Goal: Information Seeking & Learning: Learn about a topic

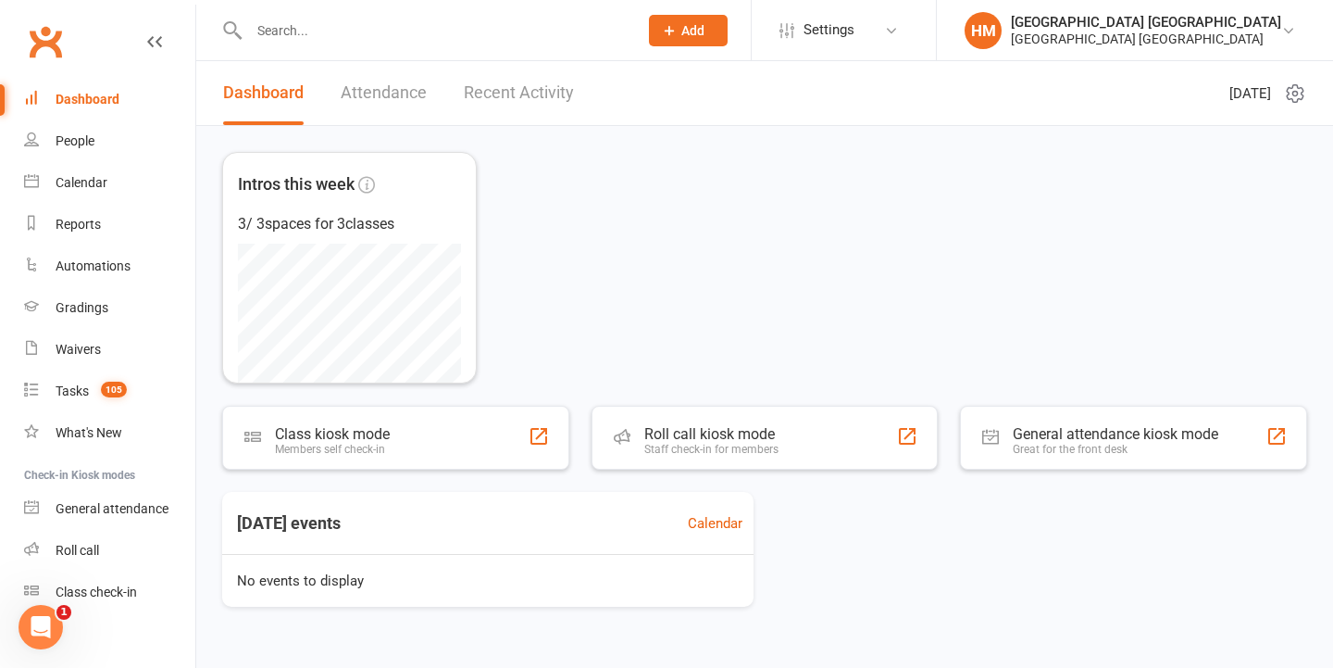
click at [132, 177] on link "Calendar" at bounding box center [109, 183] width 171 height 42
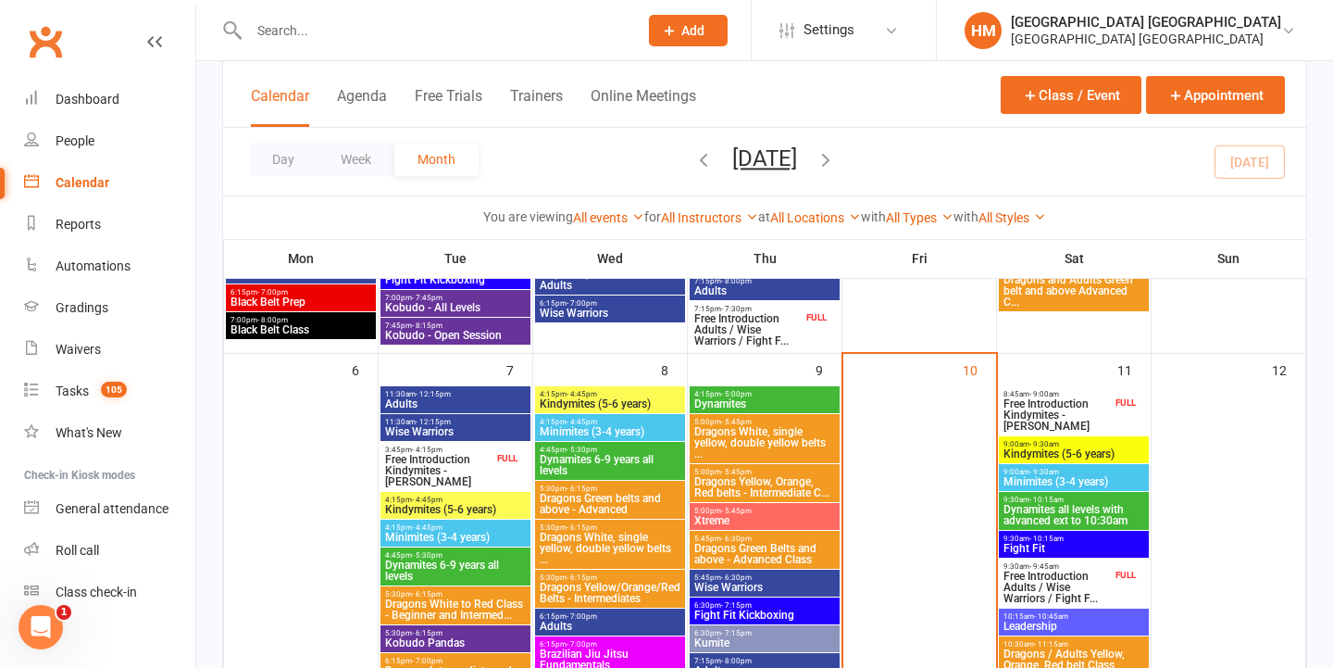
scroll to position [406, 0]
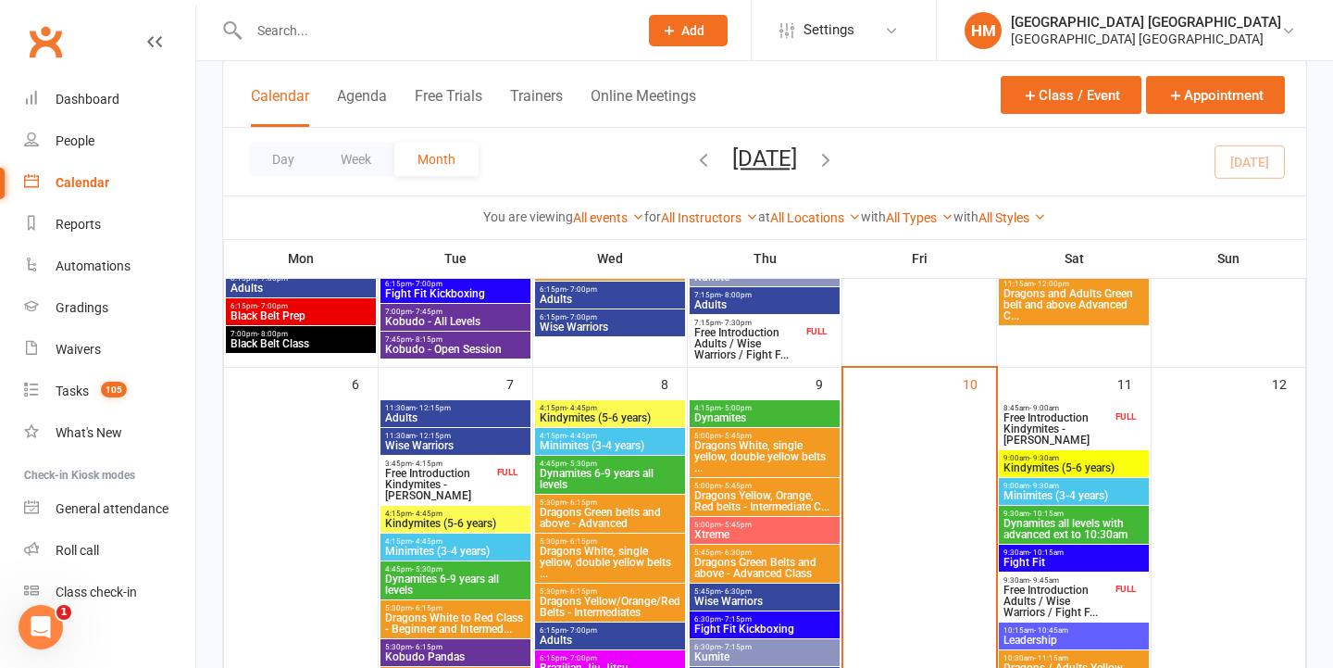
click at [1068, 428] on span "Free Introduction Kindymites - [PERSON_NAME]" at bounding box center [1057, 428] width 109 height 33
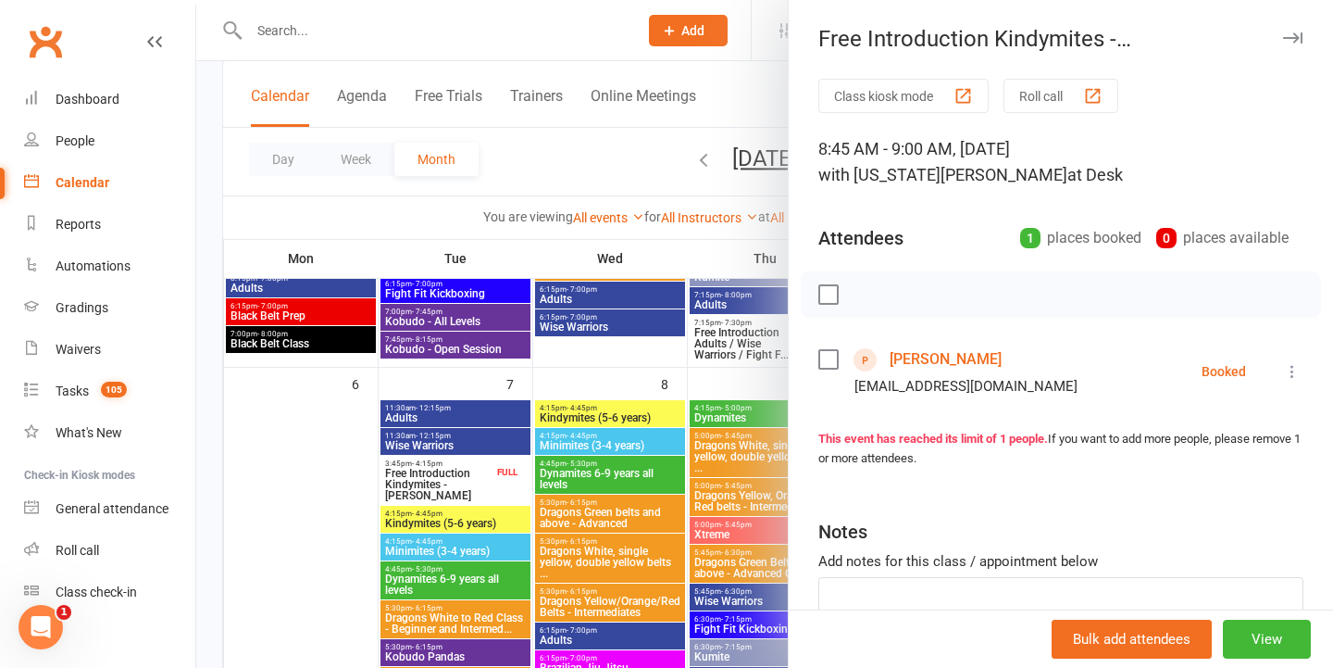
click at [341, 0] on div at bounding box center [764, 334] width 1137 height 668
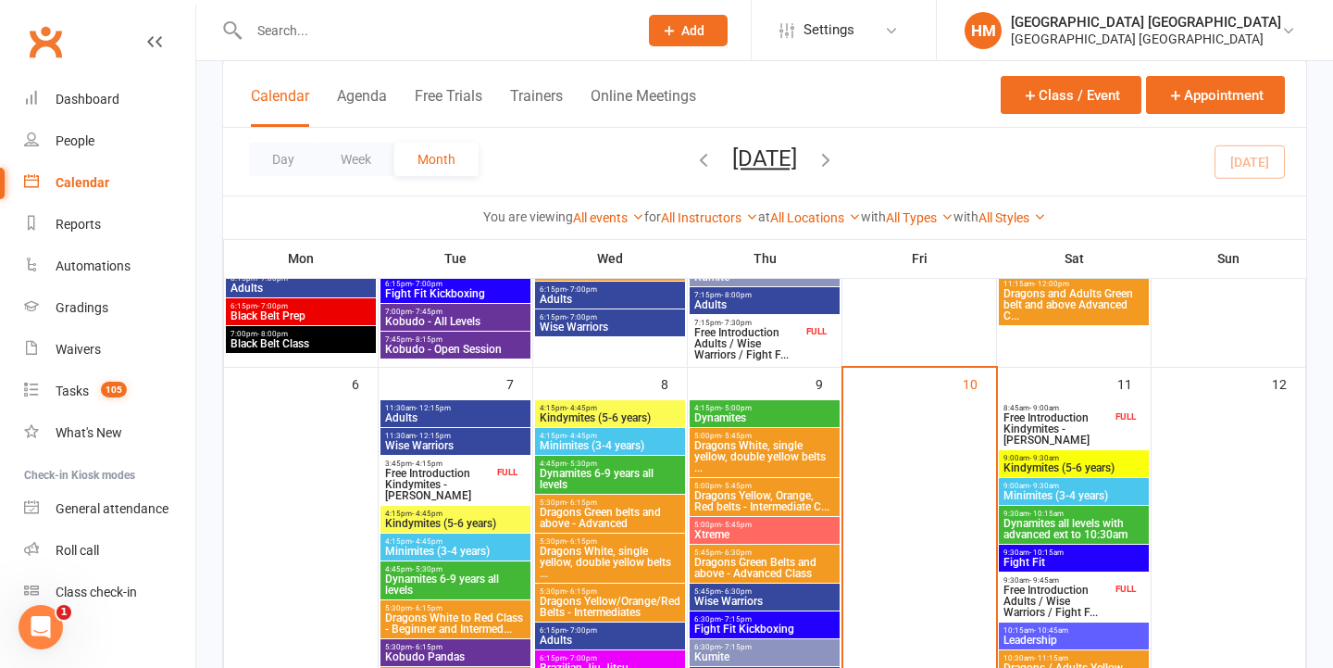
click at [1026, 437] on span "Free Introduction Kindymites - [PERSON_NAME]" at bounding box center [1057, 428] width 109 height 33
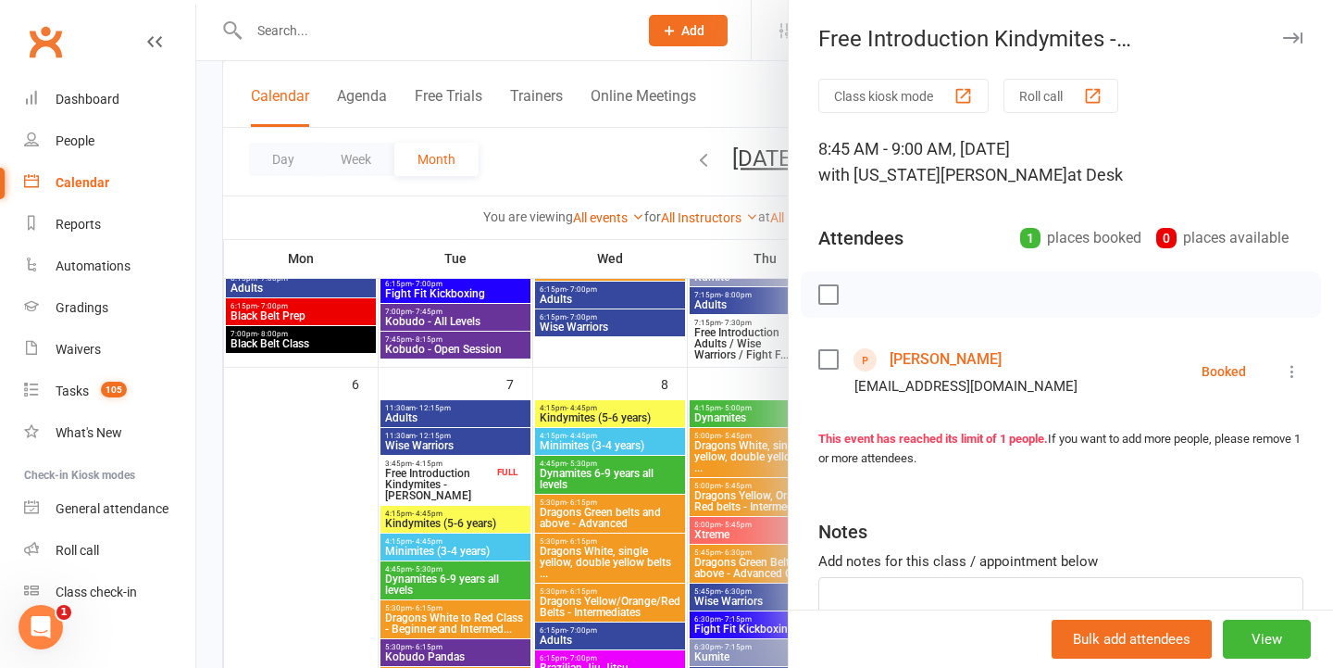
click at [675, 183] on div at bounding box center [764, 334] width 1137 height 668
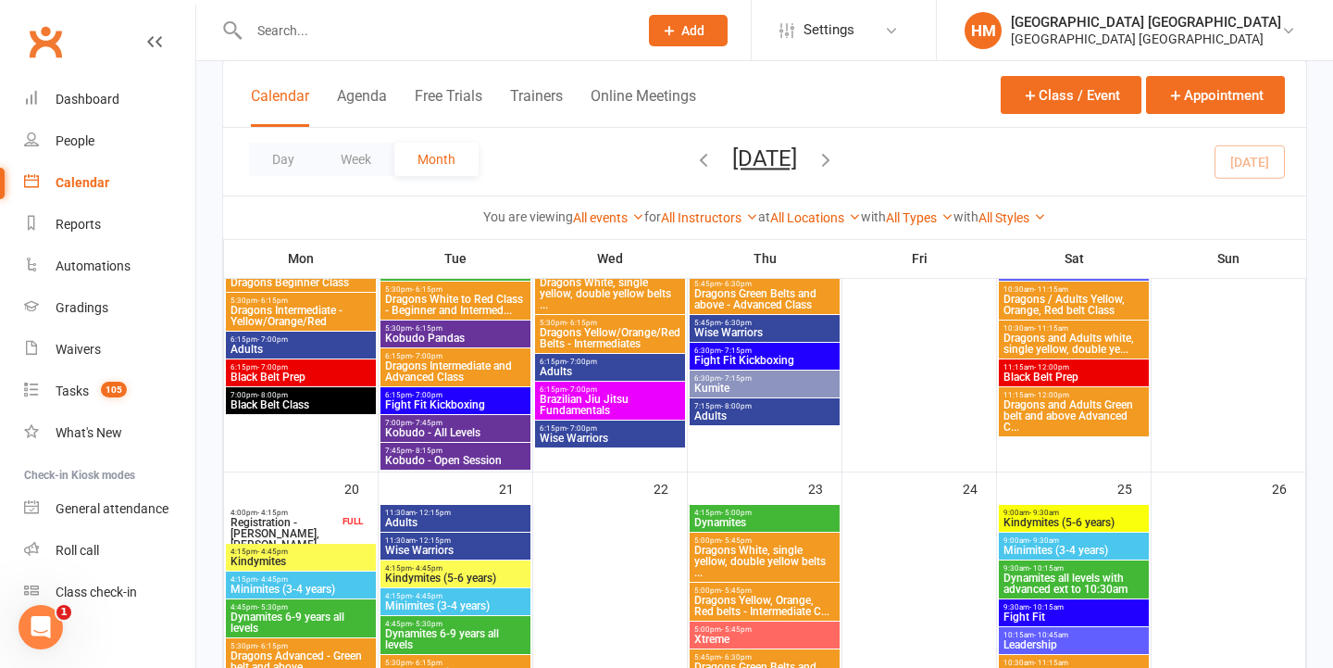
scroll to position [1136, 0]
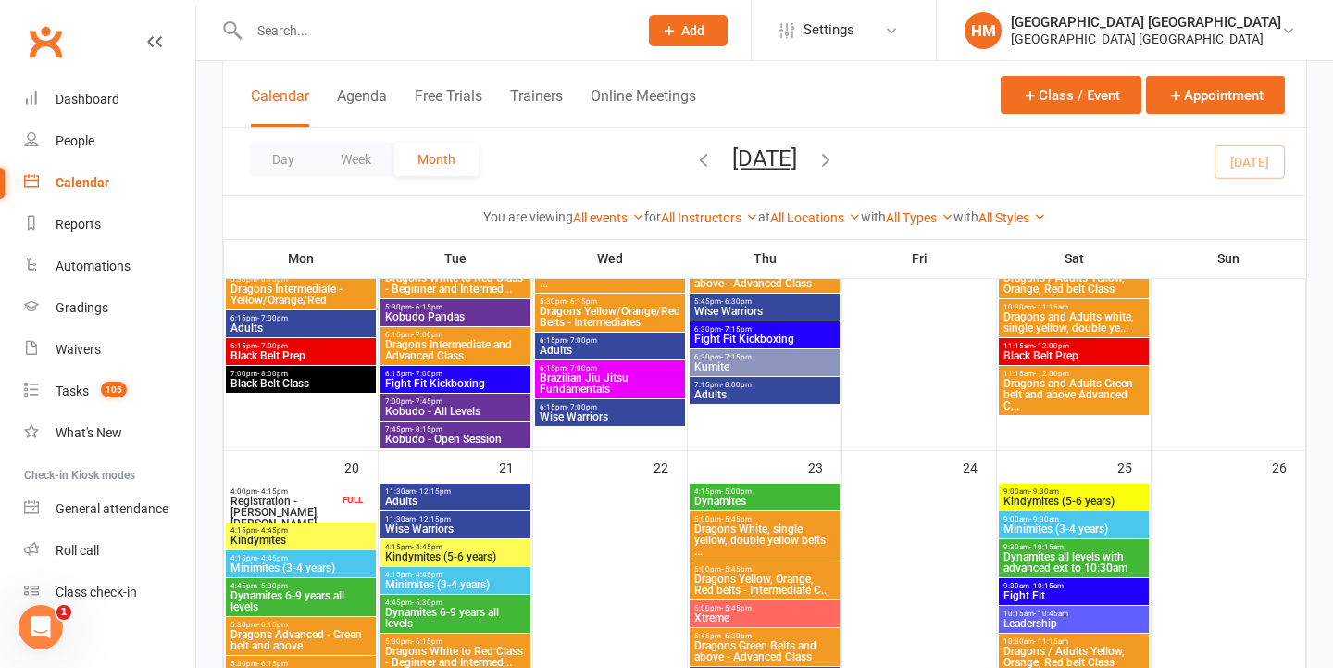
click at [485, 40] on input "text" at bounding box center [434, 31] width 381 height 26
type input "d"
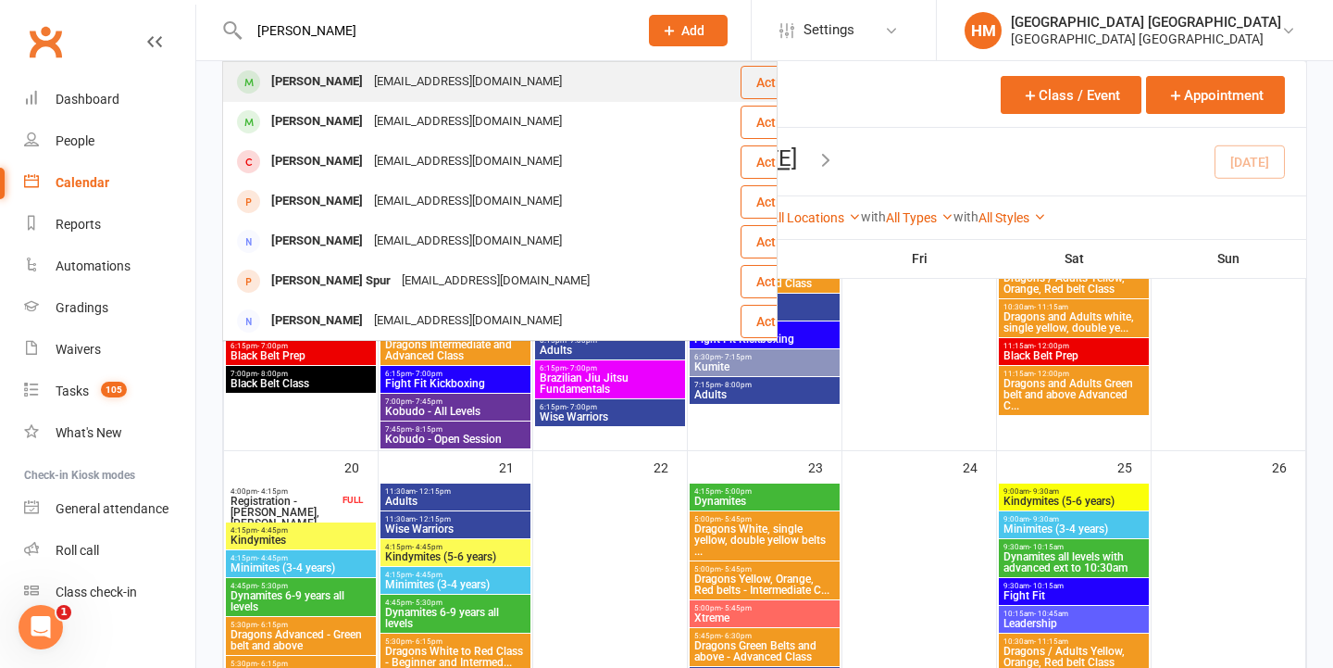
type input "[PERSON_NAME]"
click at [471, 69] on div "[PERSON_NAME] [EMAIL_ADDRESS][DOMAIN_NAME]" at bounding box center [481, 82] width 515 height 38
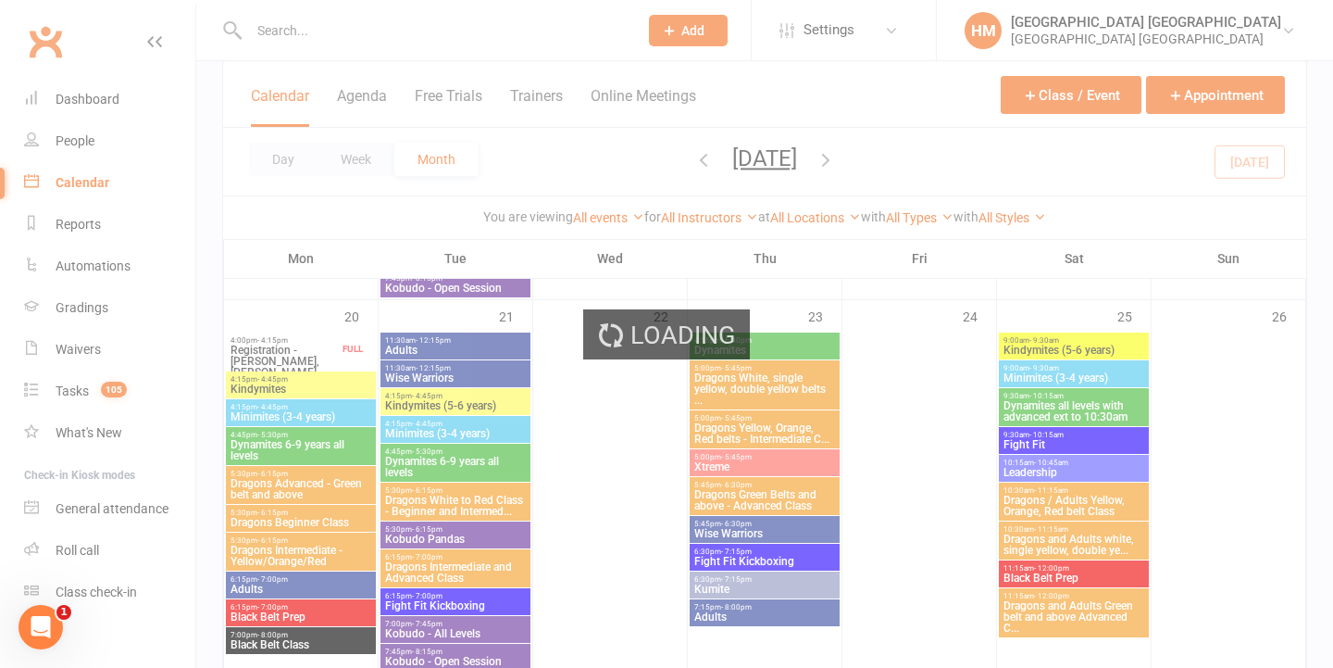
scroll to position [1316, 0]
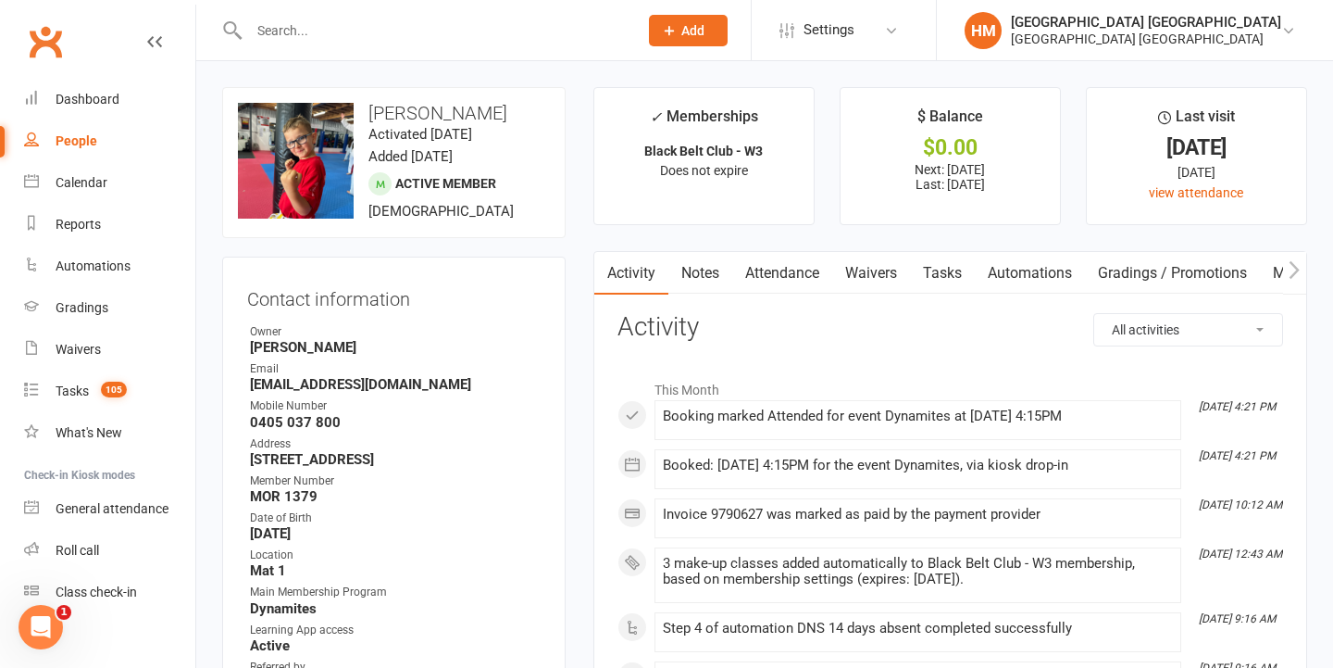
click at [793, 282] on link "Attendance" at bounding box center [782, 273] width 100 height 43
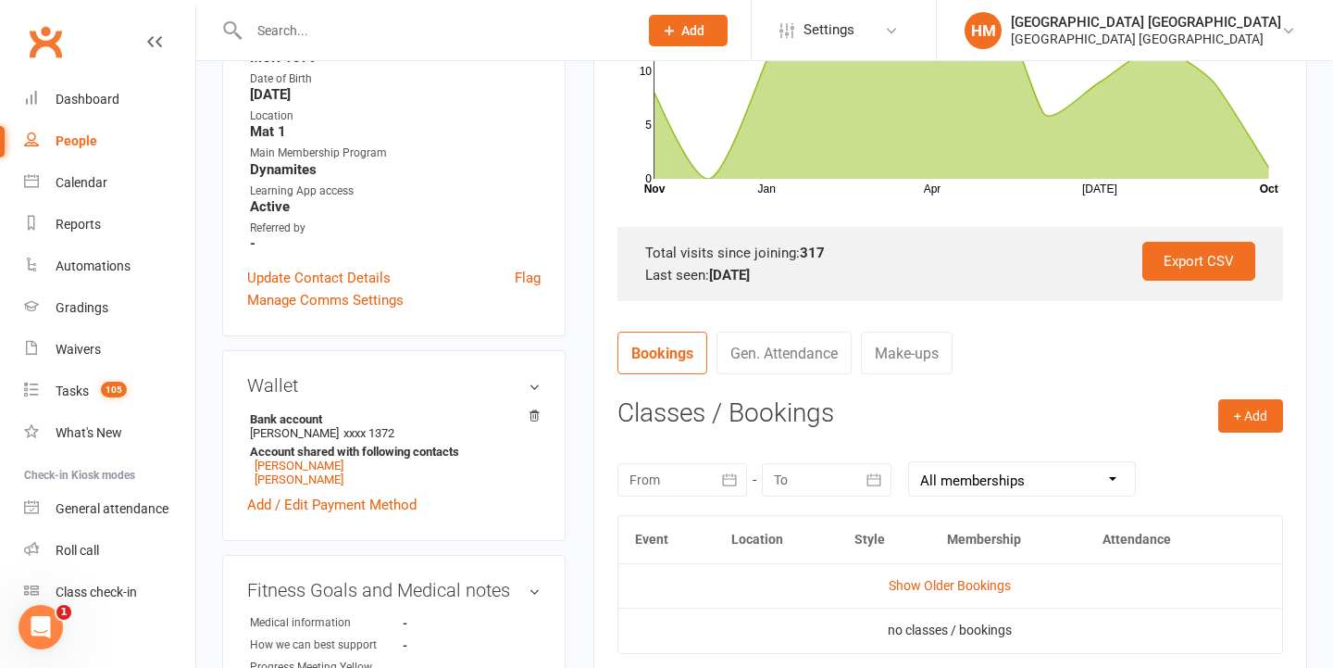
scroll to position [456, 0]
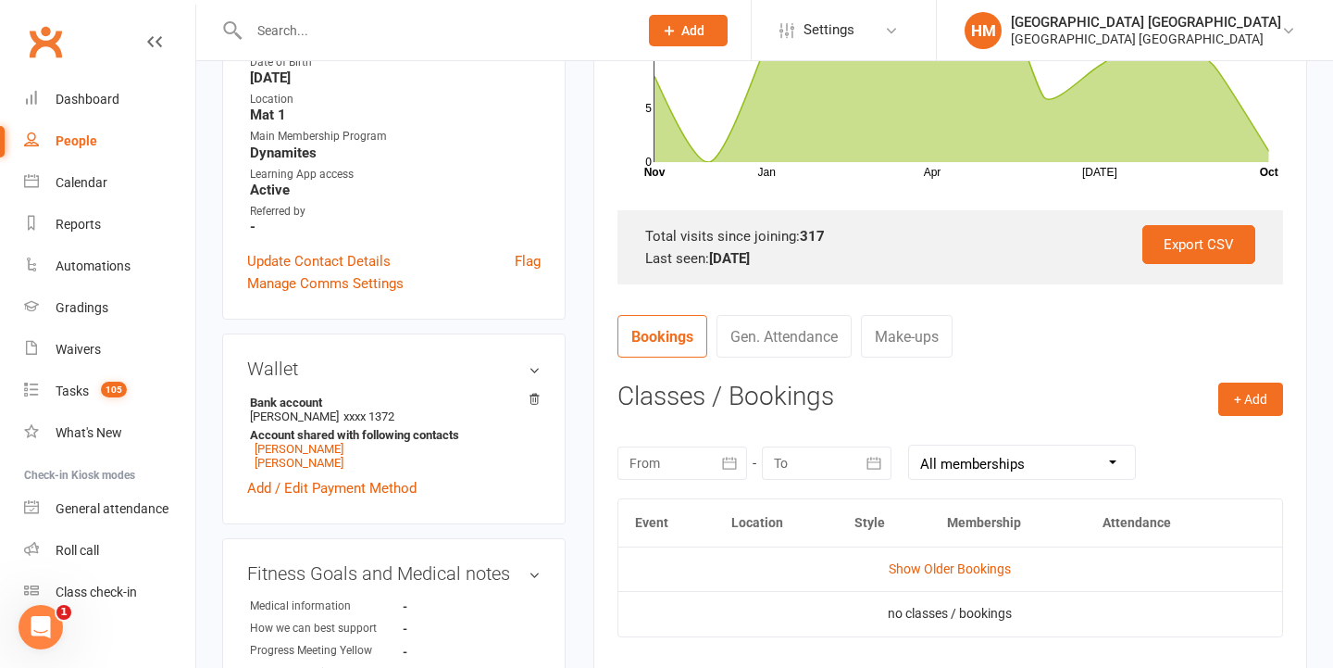
click at [682, 454] on div at bounding box center [683, 462] width 130 height 33
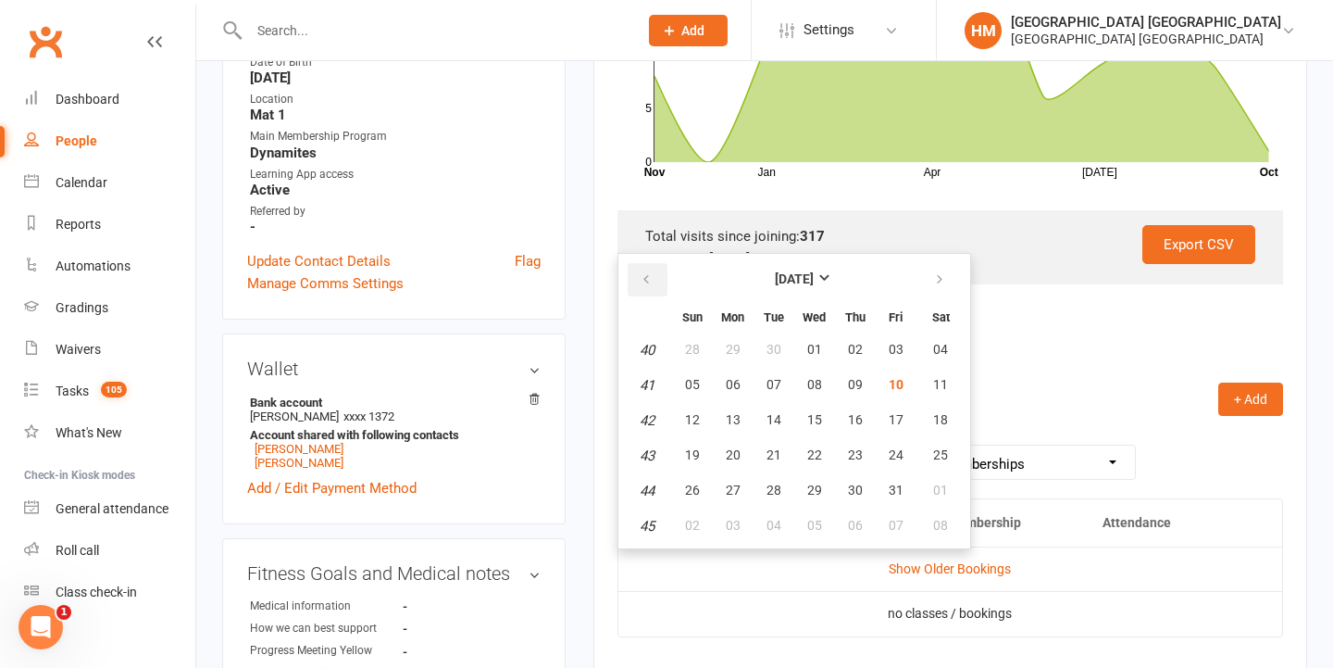
click at [639, 265] on button "button" at bounding box center [648, 279] width 40 height 33
click at [893, 453] on span "22" at bounding box center [896, 454] width 15 height 15
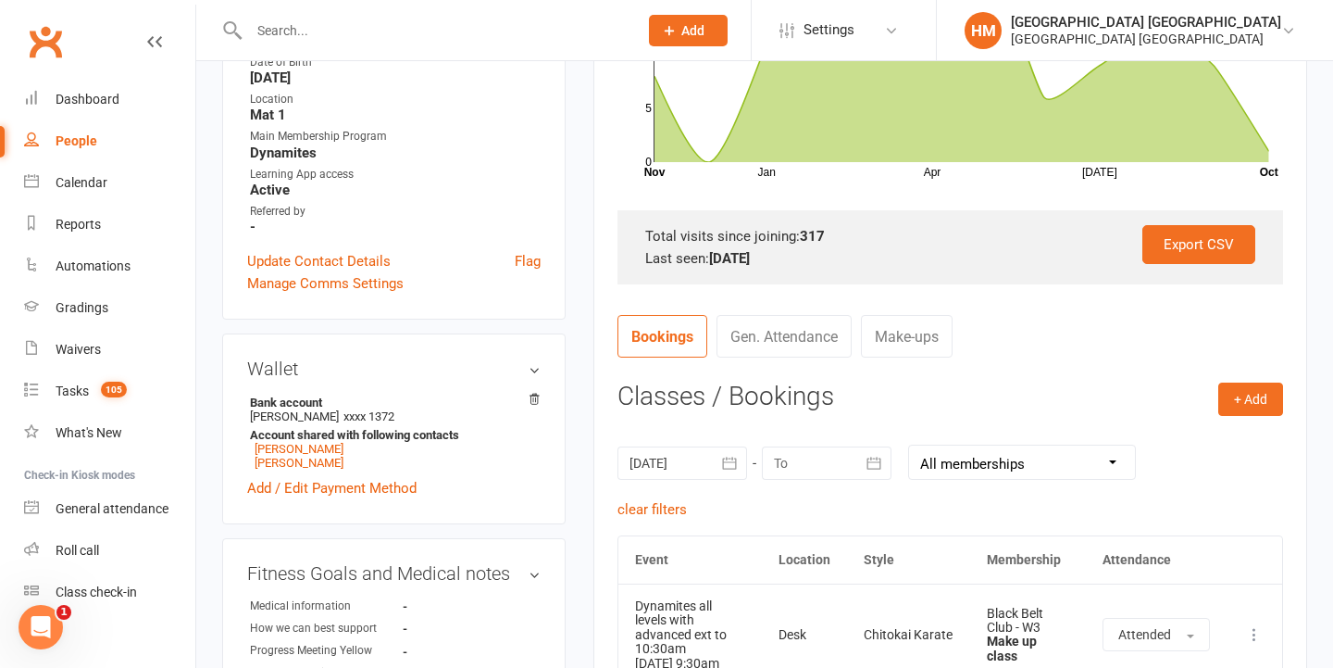
click at [684, 458] on div at bounding box center [683, 462] width 130 height 33
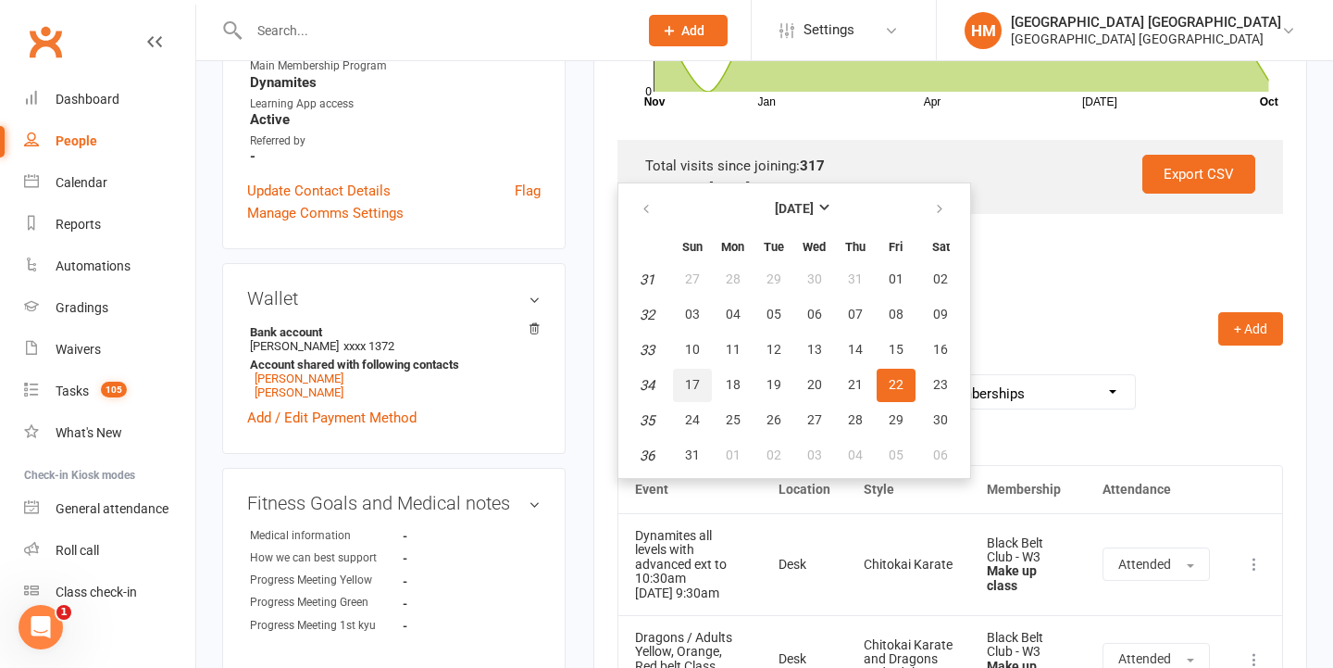
scroll to position [568, 0]
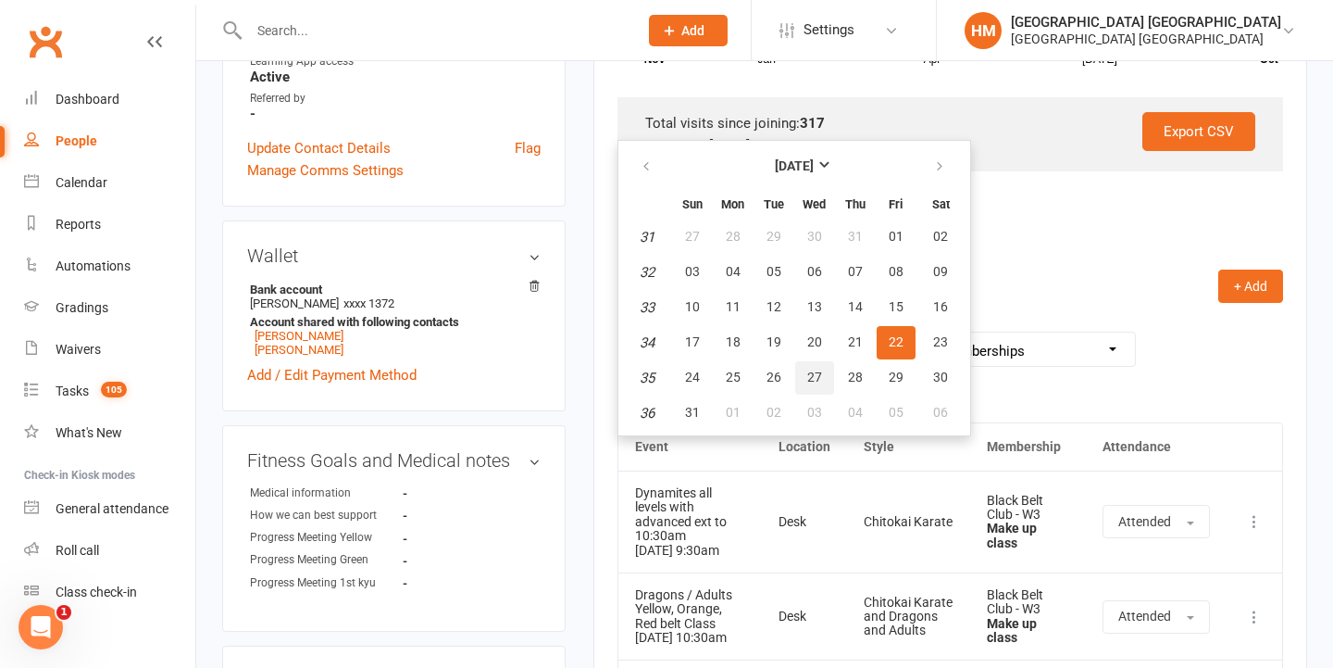
click at [807, 369] on span "27" at bounding box center [814, 376] width 15 height 15
type input "[DATE]"
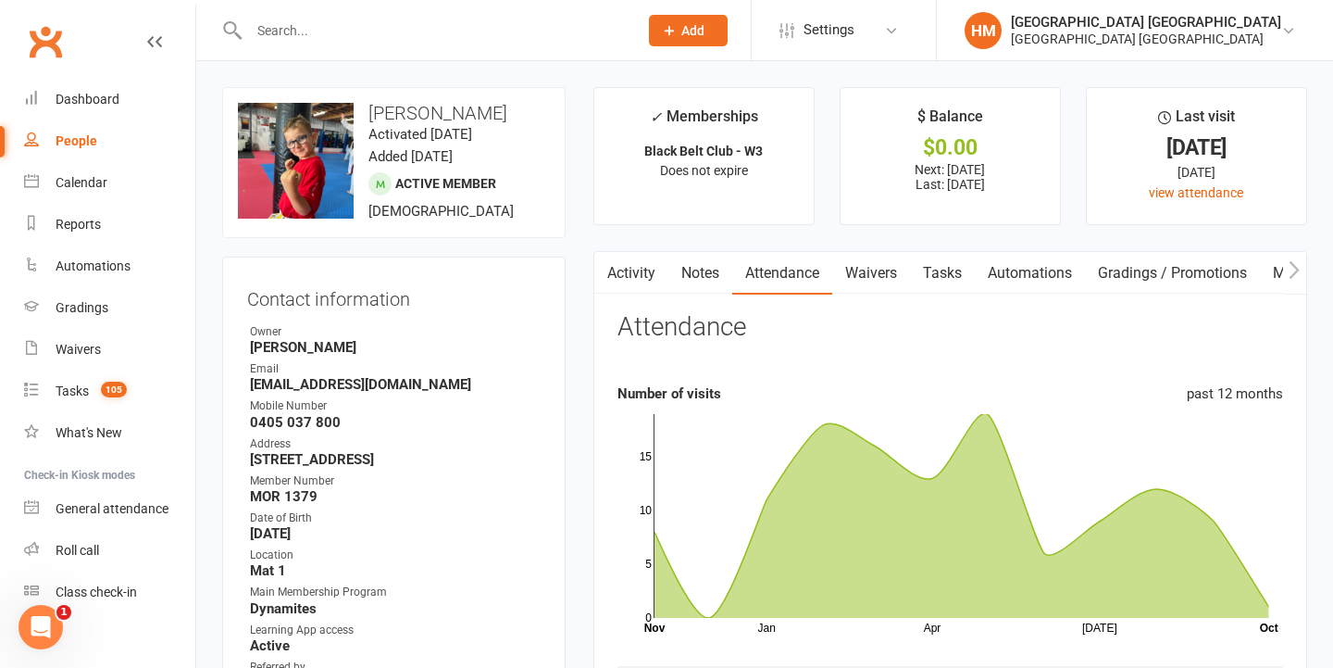
scroll to position [0, 0]
click at [627, 269] on link "Activity" at bounding box center [631, 273] width 74 height 43
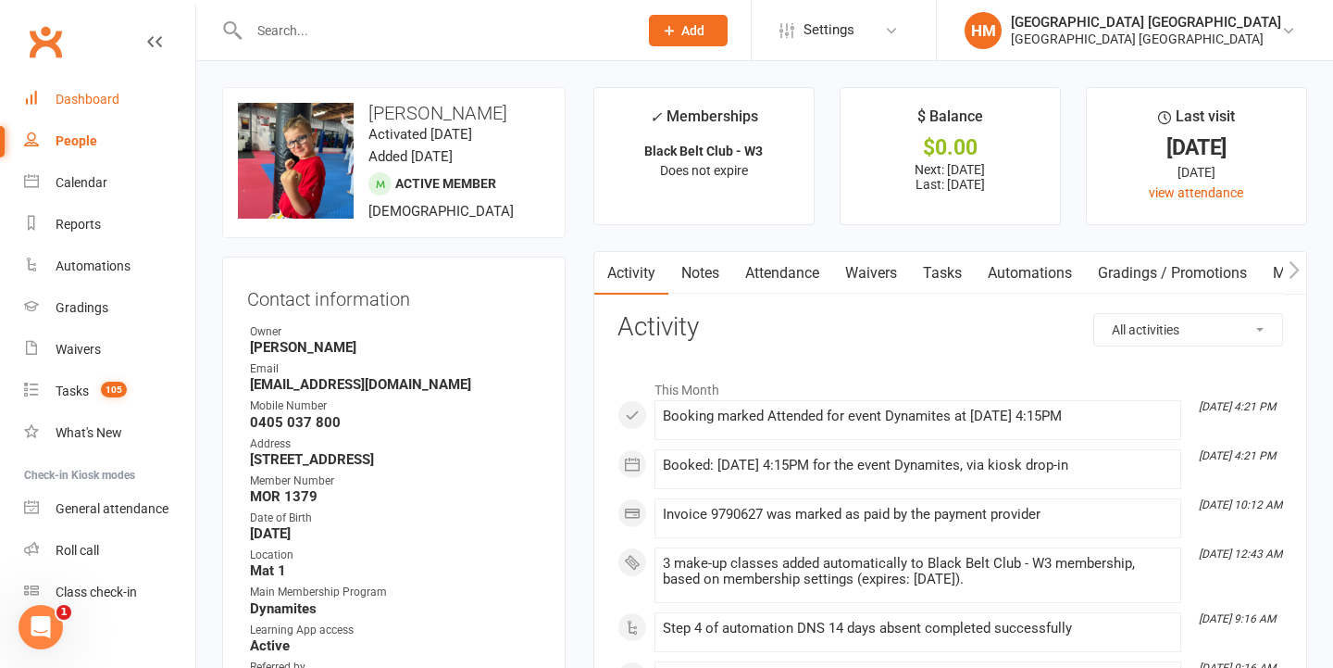
click at [87, 108] on link "Dashboard" at bounding box center [109, 100] width 171 height 42
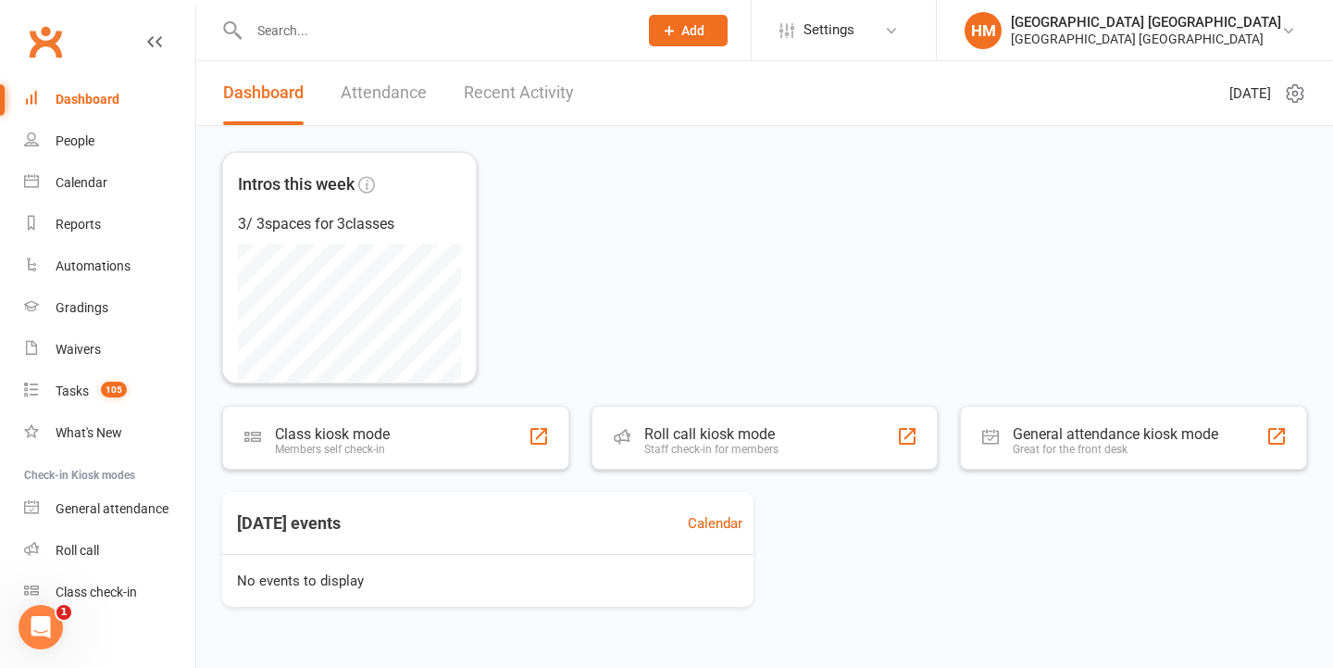
click at [75, 181] on div "Calendar" at bounding box center [82, 182] width 52 height 15
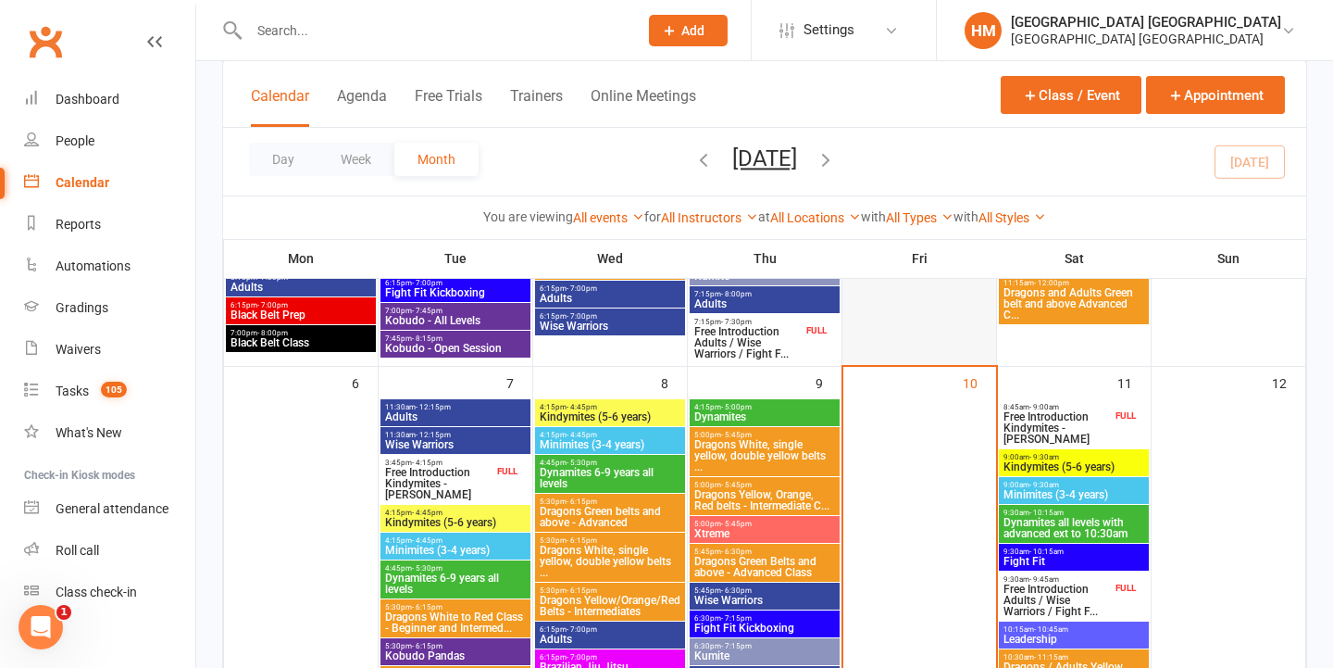
scroll to position [408, 0]
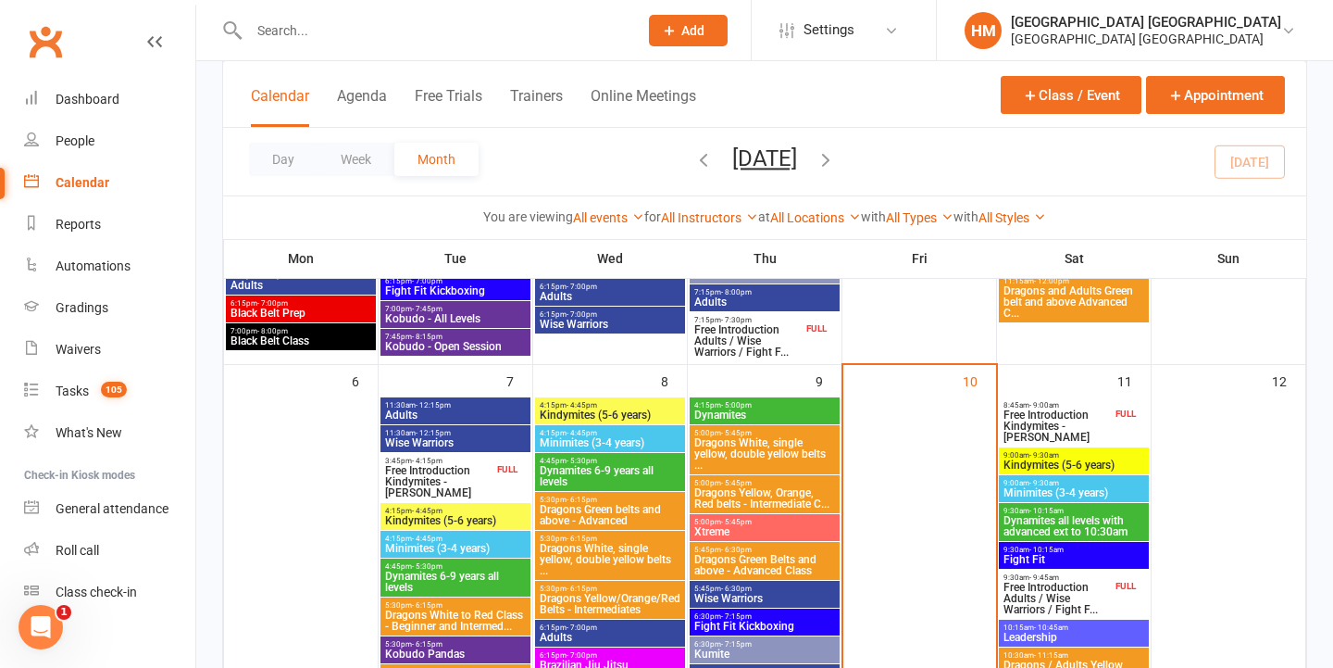
click at [762, 403] on span "4:15pm - 5:00pm" at bounding box center [764, 405] width 143 height 8
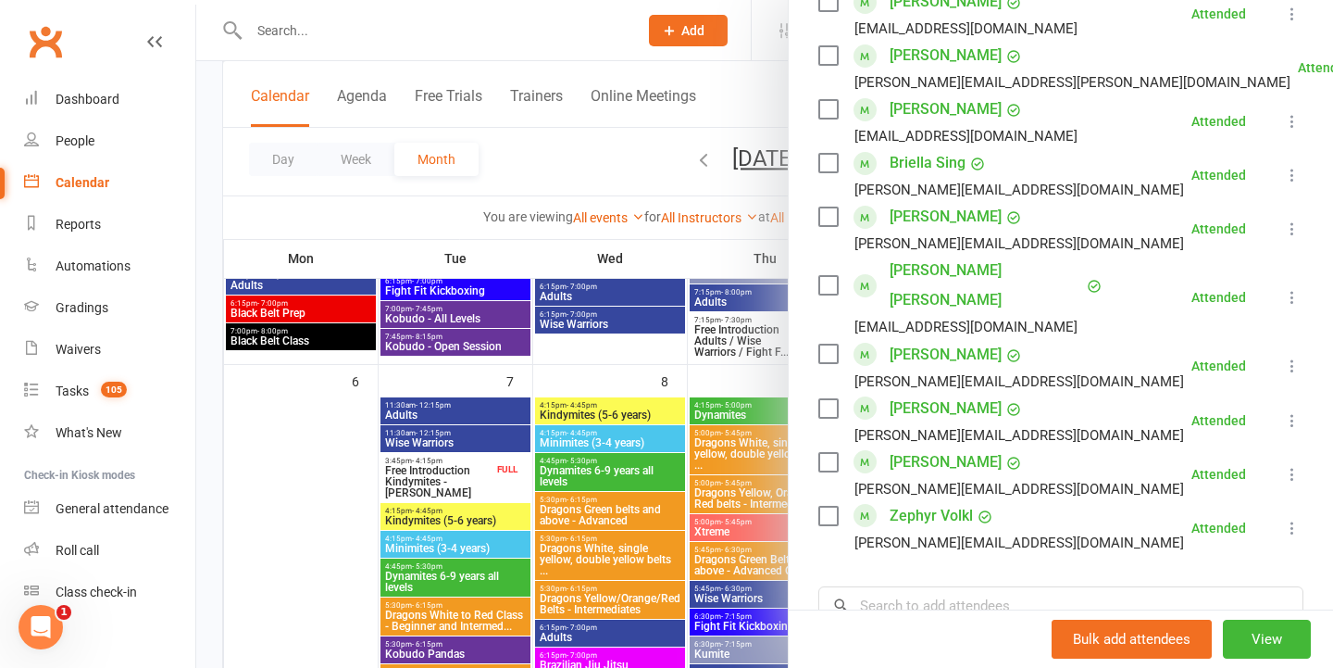
scroll to position [1065, 0]
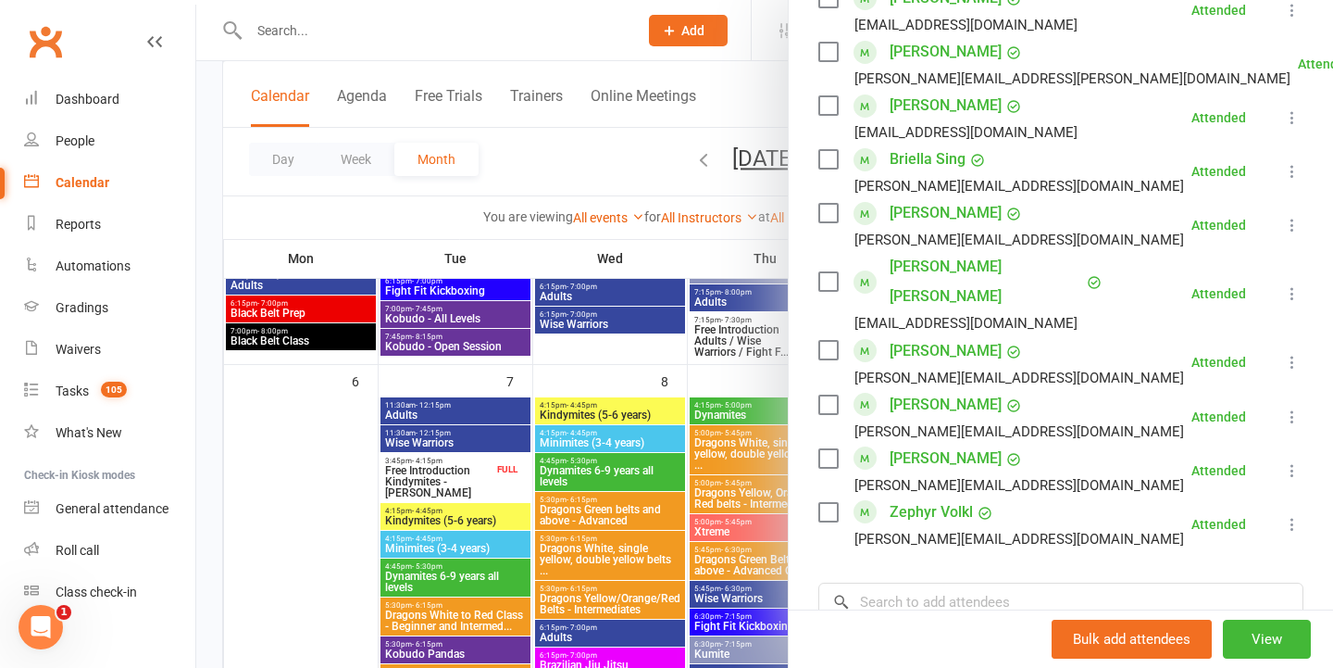
click at [681, 473] on div at bounding box center [764, 334] width 1137 height 668
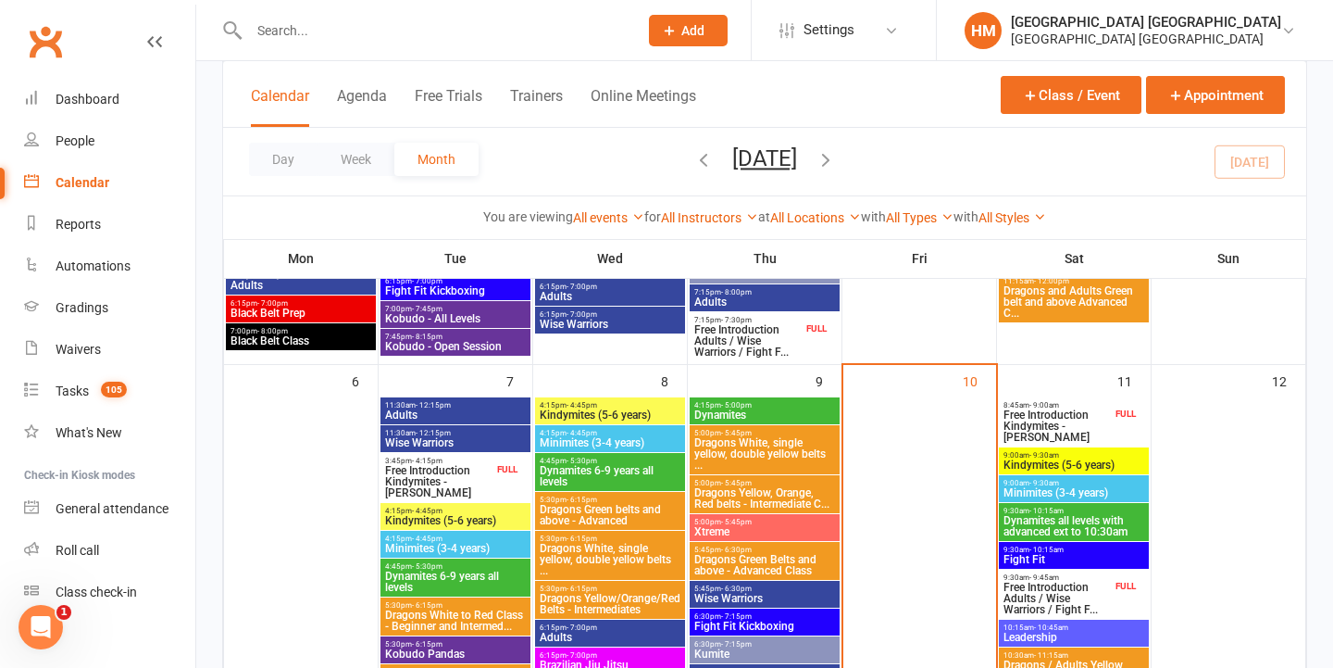
click at [719, 461] on span "Dragons White, single yellow, double yellow belts ..." at bounding box center [764, 453] width 143 height 33
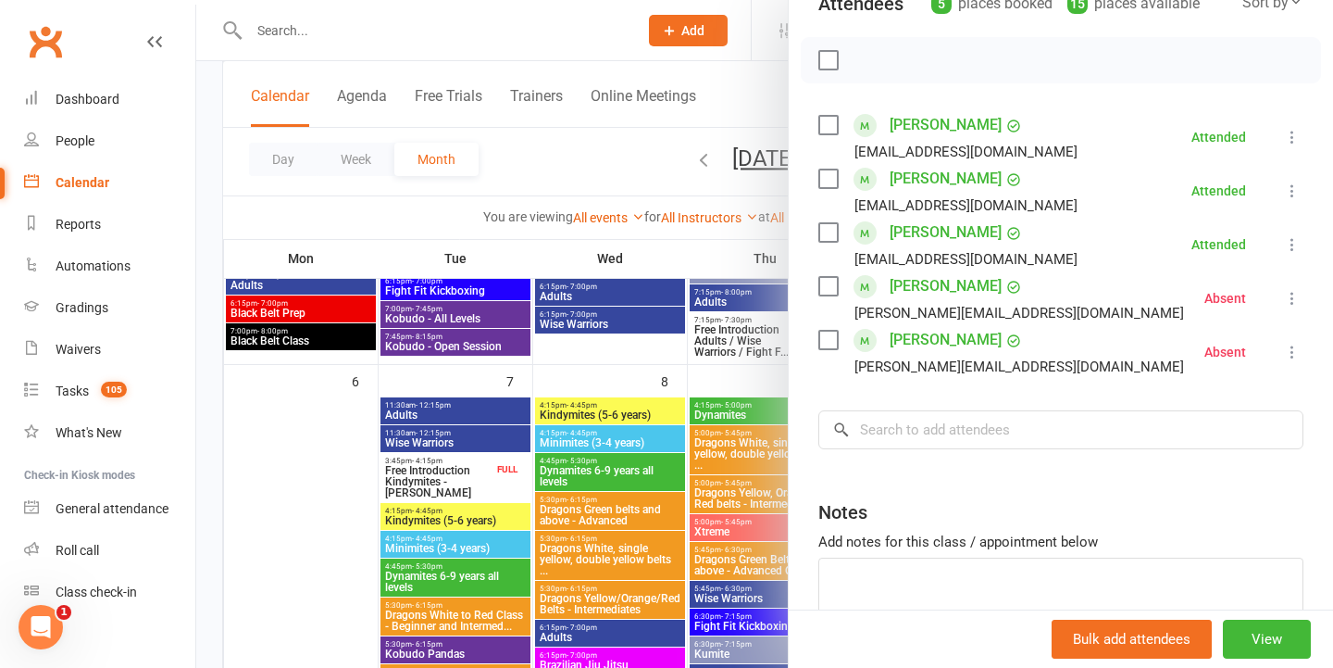
scroll to position [218, 0]
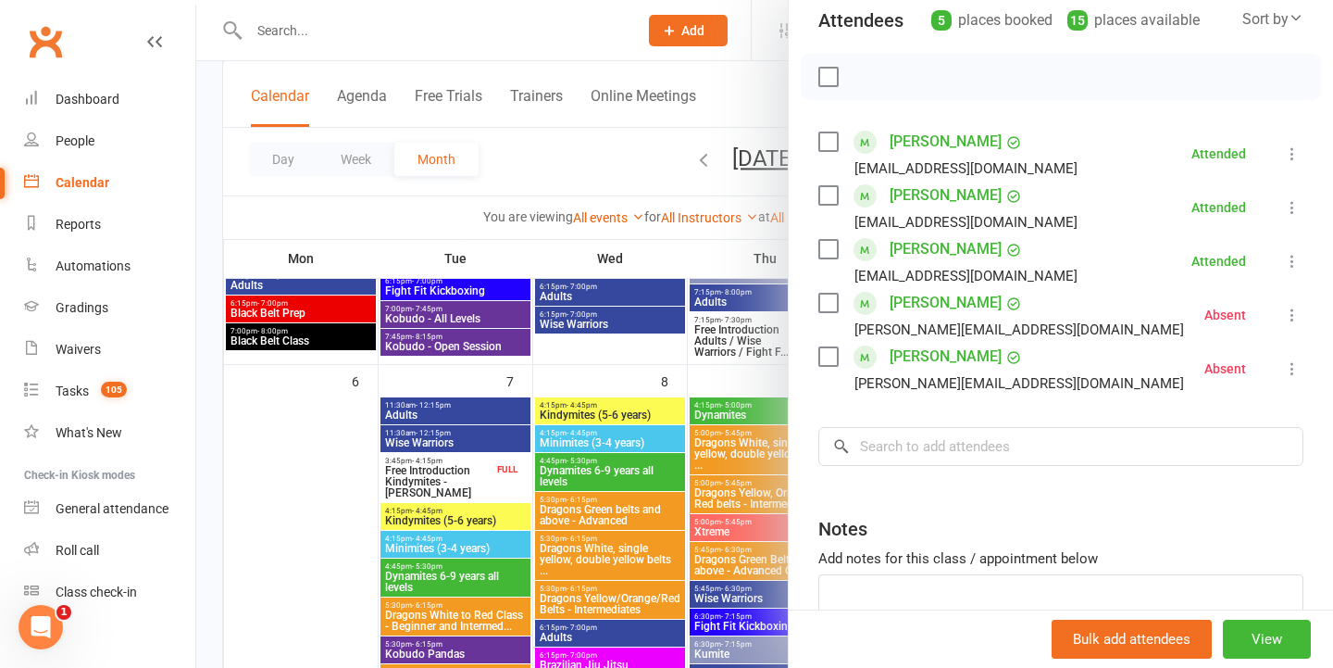
click at [649, 354] on div at bounding box center [764, 334] width 1137 height 668
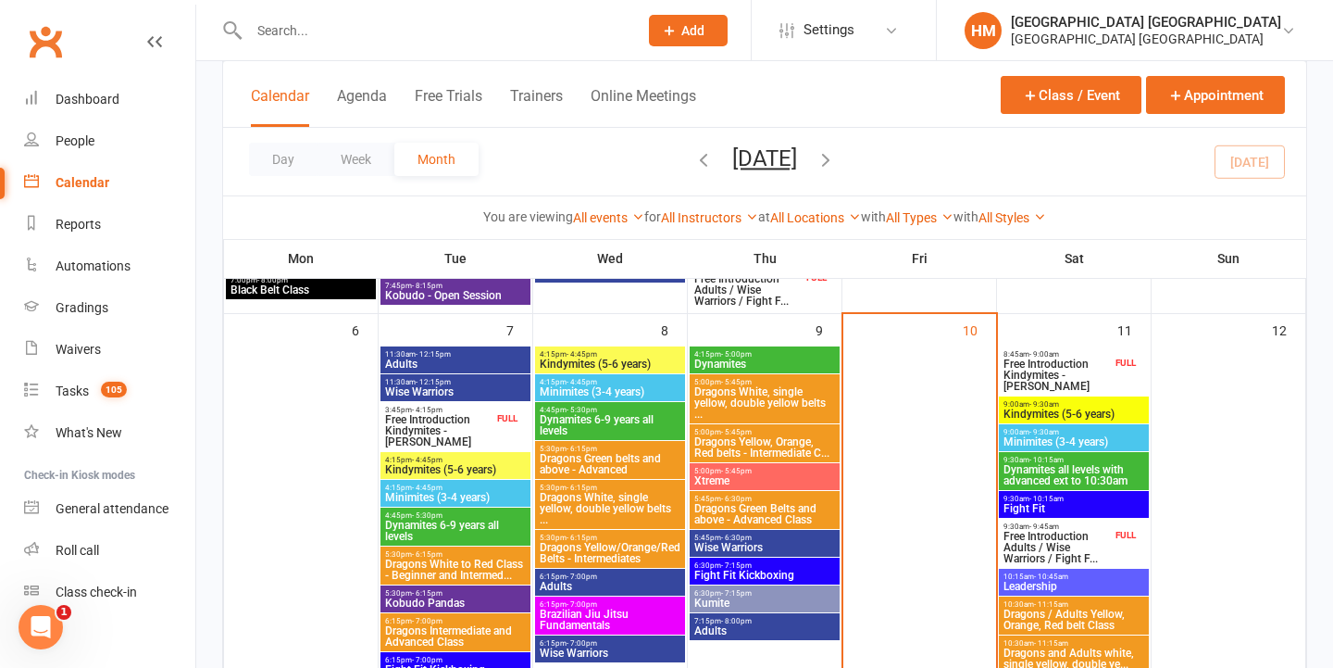
scroll to position [461, 0]
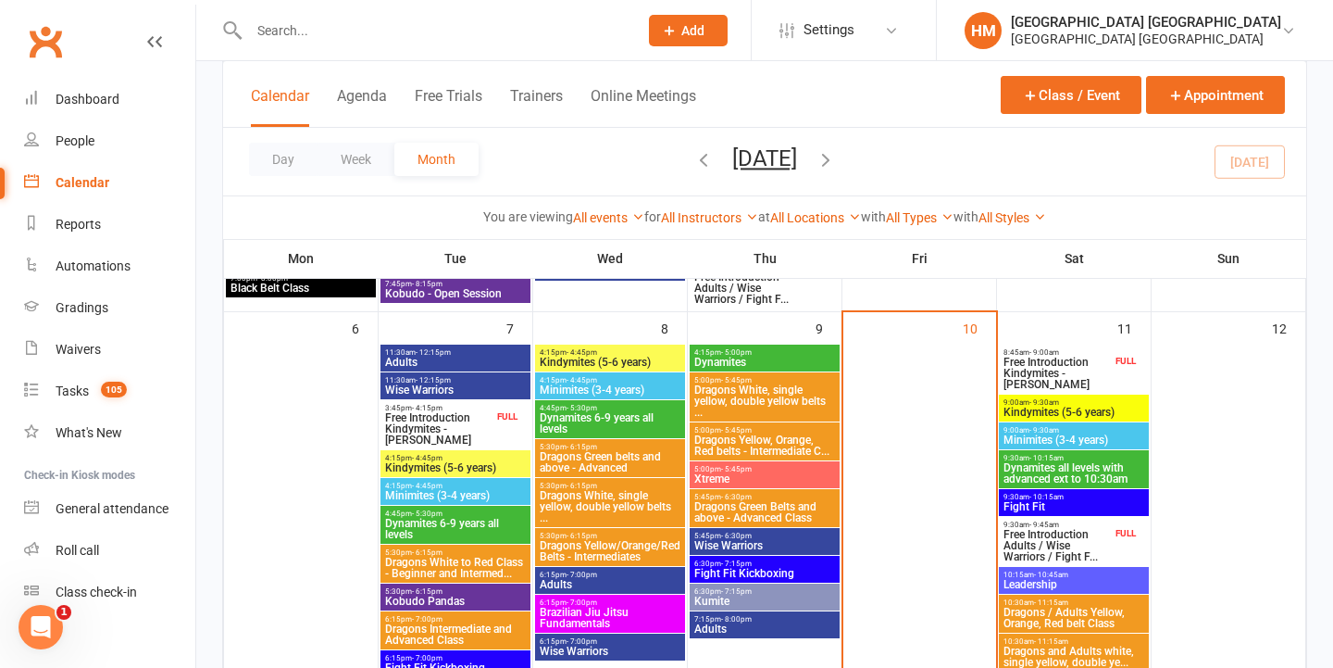
click at [758, 410] on span "Dragons White, single yellow, double yellow belts ..." at bounding box center [764, 400] width 143 height 33
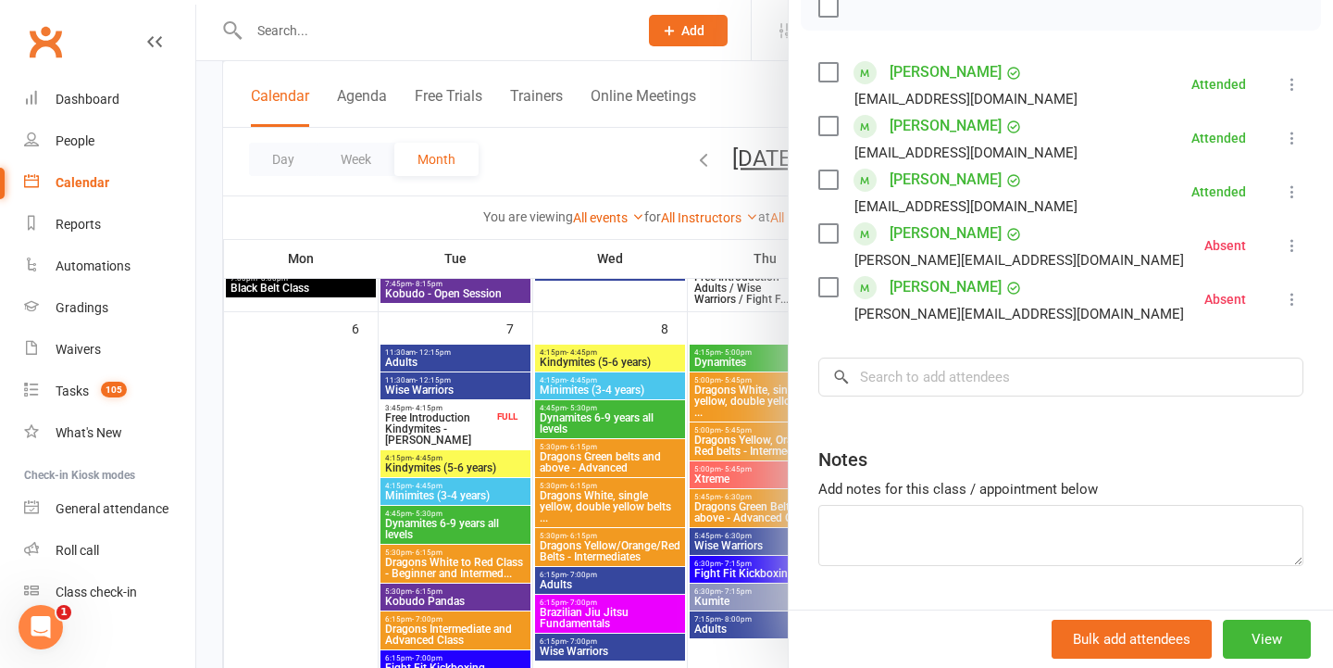
scroll to position [289, 0]
click at [581, 447] on div at bounding box center [764, 334] width 1137 height 668
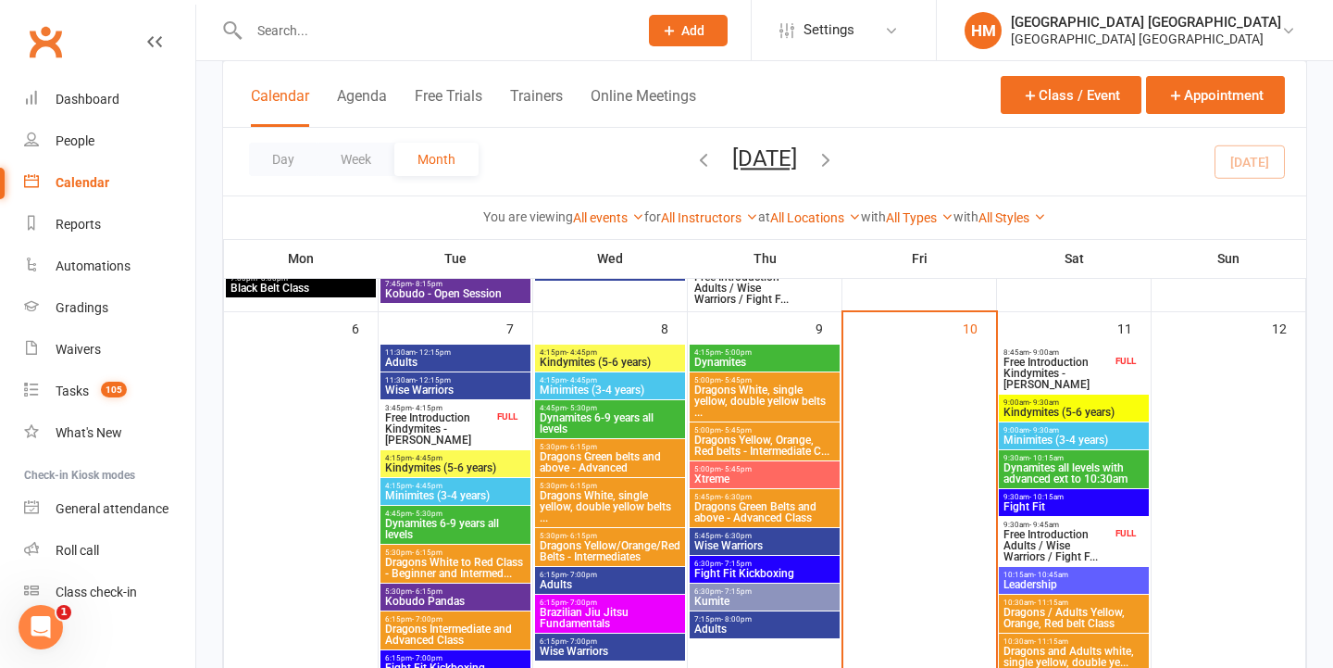
click at [777, 434] on span "Dragons Yellow, Orange, Red belts - Intermediate C..." at bounding box center [764, 445] width 143 height 22
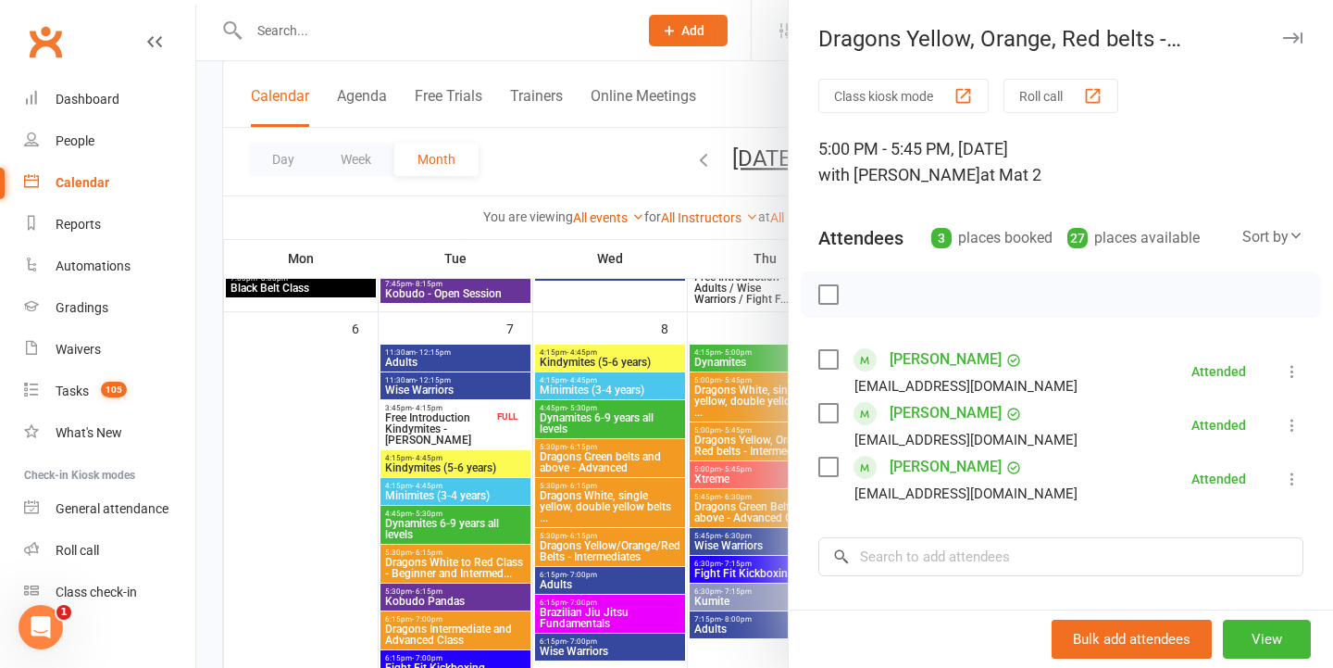
click at [694, 324] on div at bounding box center [764, 334] width 1137 height 668
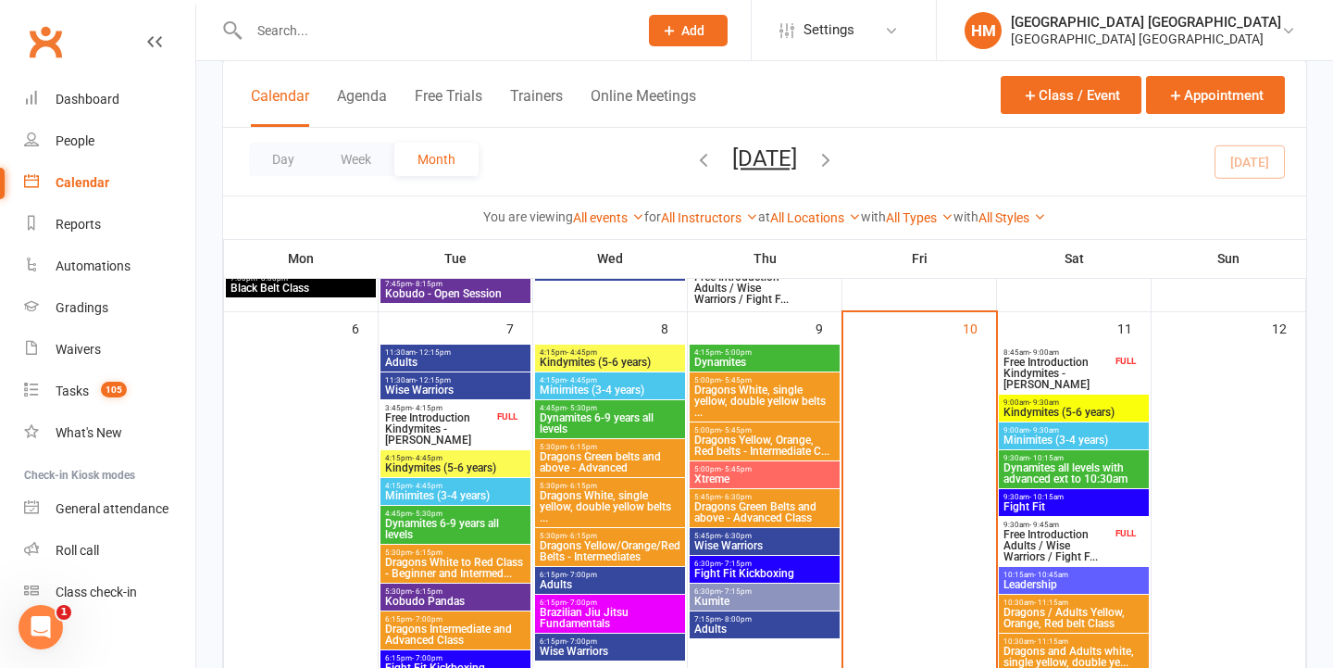
scroll to position [490, 0]
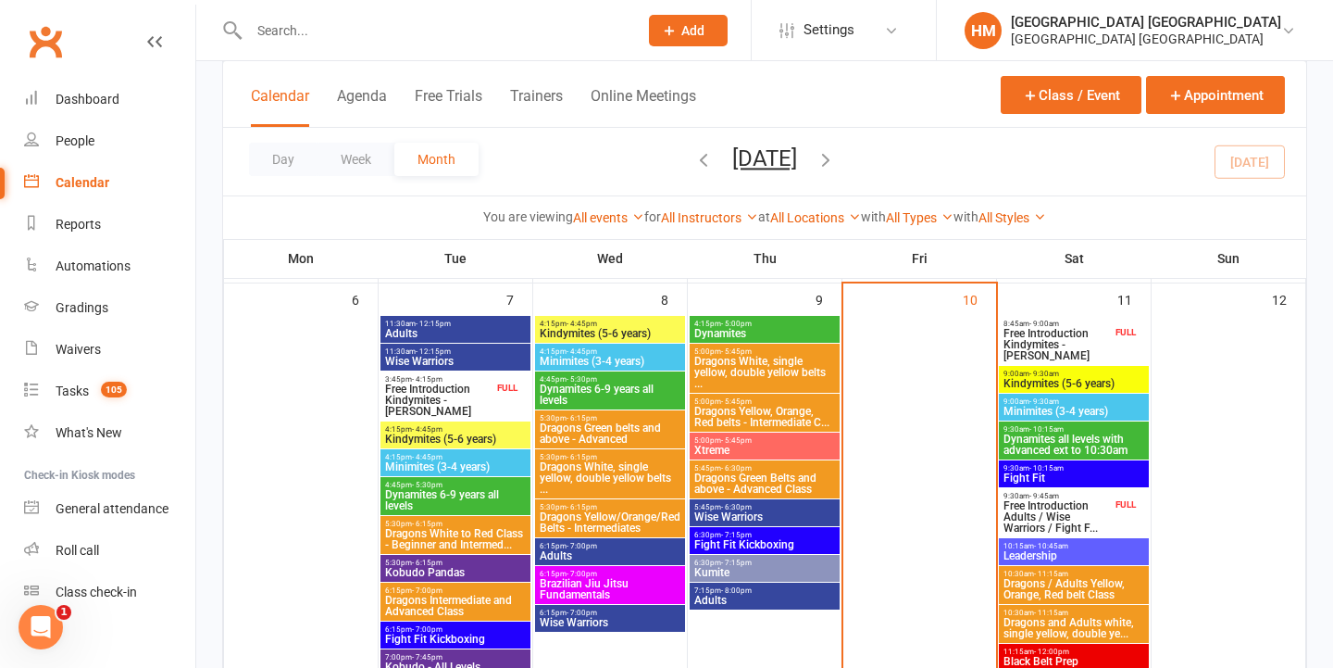
click at [762, 439] on span "5:00pm - 5:45pm" at bounding box center [764, 440] width 143 height 8
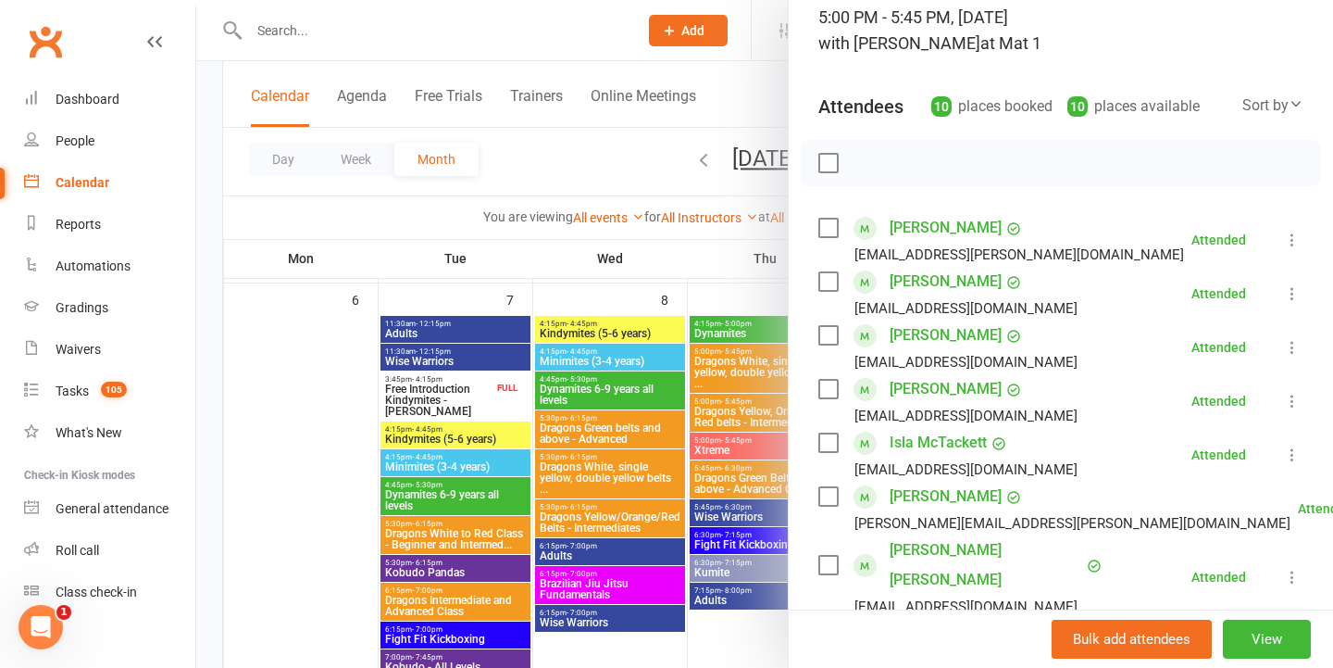
scroll to position [131, 0]
click at [525, 329] on div at bounding box center [764, 334] width 1137 height 668
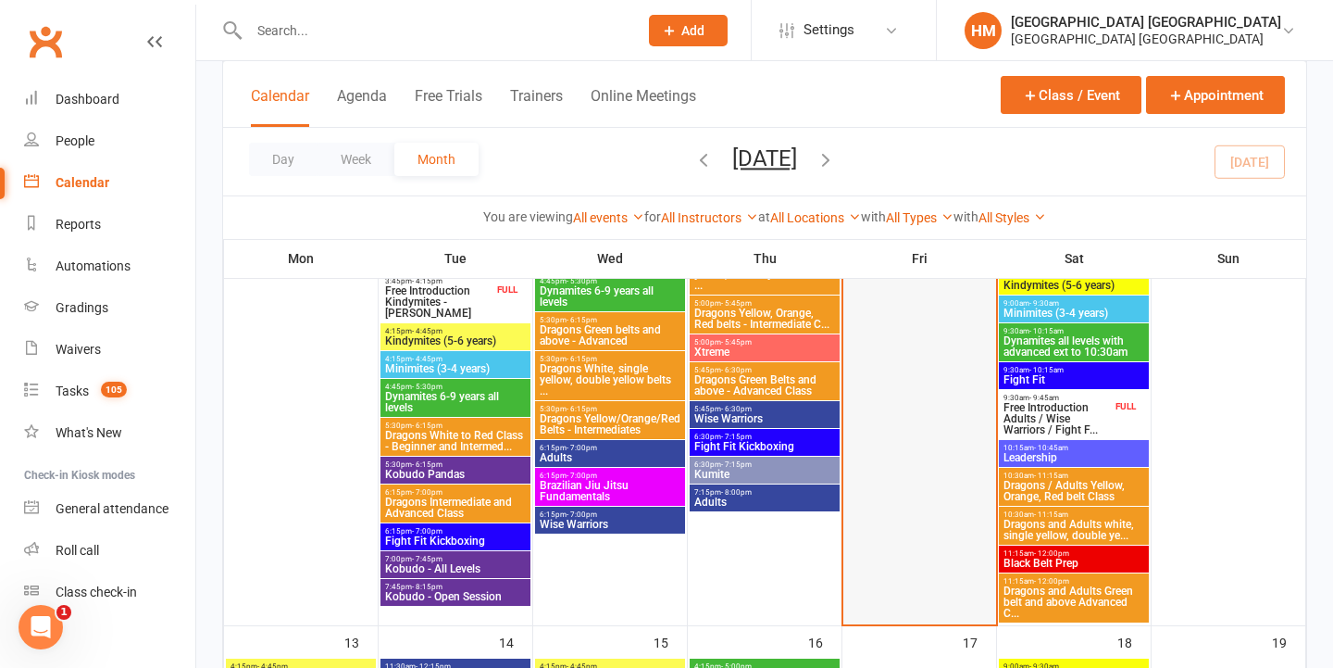
scroll to position [568, 0]
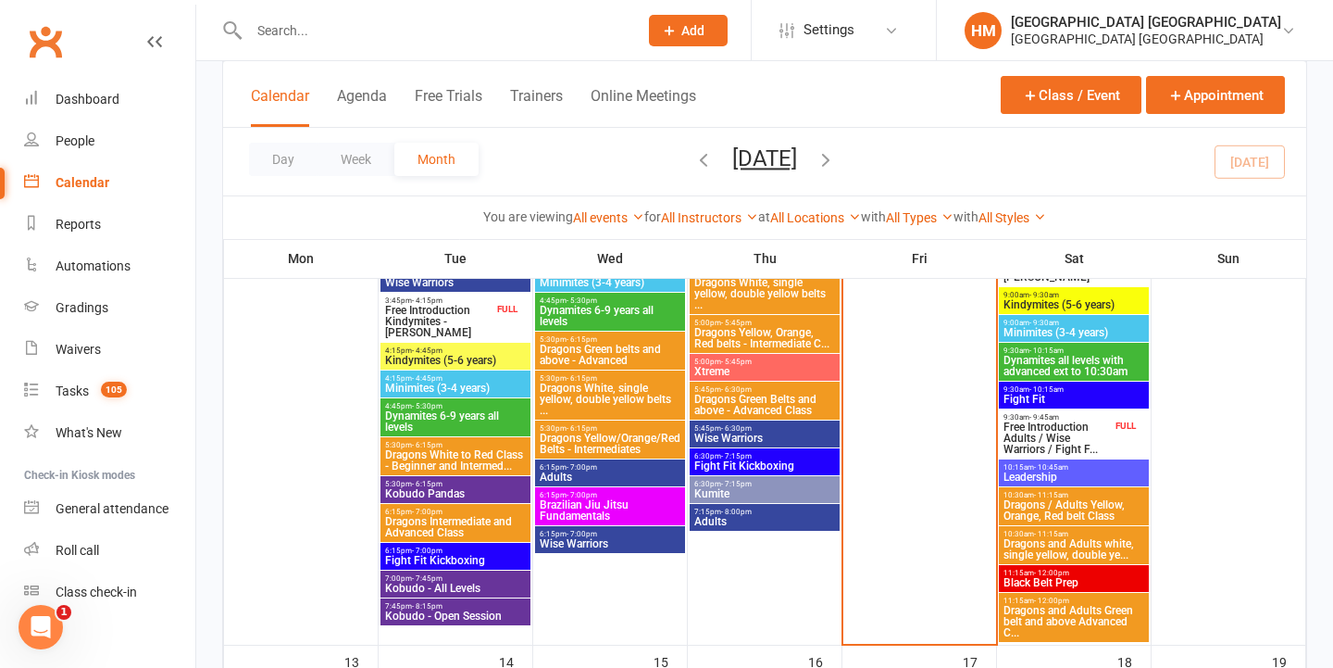
click at [771, 333] on span "Dragons Yellow, Orange, Red belts - Intermediate C..." at bounding box center [764, 338] width 143 height 22
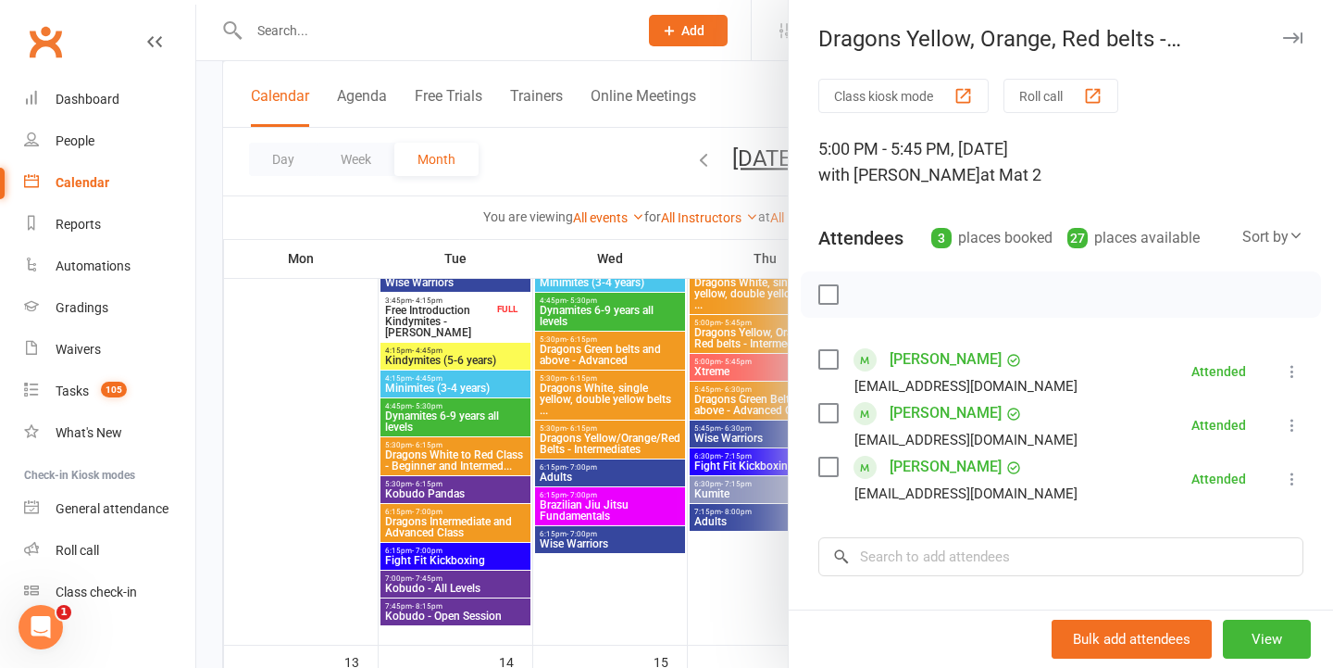
click at [680, 345] on div at bounding box center [764, 334] width 1137 height 668
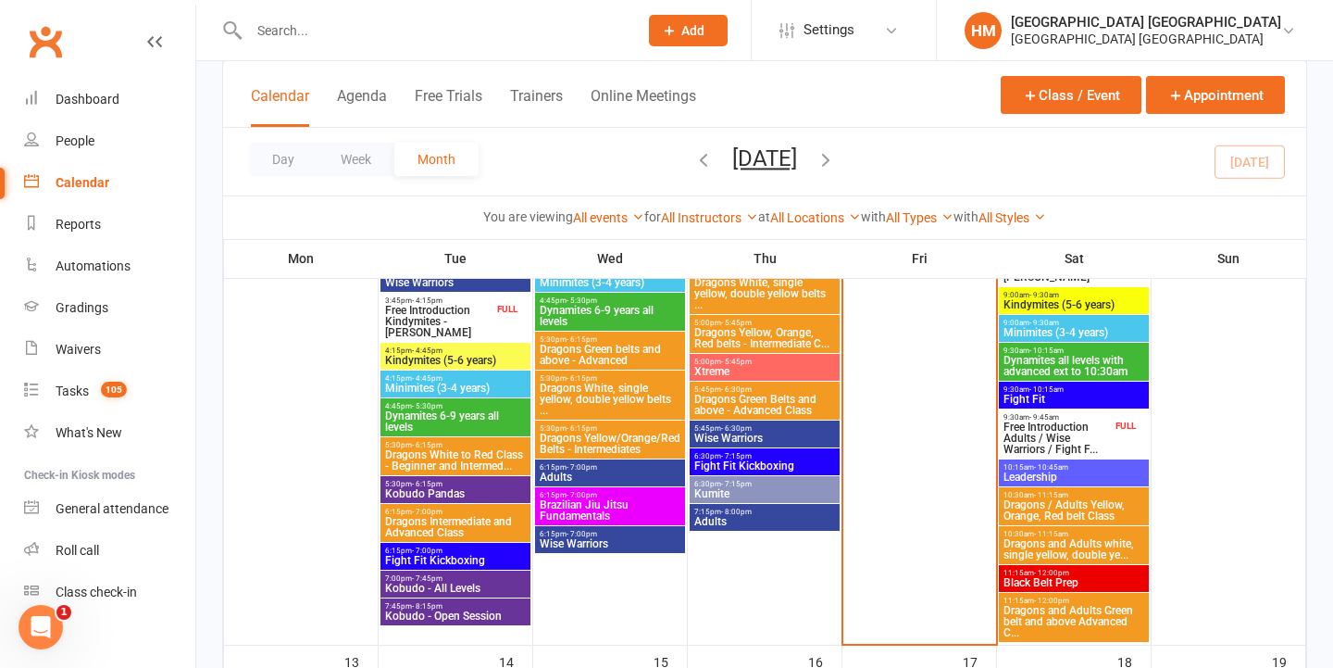
click at [741, 364] on span "- 5:45pm" at bounding box center [736, 361] width 31 height 8
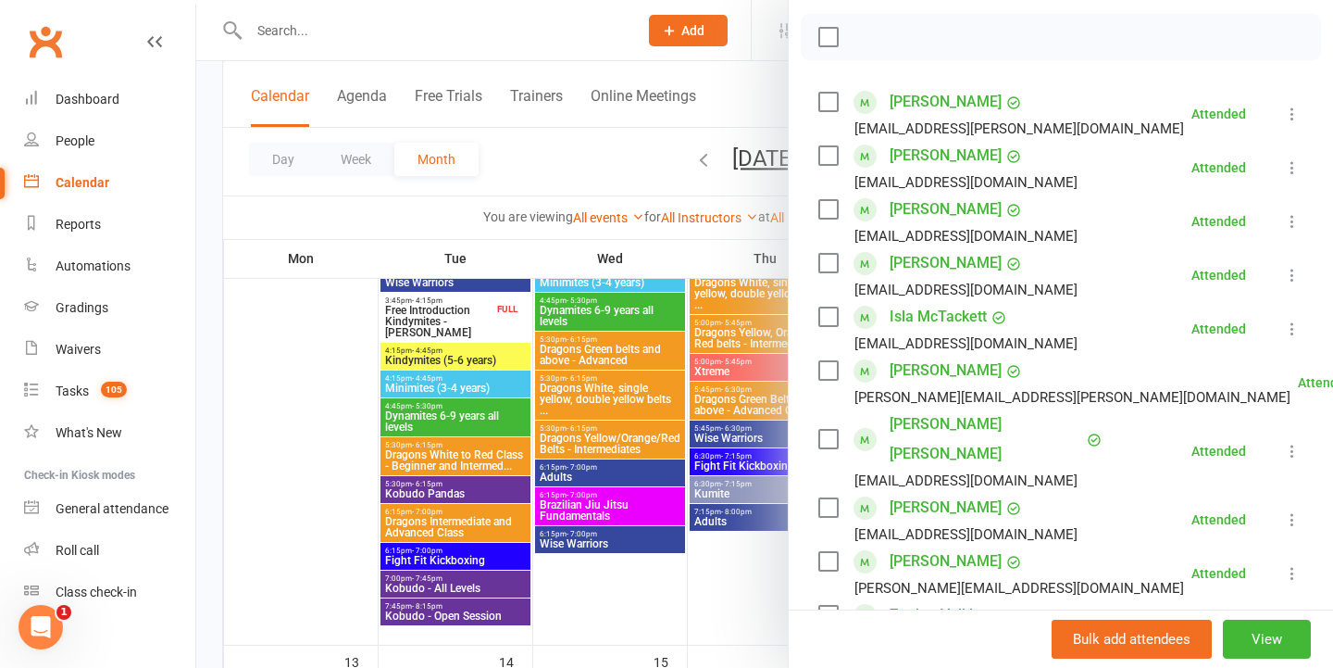
scroll to position [256, 0]
click at [718, 332] on div at bounding box center [764, 334] width 1137 height 668
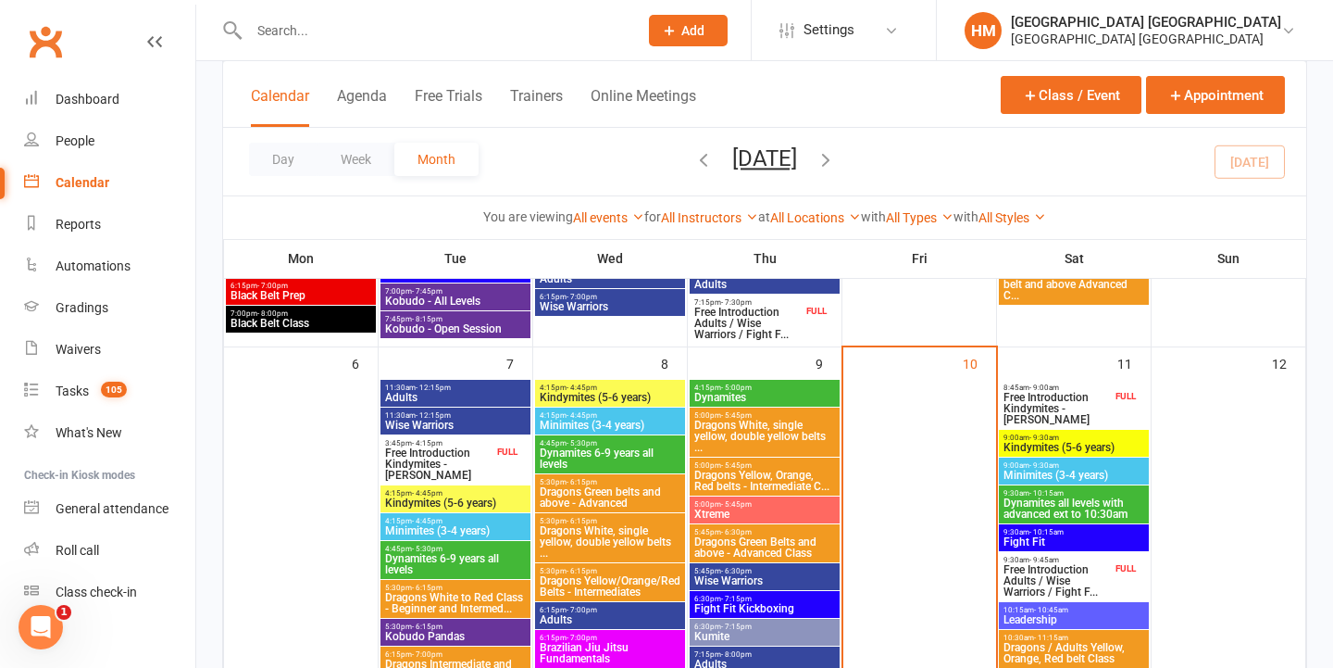
scroll to position [444, 0]
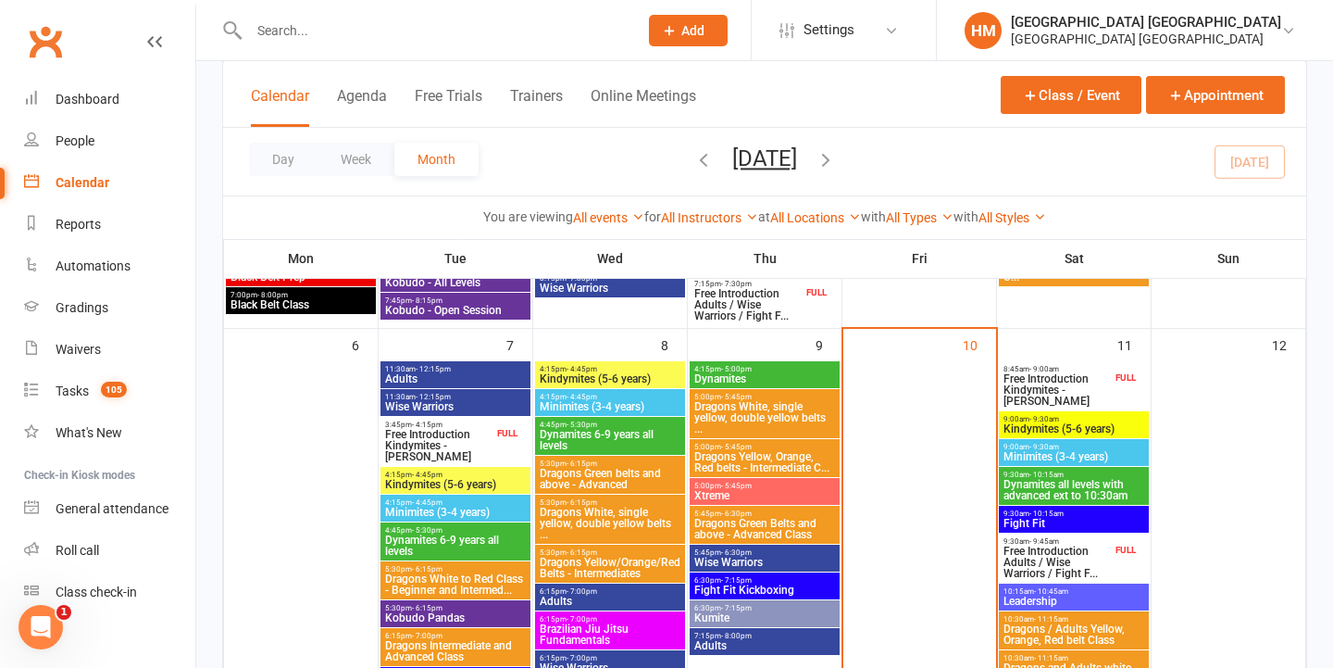
click at [726, 539] on span "Dragons Green Belts and above - Advanced Class" at bounding box center [764, 529] width 143 height 22
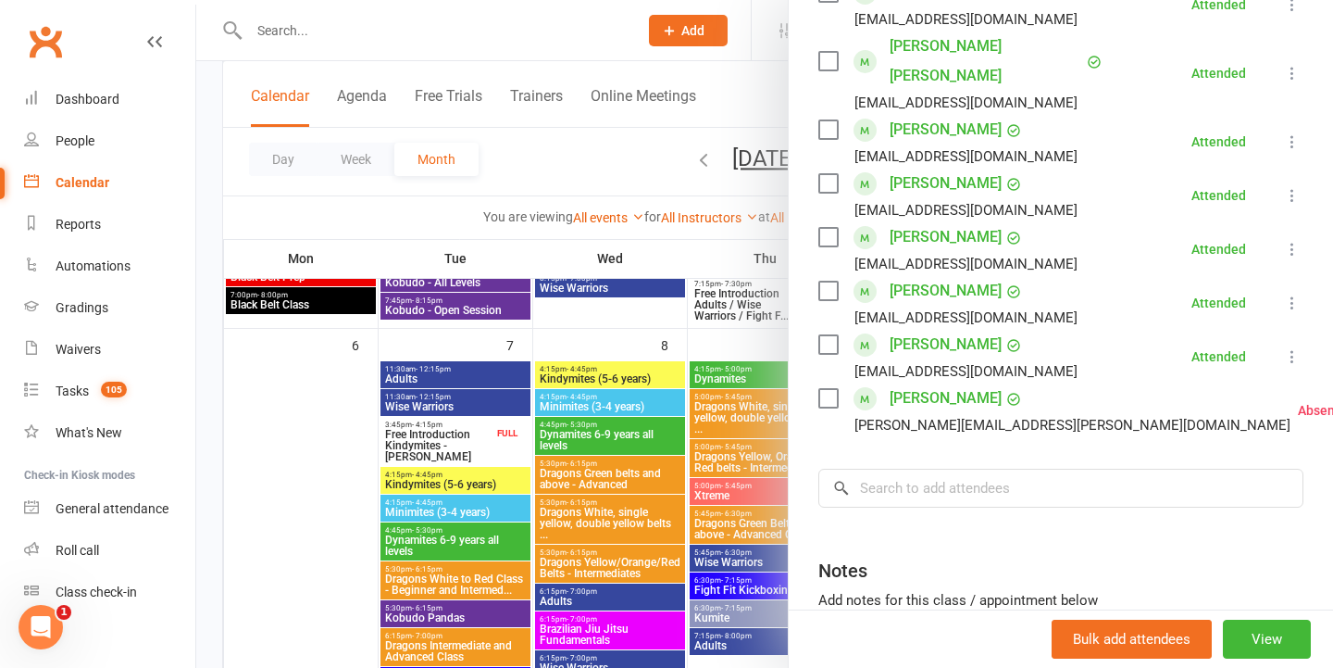
scroll to position [633, 0]
click at [631, 350] on div at bounding box center [764, 334] width 1137 height 668
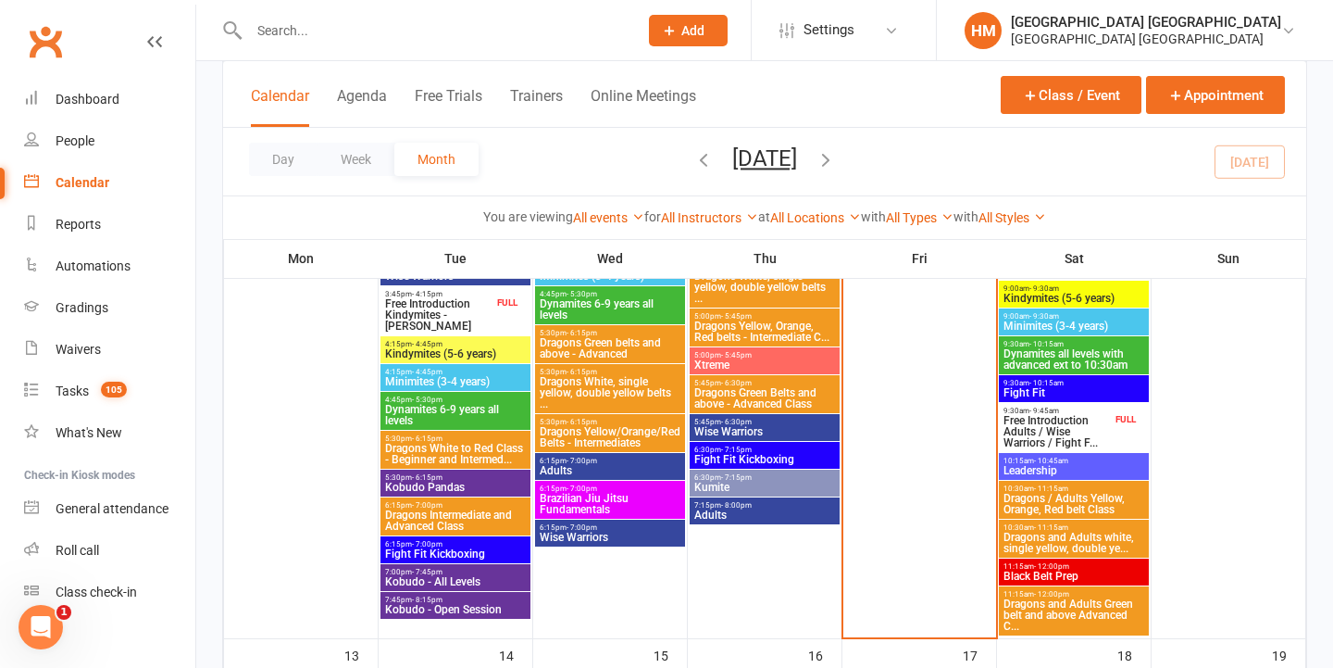
scroll to position [523, 0]
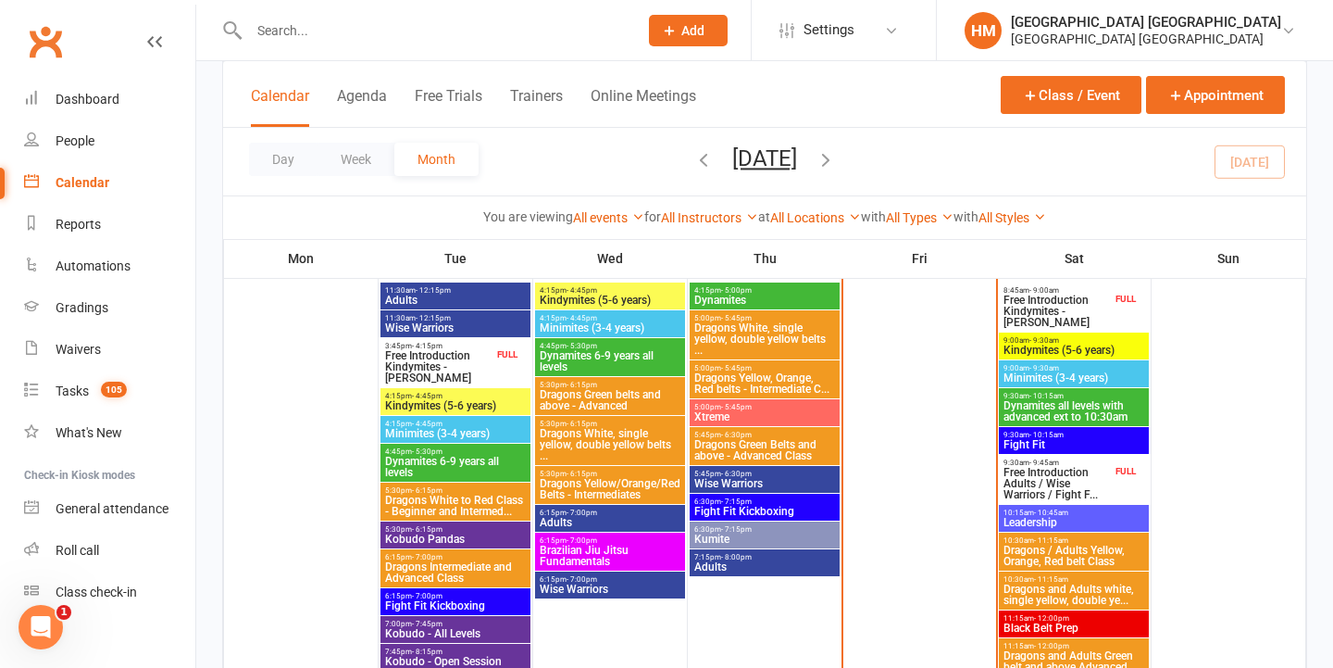
click at [753, 454] on span "Dragons Green Belts and above - Advanced Class" at bounding box center [764, 450] width 143 height 22
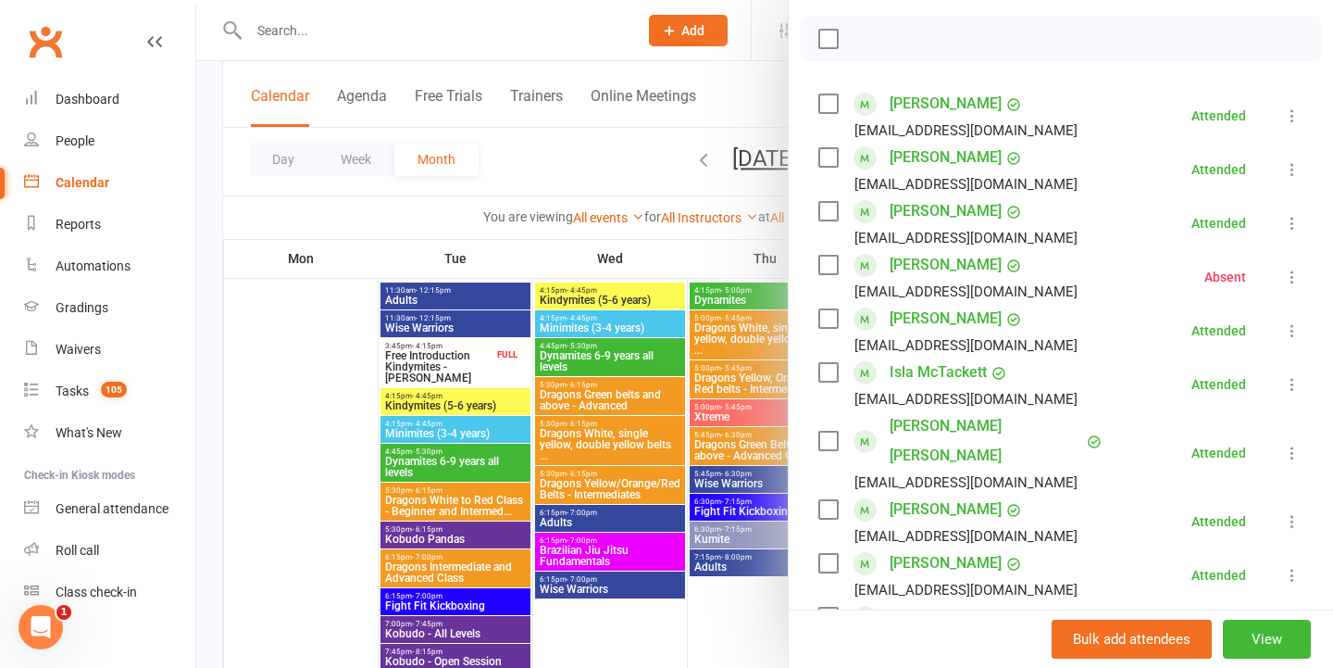
scroll to position [303, 0]
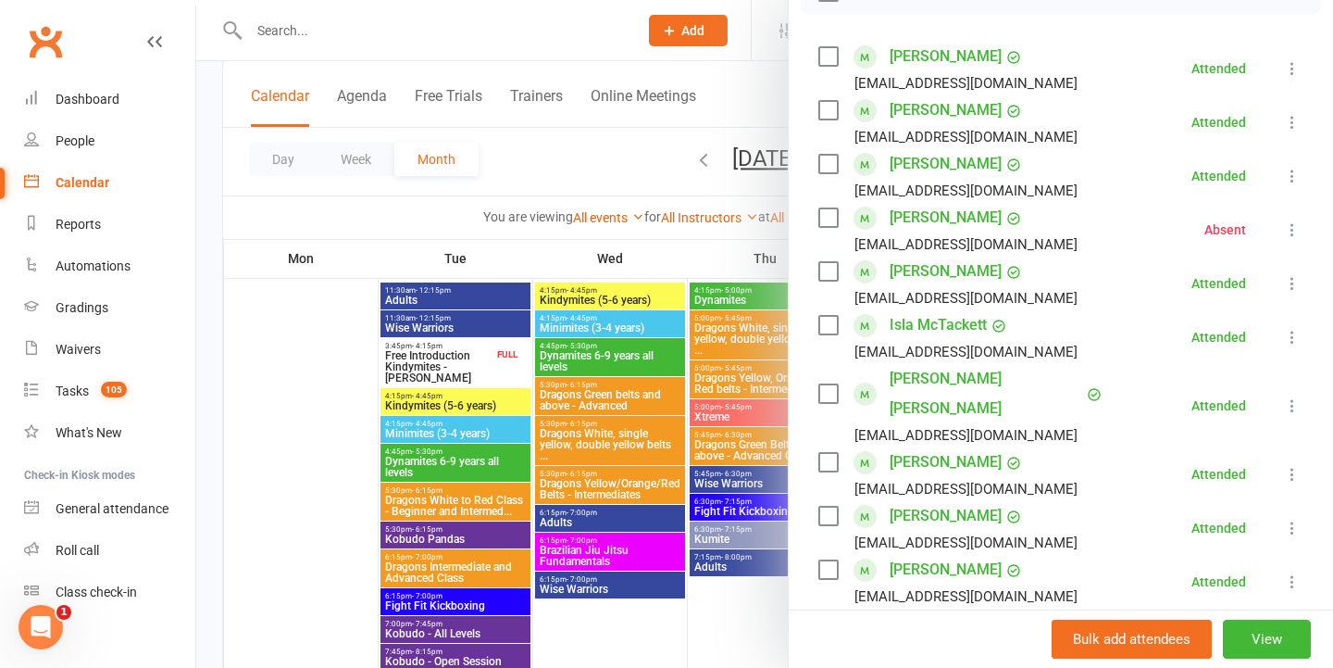
click at [668, 336] on div at bounding box center [764, 334] width 1137 height 668
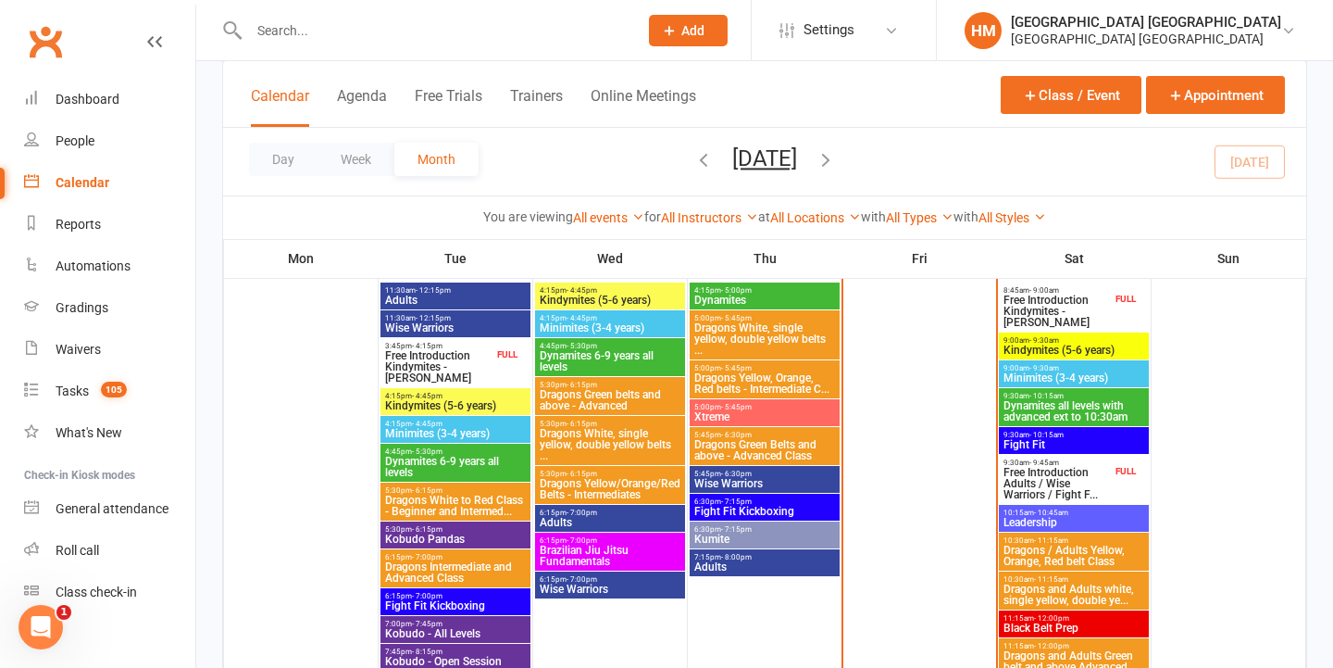
click at [717, 478] on span "Wise Warriors" at bounding box center [764, 483] width 143 height 11
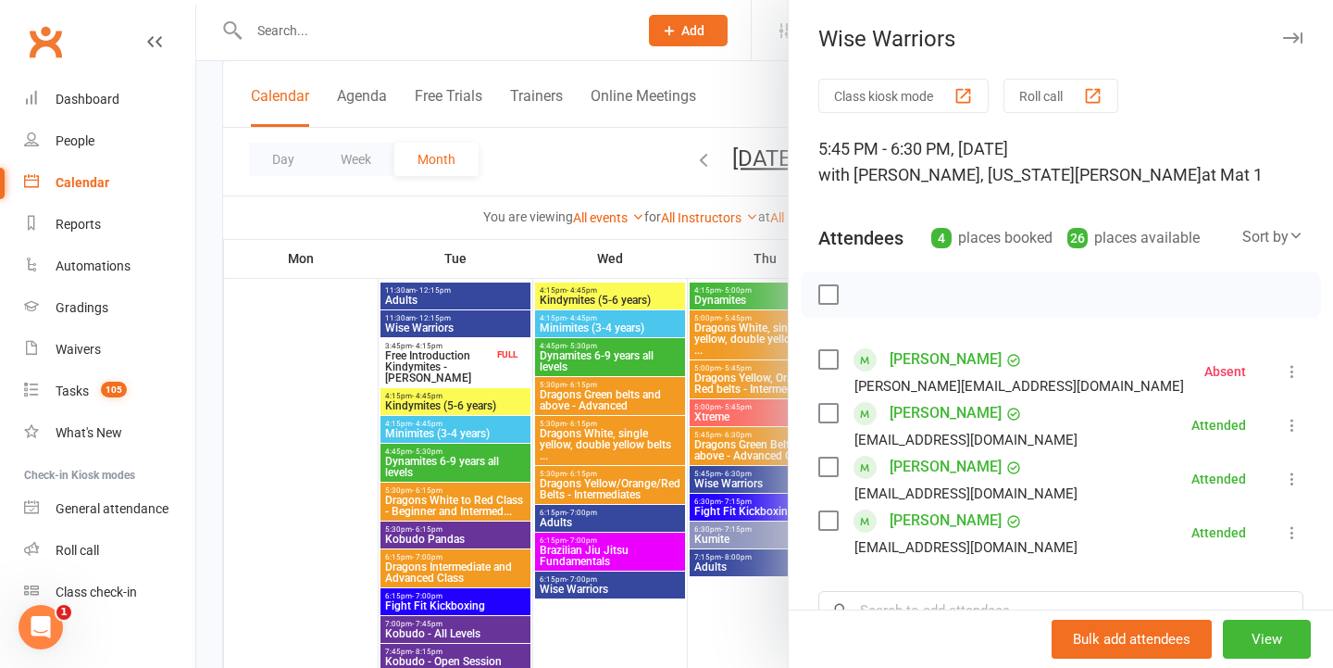
click at [694, 444] on div at bounding box center [764, 334] width 1137 height 668
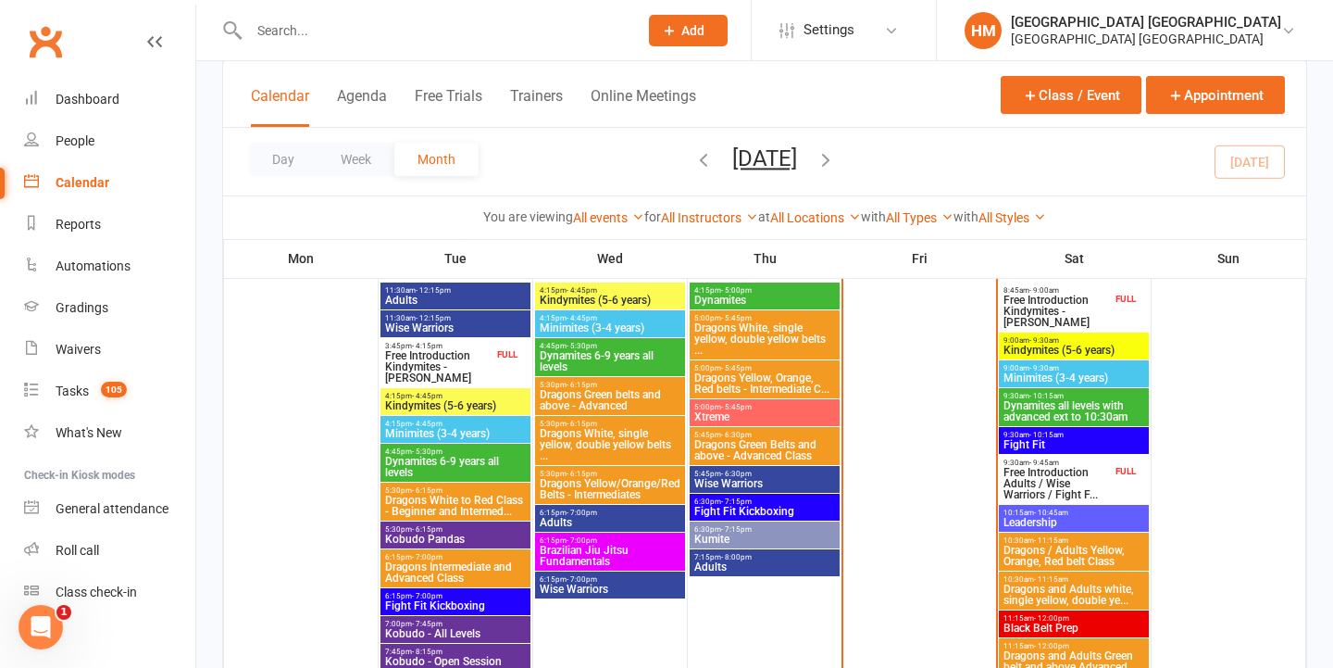
click at [715, 506] on span "Fight Fit Kickboxing" at bounding box center [764, 511] width 143 height 11
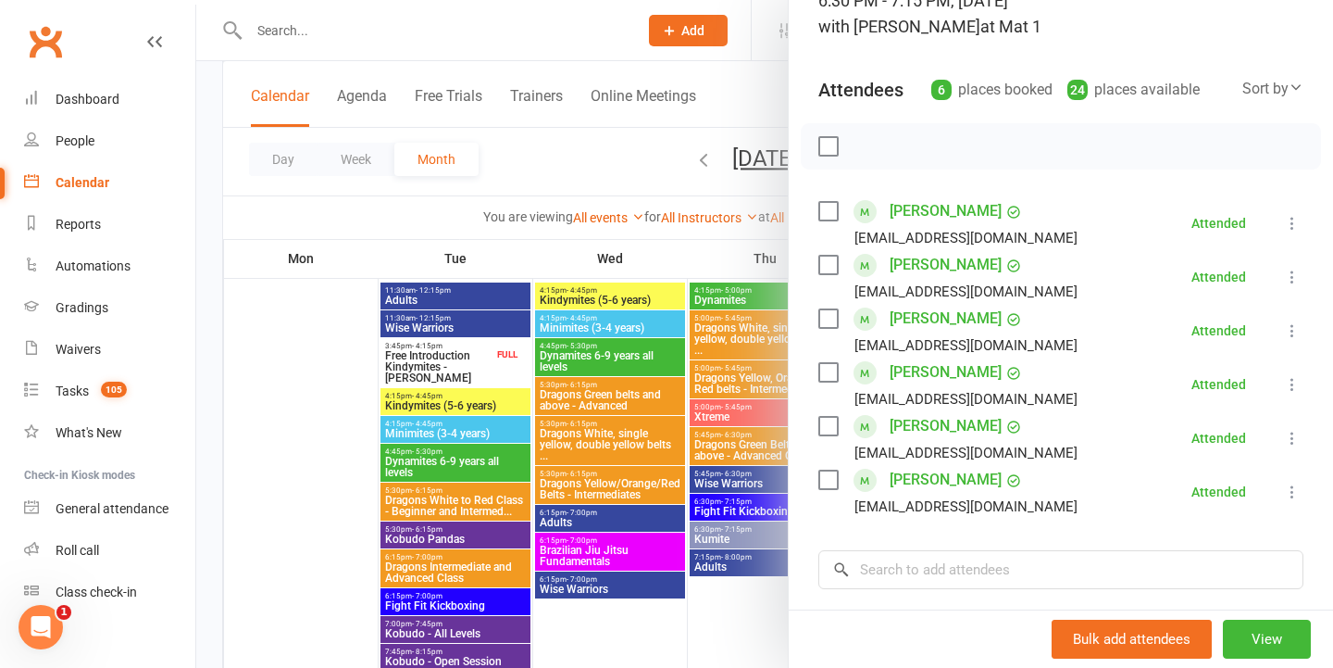
scroll to position [177, 0]
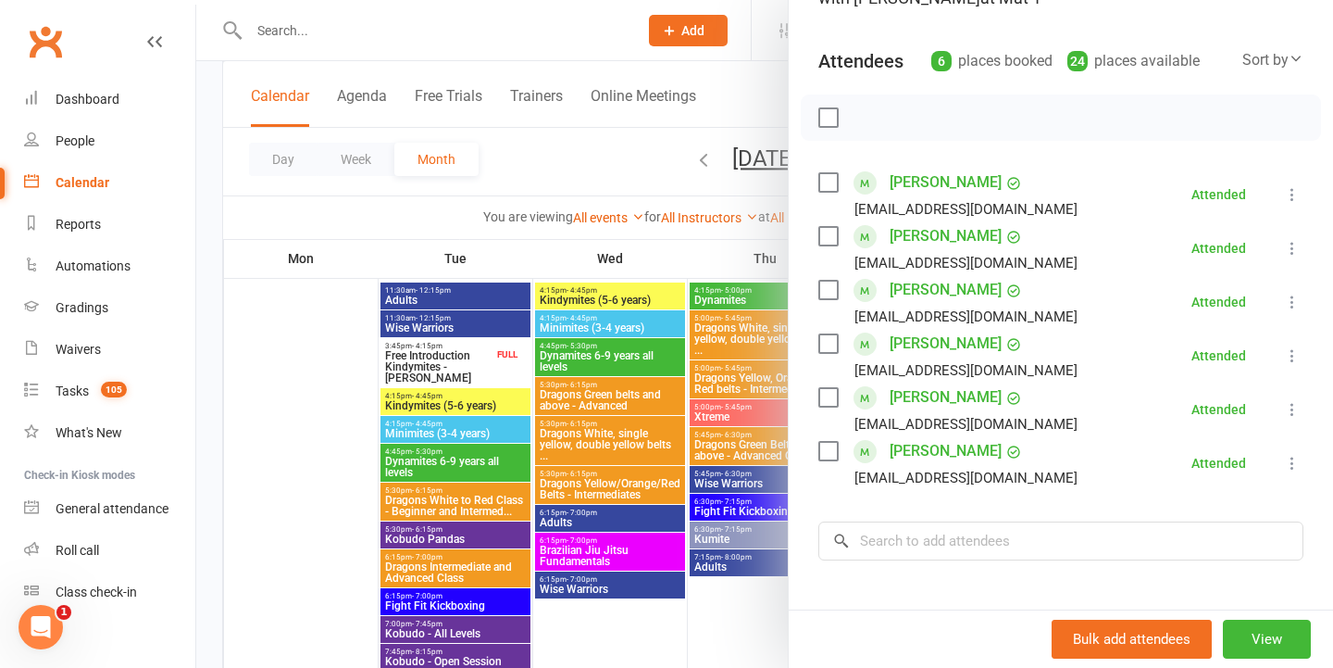
click at [701, 310] on div at bounding box center [764, 334] width 1137 height 668
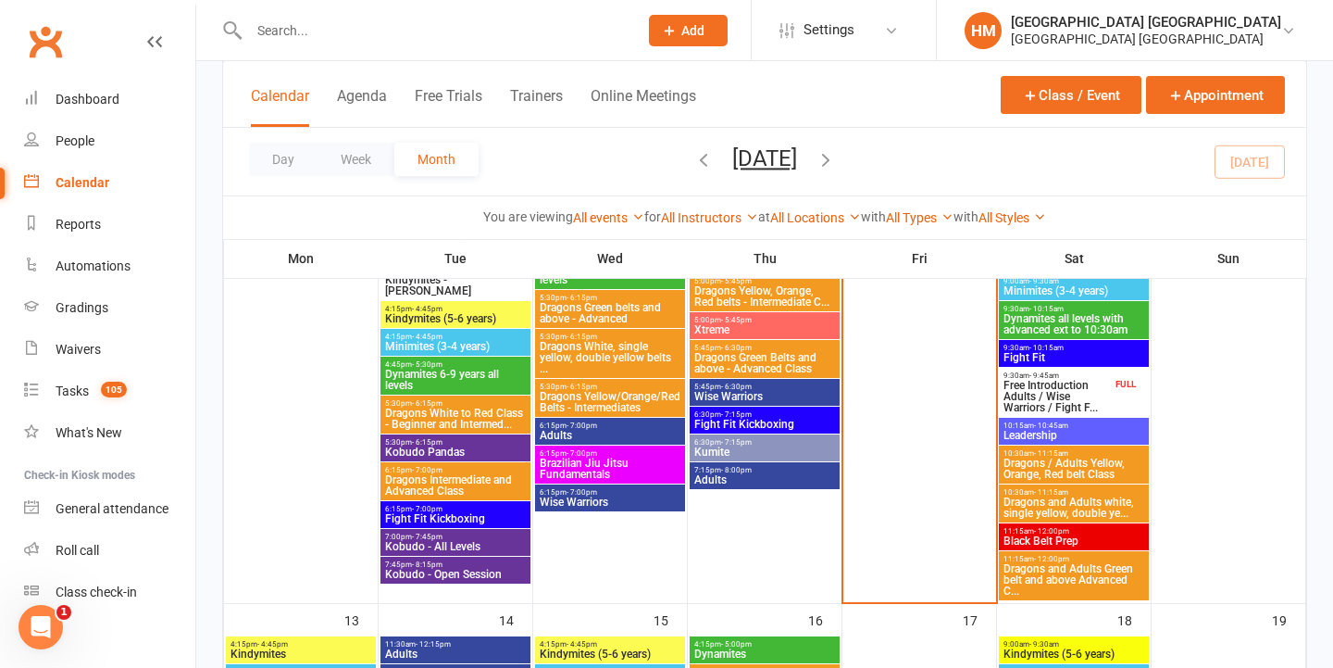
scroll to position [618, 0]
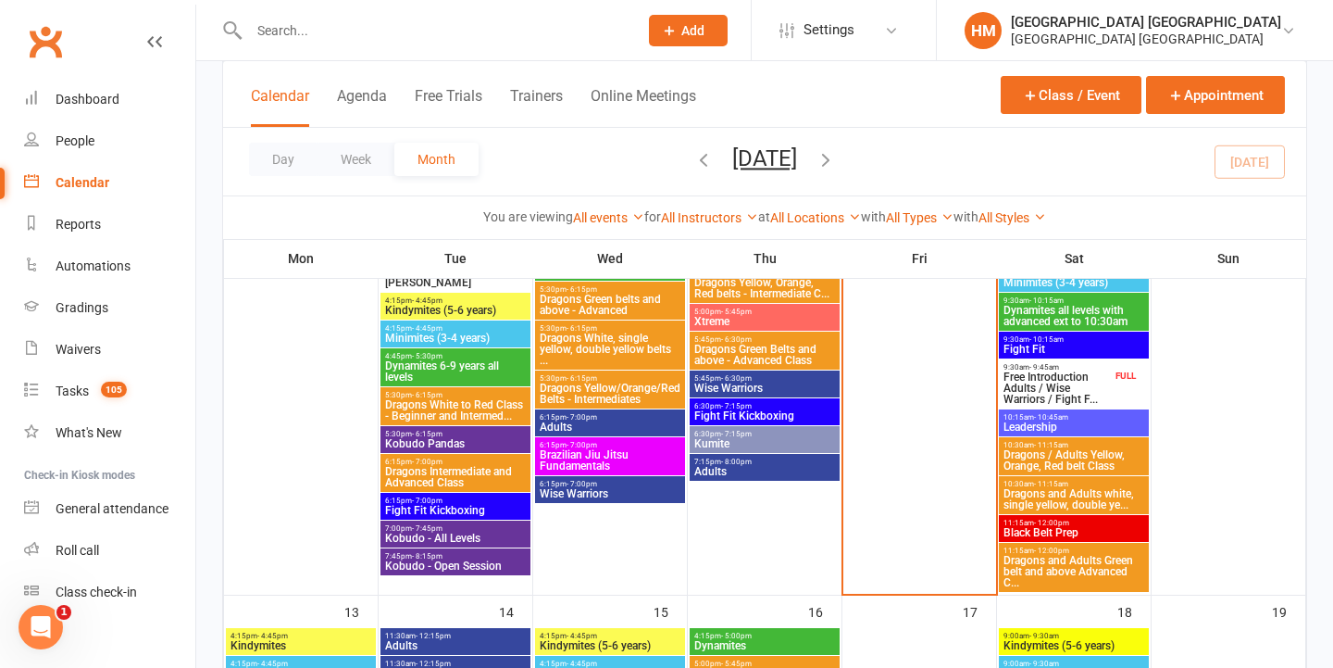
click at [747, 431] on span "- 7:15pm" at bounding box center [736, 434] width 31 height 8
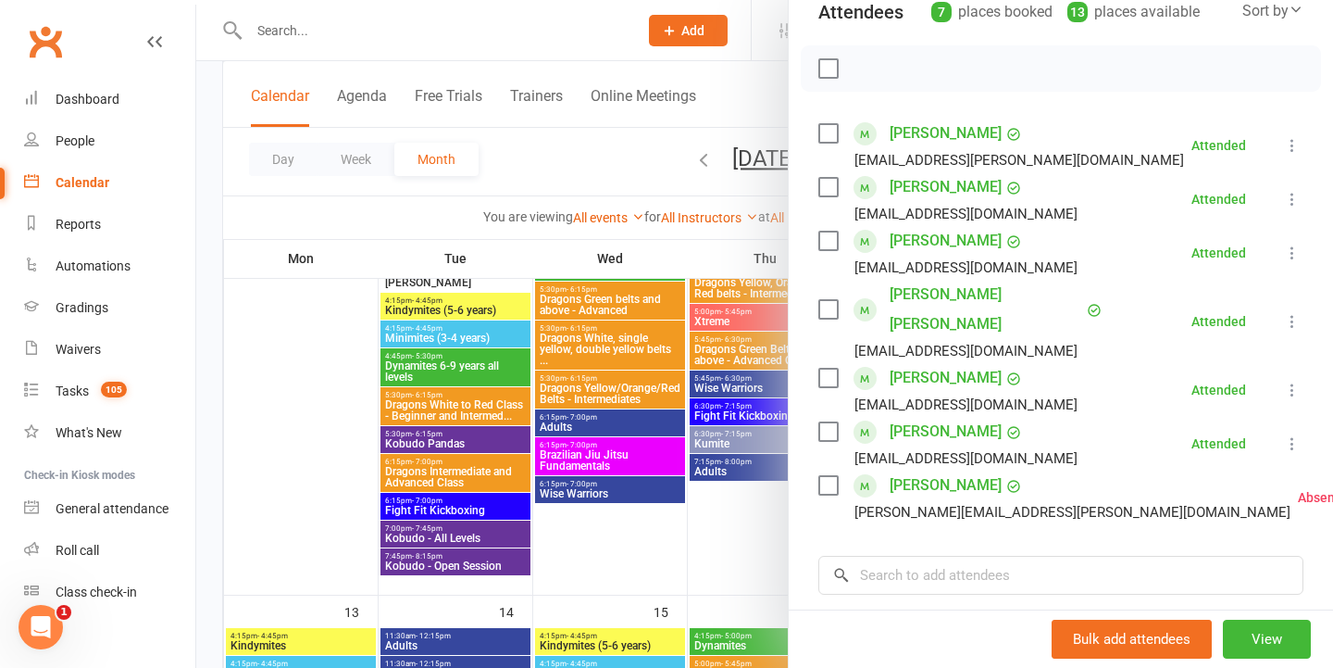
scroll to position [230, 0]
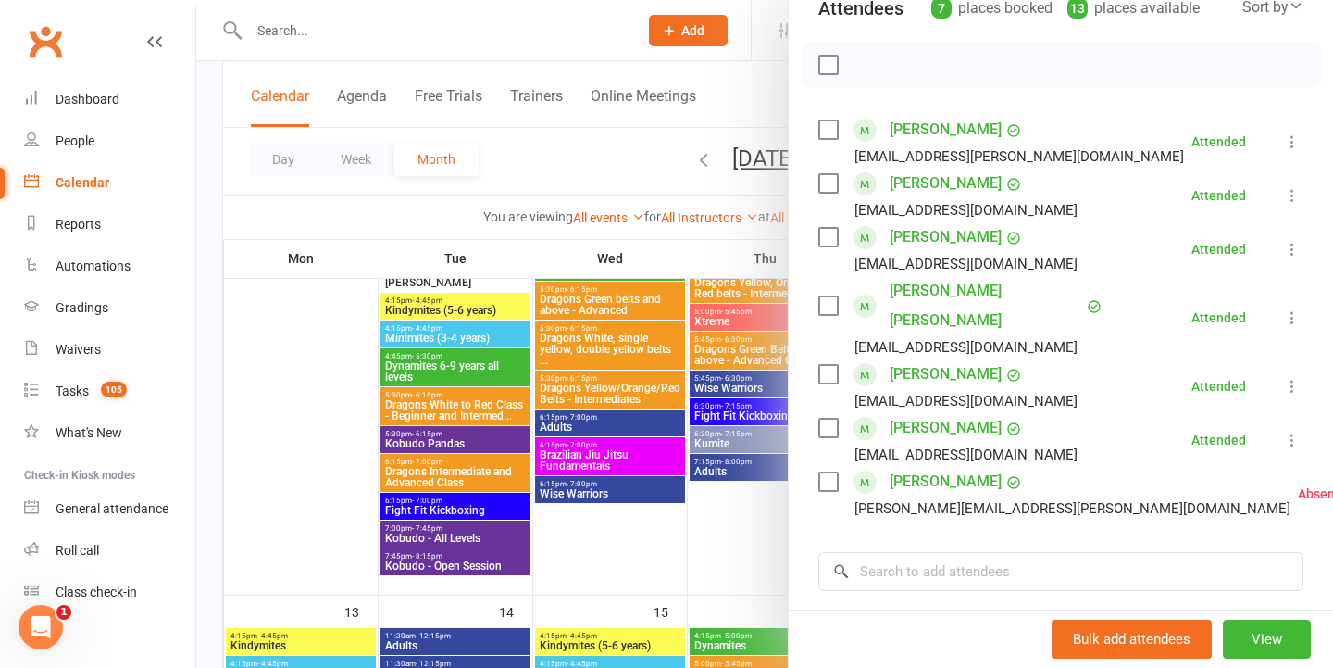
click at [708, 402] on div at bounding box center [764, 334] width 1137 height 668
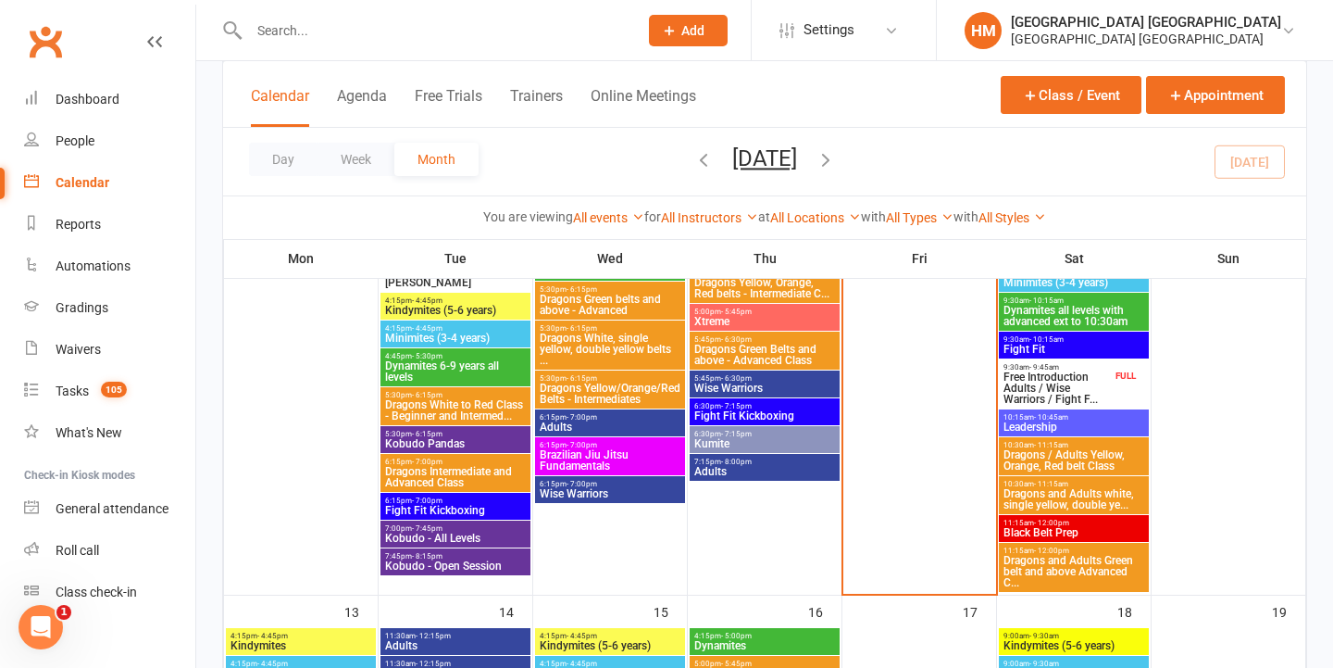
click at [756, 461] on span "7:15pm - 8:00pm" at bounding box center [764, 461] width 143 height 8
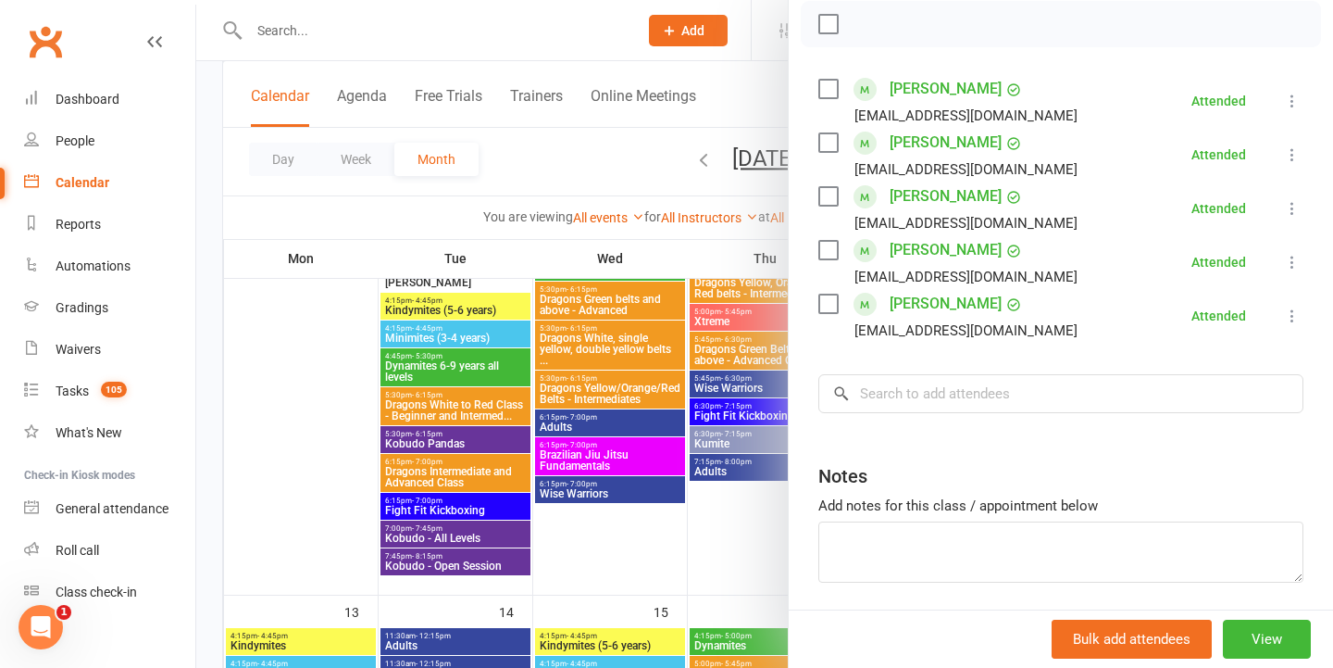
scroll to position [271, 0]
click at [704, 366] on div at bounding box center [764, 334] width 1137 height 668
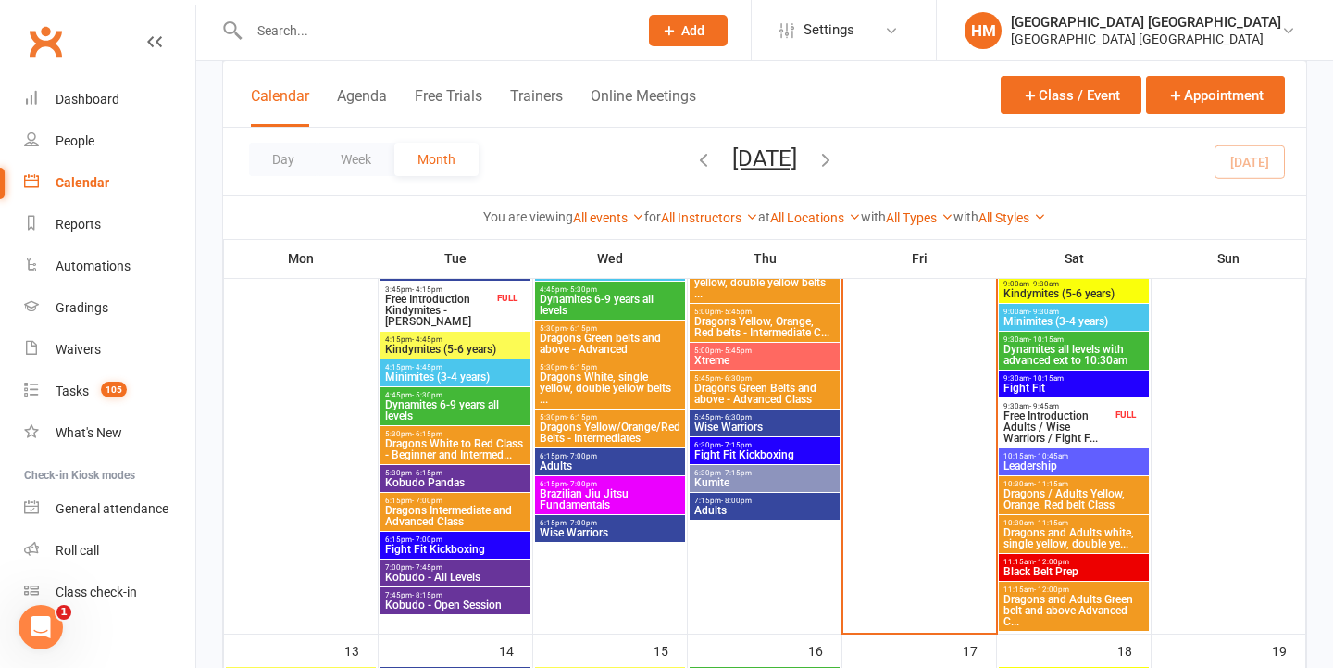
scroll to position [600, 0]
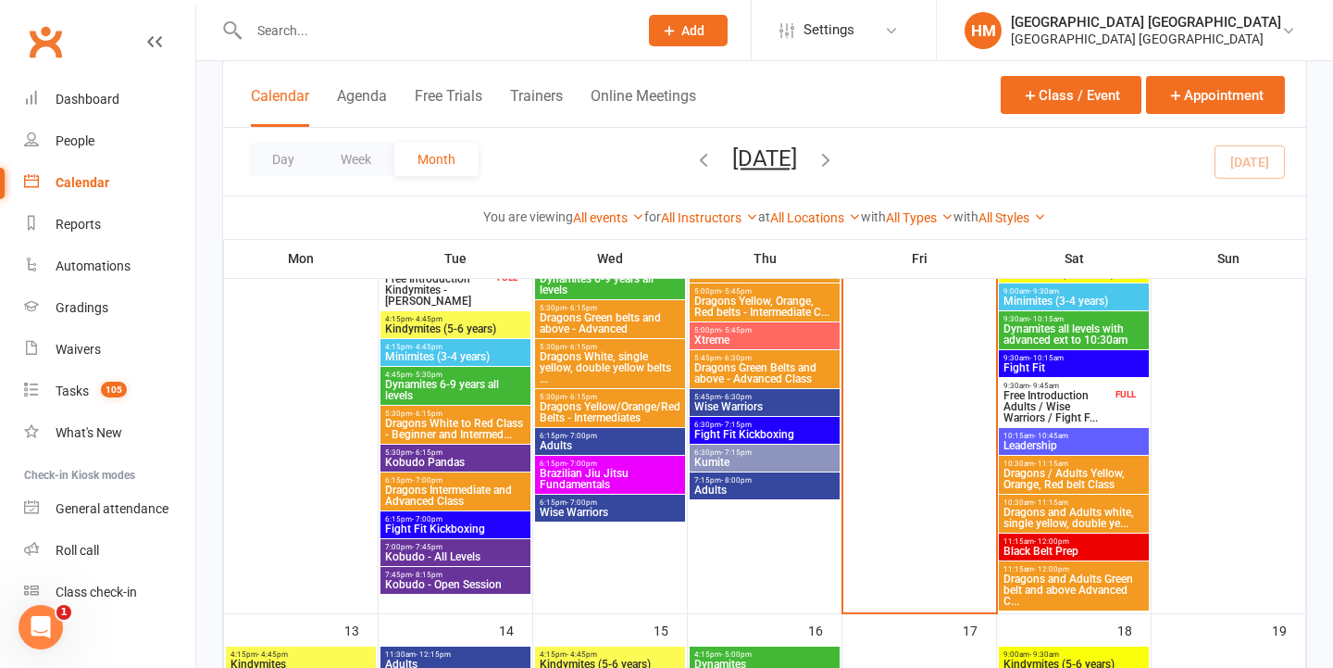
click at [466, 460] on span "Kobudo Pandas" at bounding box center [455, 461] width 143 height 11
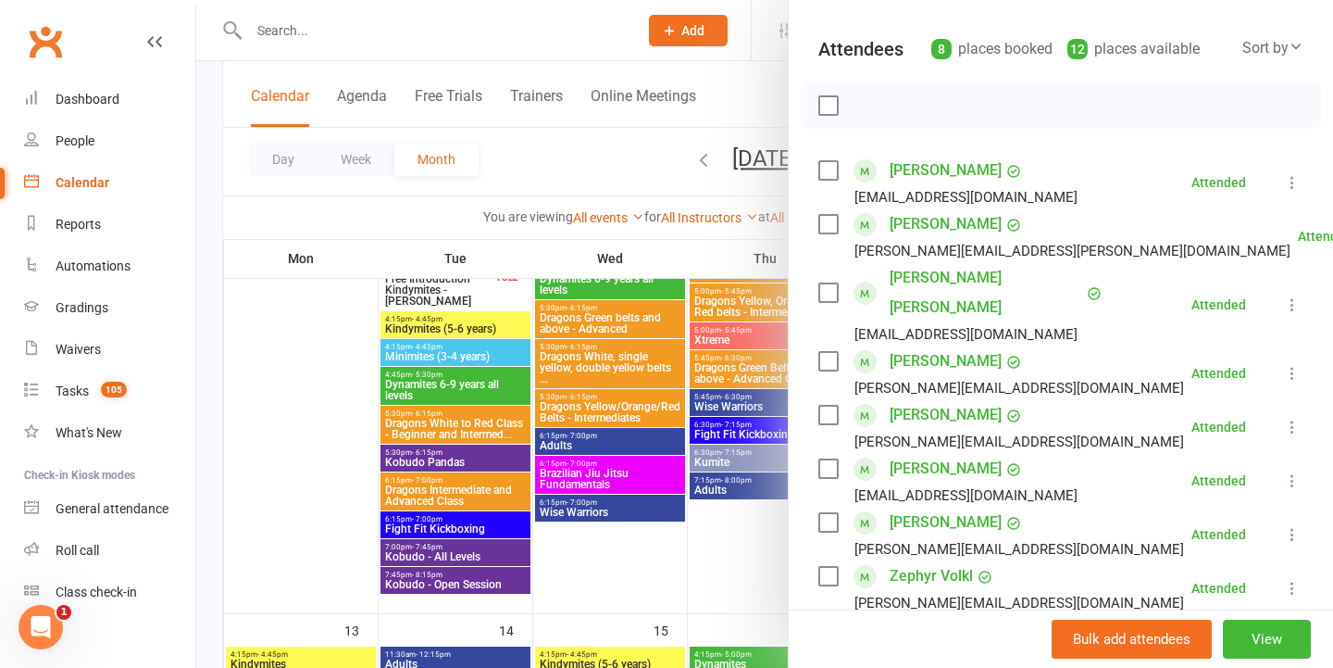
scroll to position [217, 0]
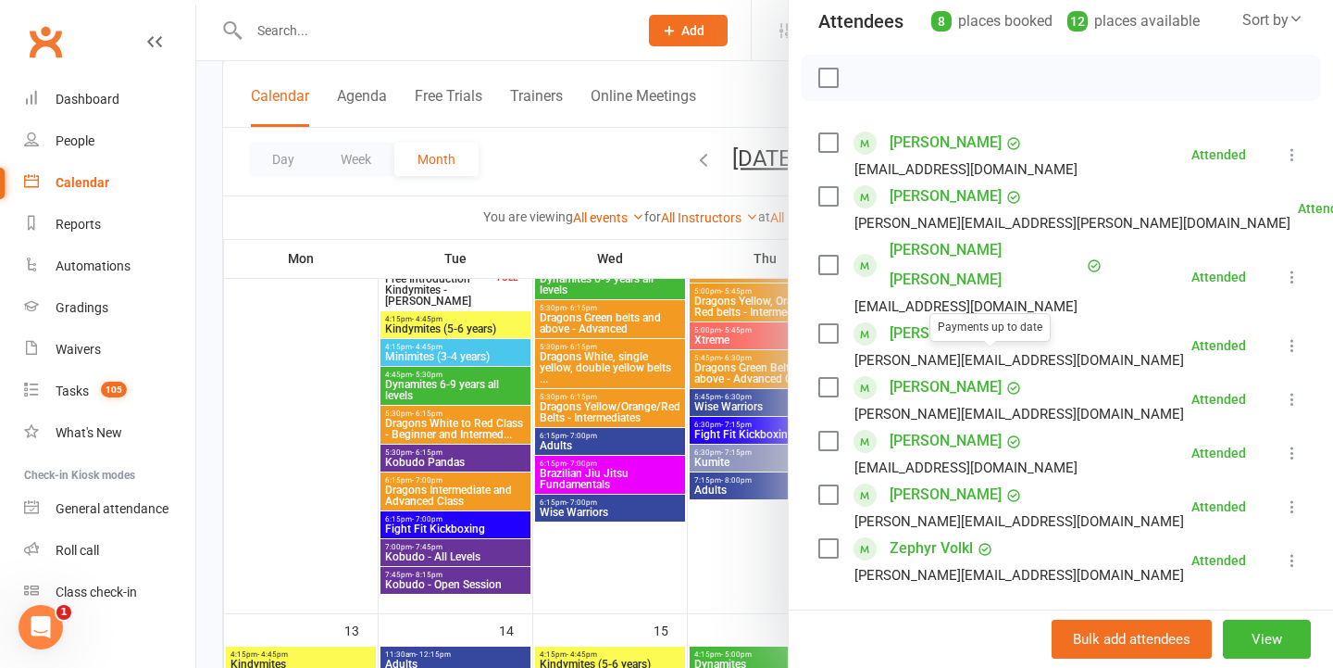
click at [587, 329] on div at bounding box center [764, 334] width 1137 height 668
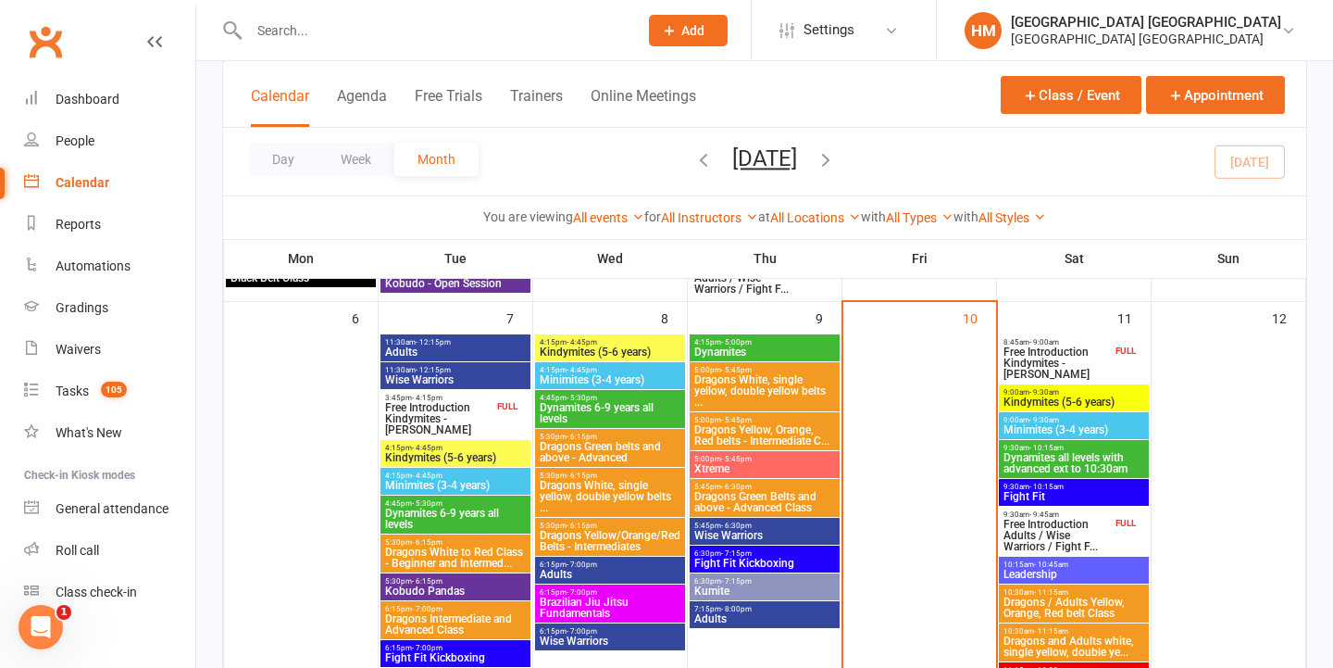
scroll to position [471, 0]
click at [783, 498] on span "Dragons Green Belts and above - Advanced Class" at bounding box center [764, 502] width 143 height 22
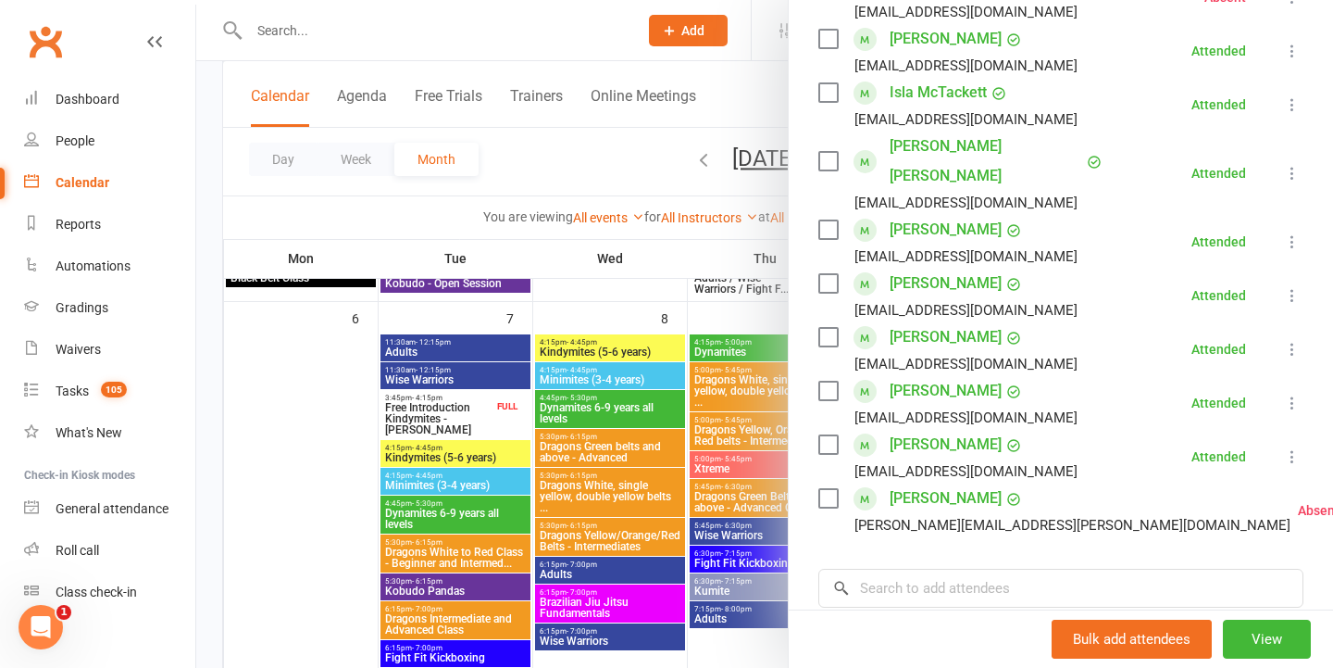
scroll to position [550, 0]
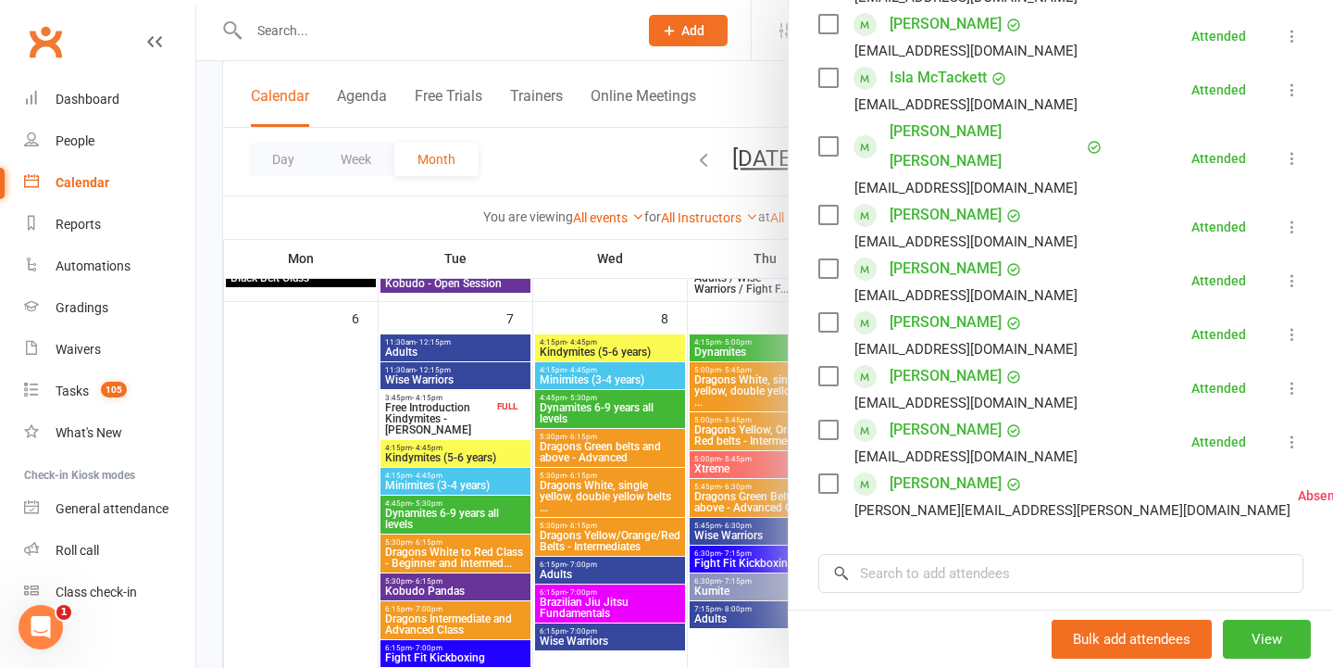
click at [727, 385] on div at bounding box center [764, 334] width 1137 height 668
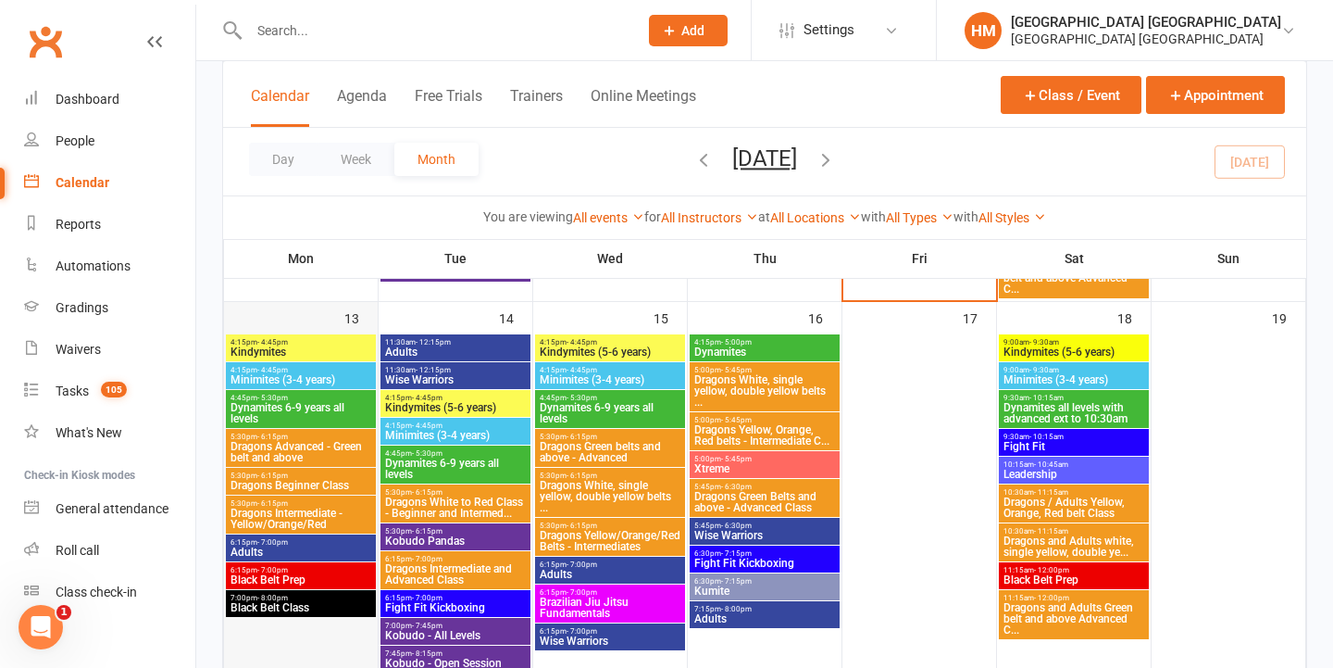
scroll to position [932, 0]
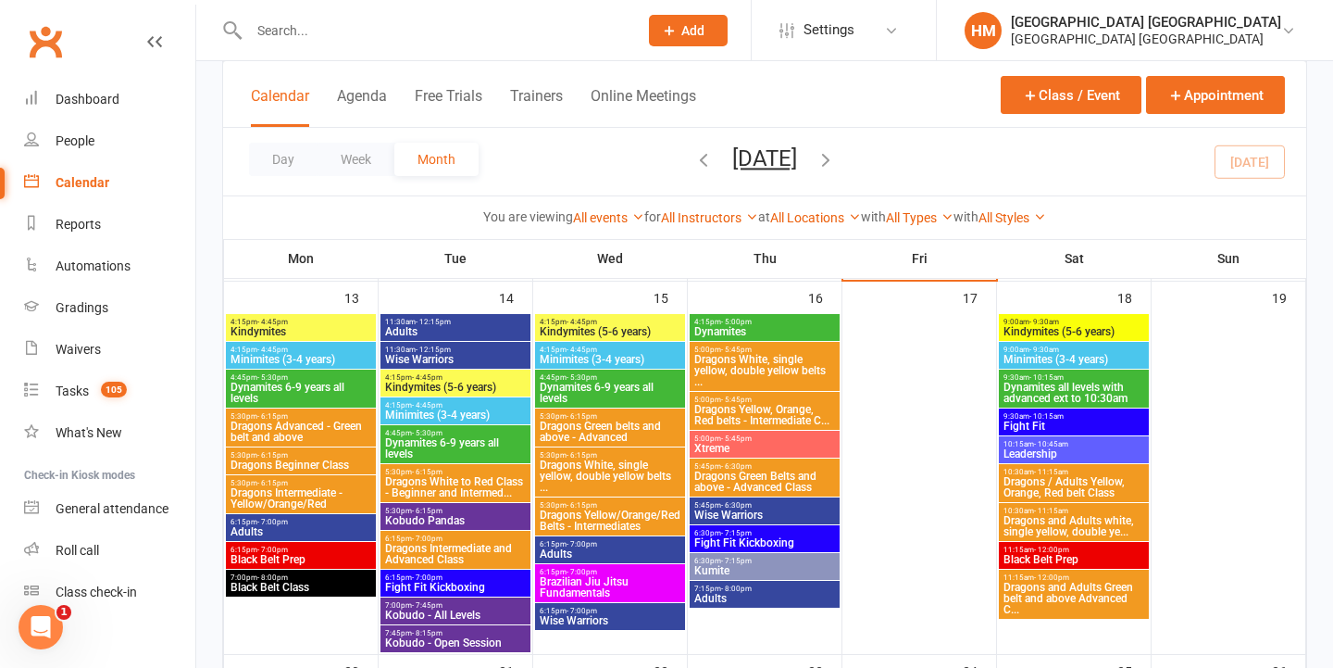
click at [307, 574] on span "7:00pm - 8:00pm" at bounding box center [301, 577] width 143 height 8
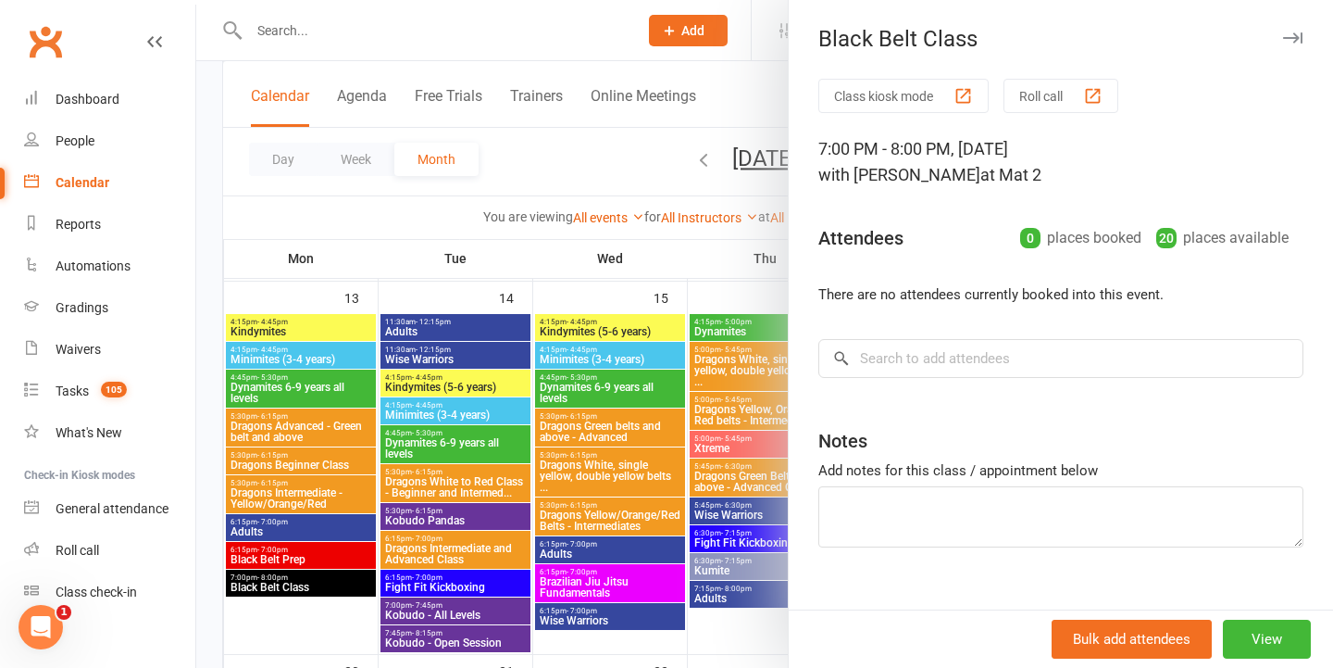
click at [492, 438] on div at bounding box center [764, 334] width 1137 height 668
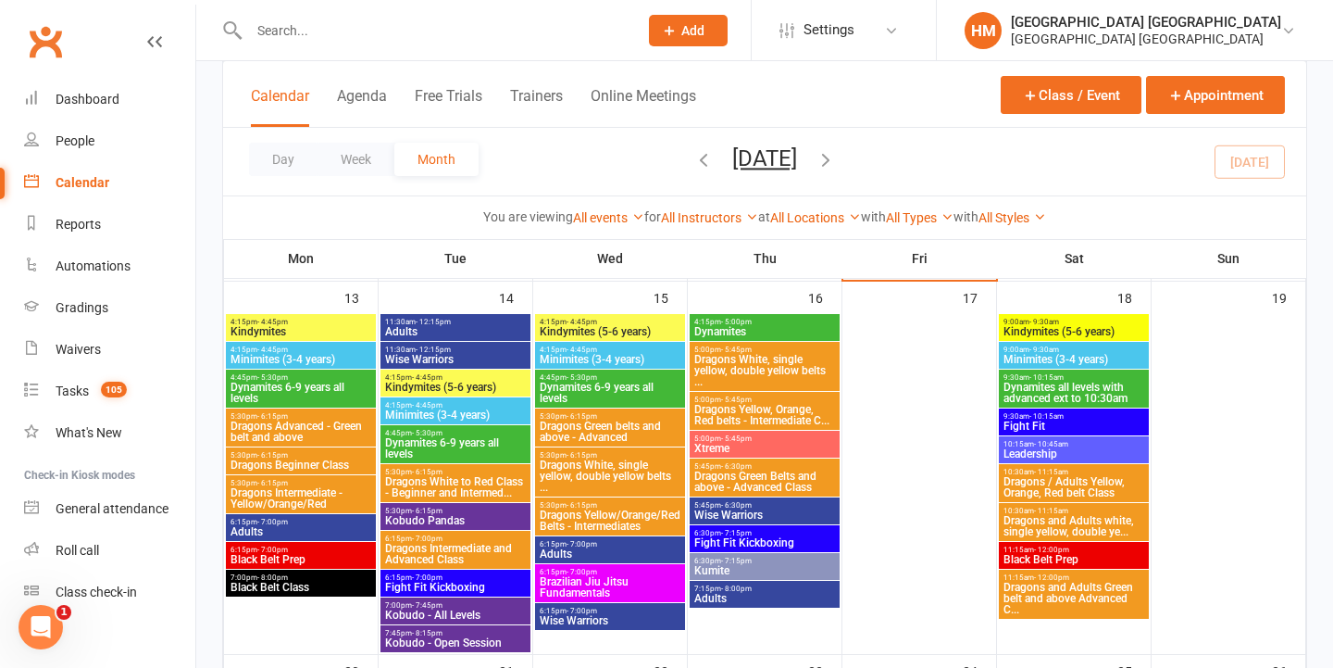
click at [331, 550] on span "6:15pm - 7:00pm" at bounding box center [301, 549] width 143 height 8
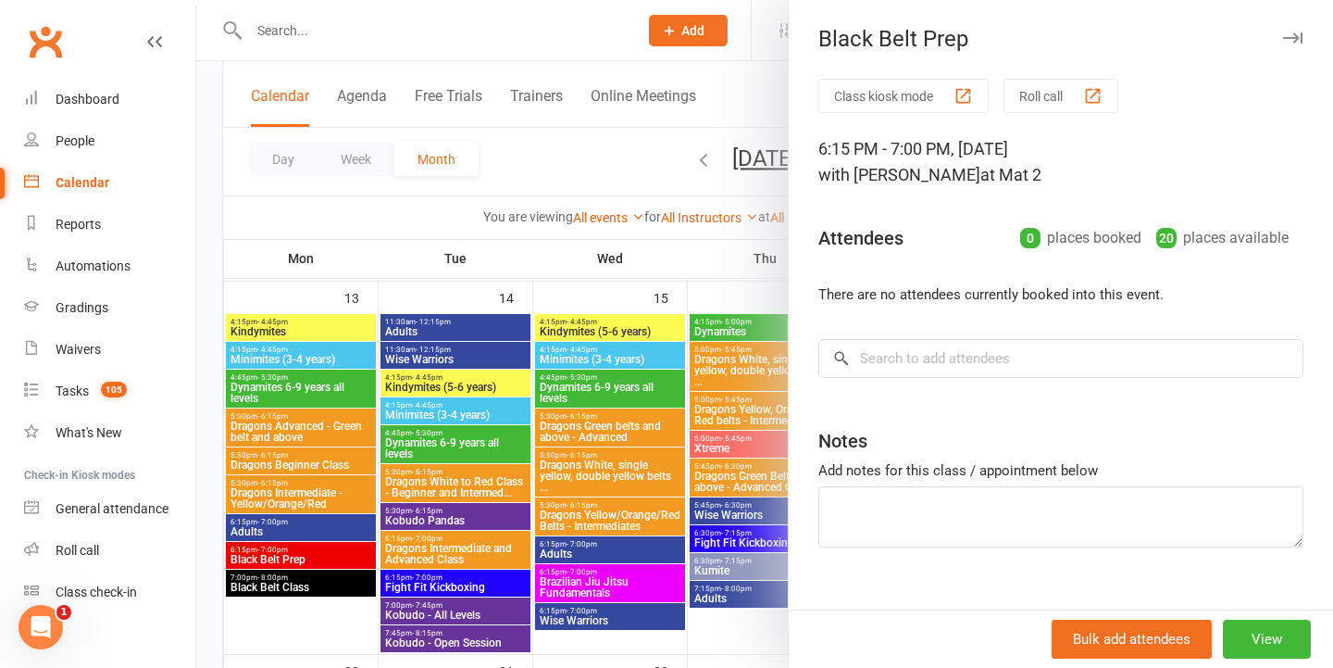
click at [619, 415] on div at bounding box center [764, 334] width 1137 height 668
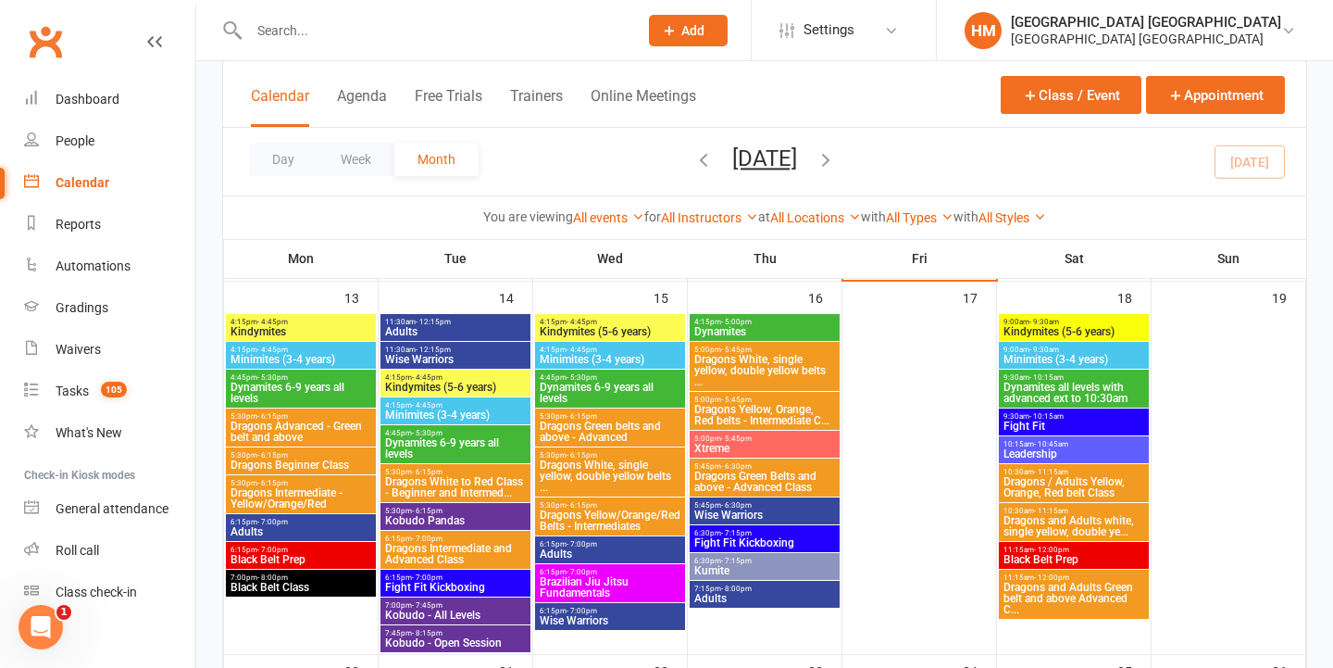
click at [329, 332] on span "Kindymites" at bounding box center [301, 331] width 143 height 11
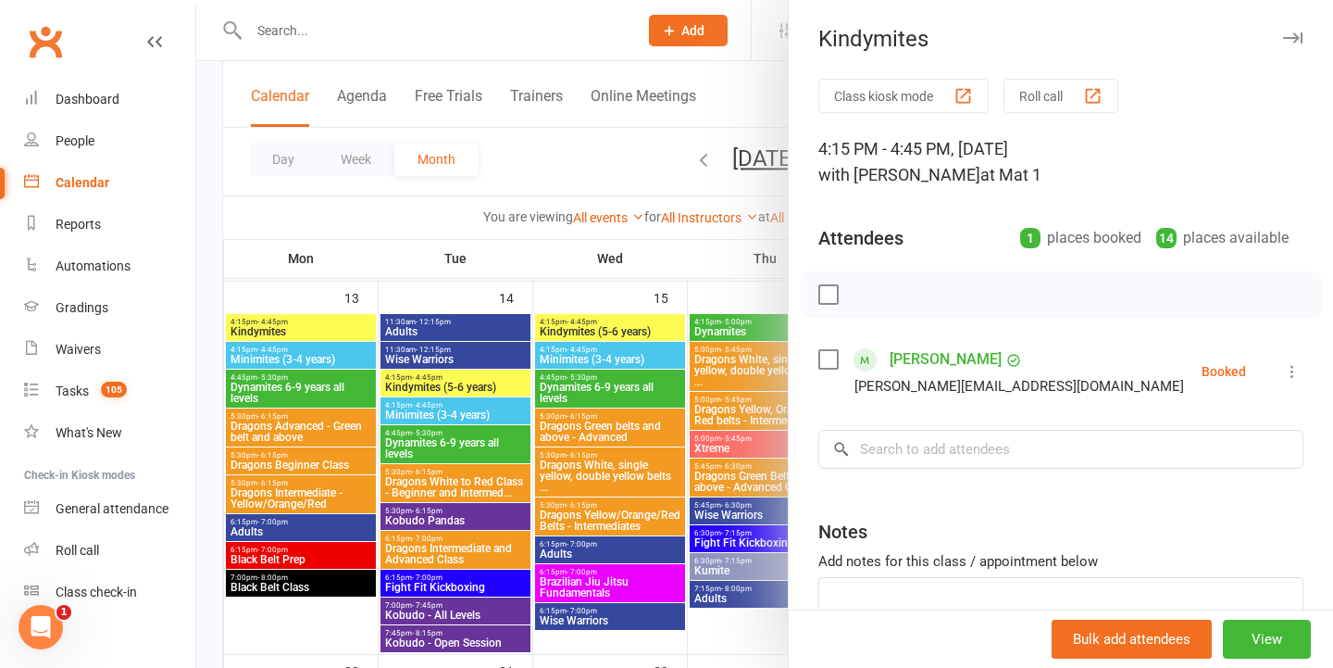
click at [329, 332] on div at bounding box center [764, 334] width 1137 height 668
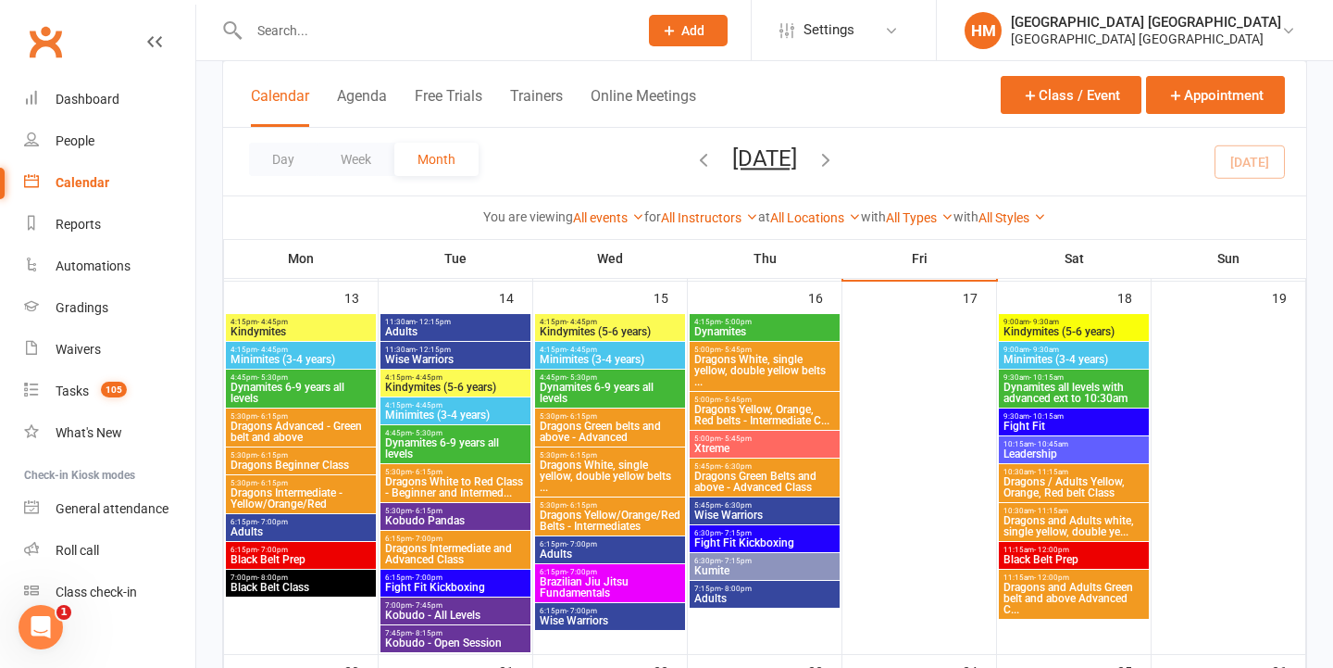
click at [319, 356] on span "Minimites (3-4 years)" at bounding box center [301, 359] width 143 height 11
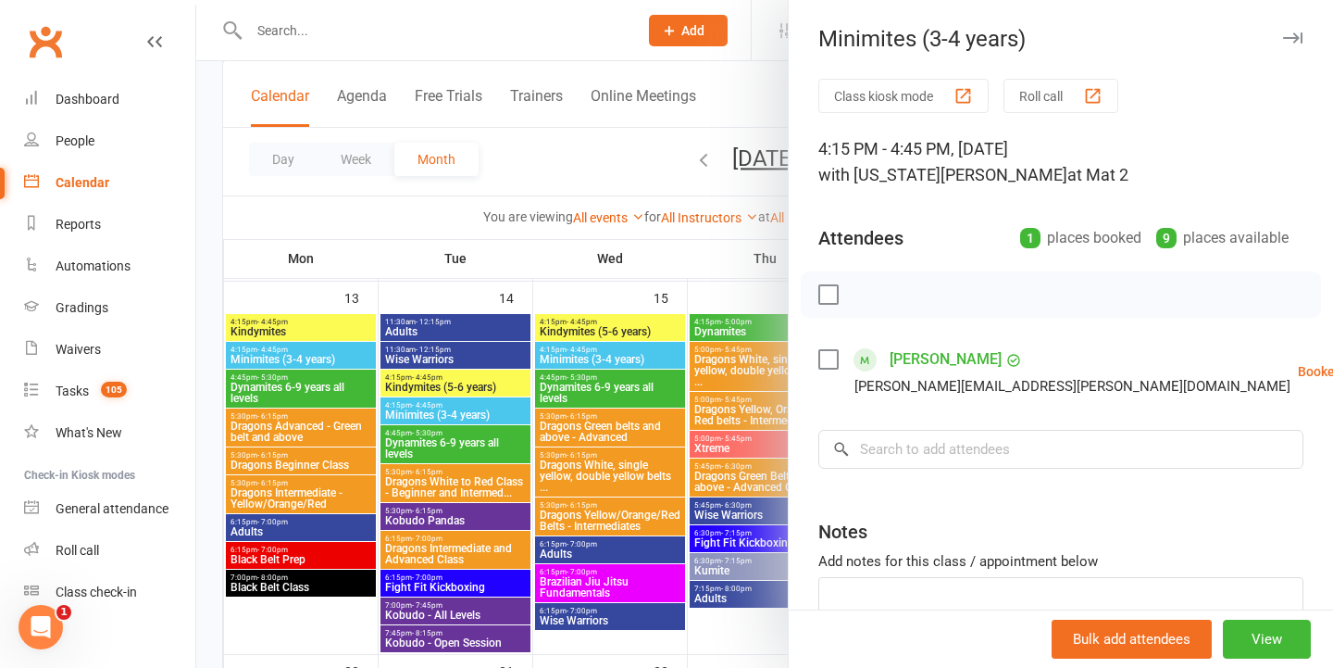
click at [319, 356] on div at bounding box center [764, 334] width 1137 height 668
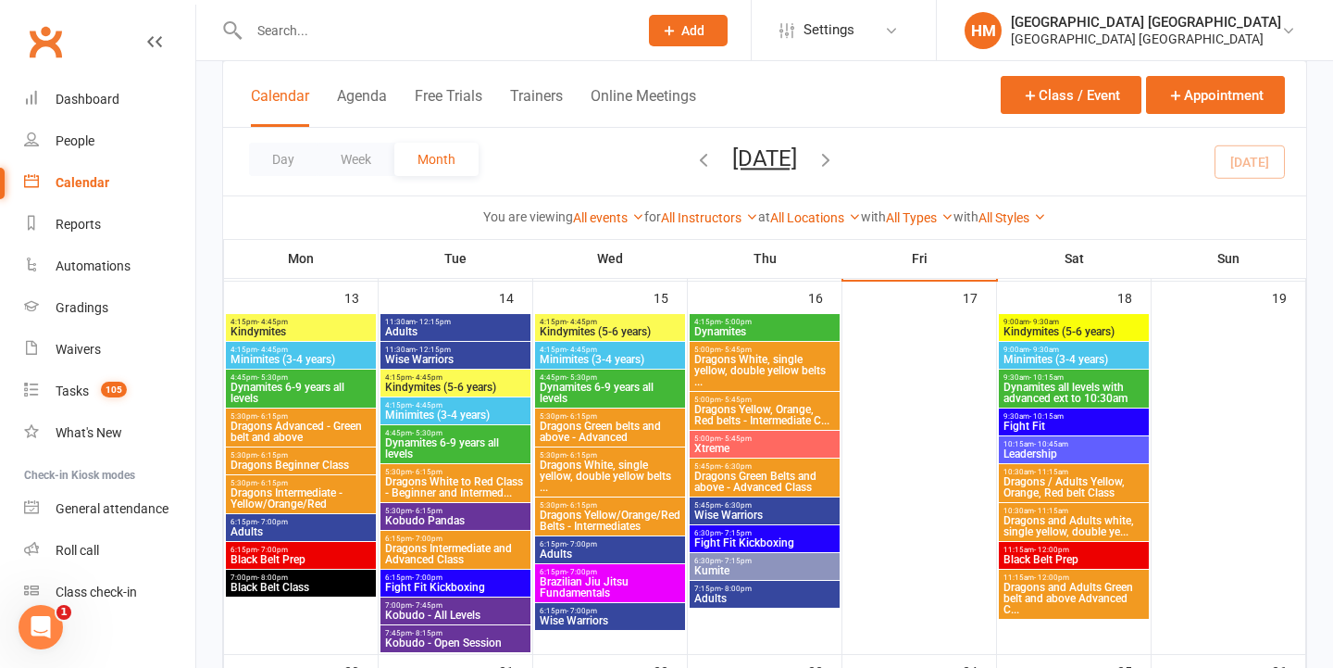
click at [315, 381] on span "Dynamites 6-9 years all levels" at bounding box center [301, 392] width 143 height 22
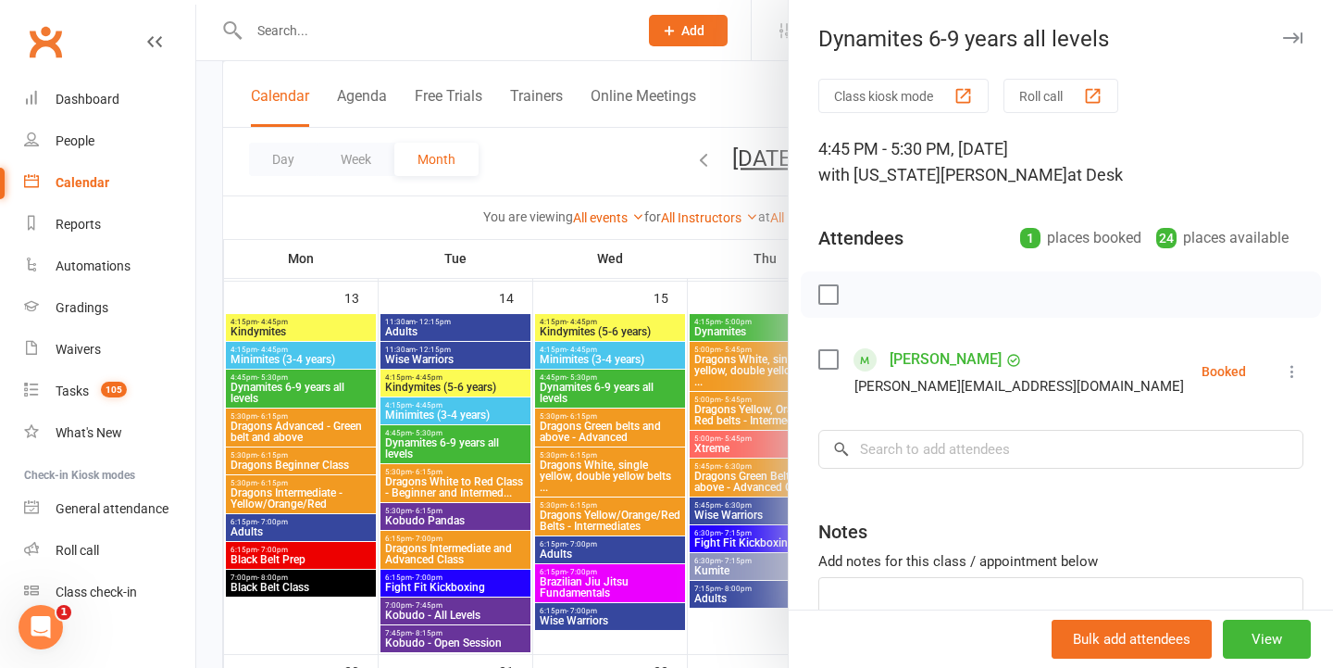
click at [315, 381] on div at bounding box center [764, 334] width 1137 height 668
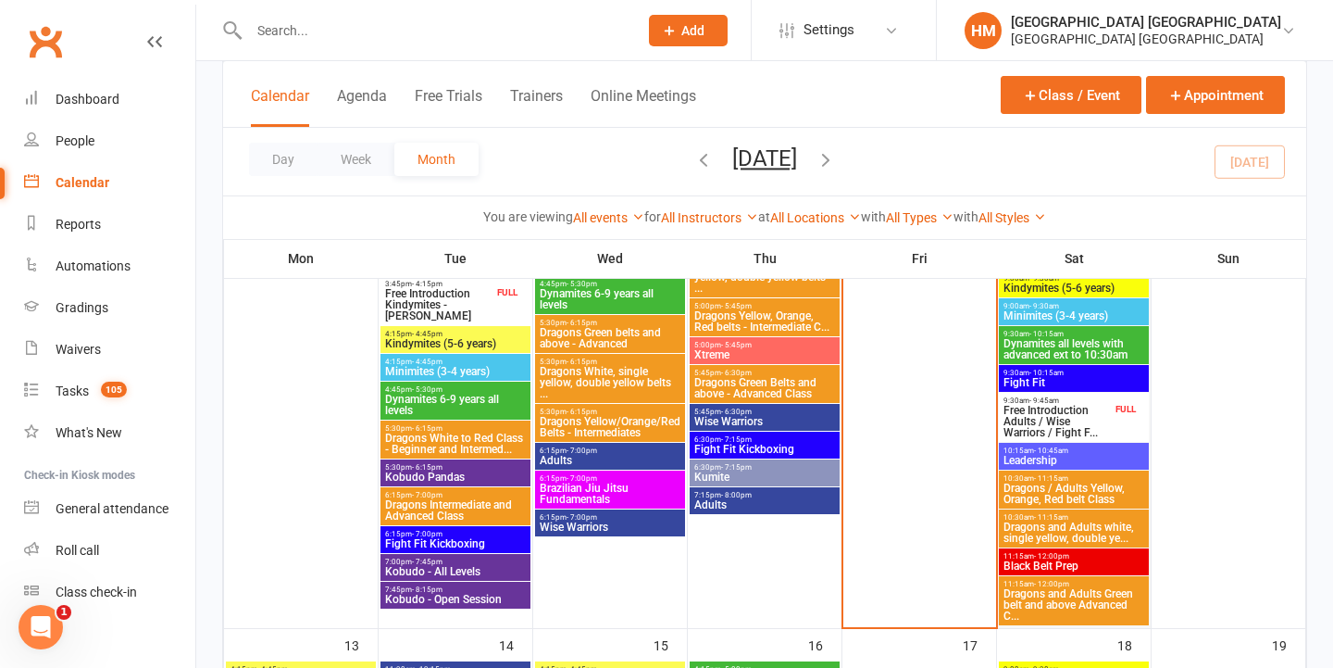
scroll to position [543, 0]
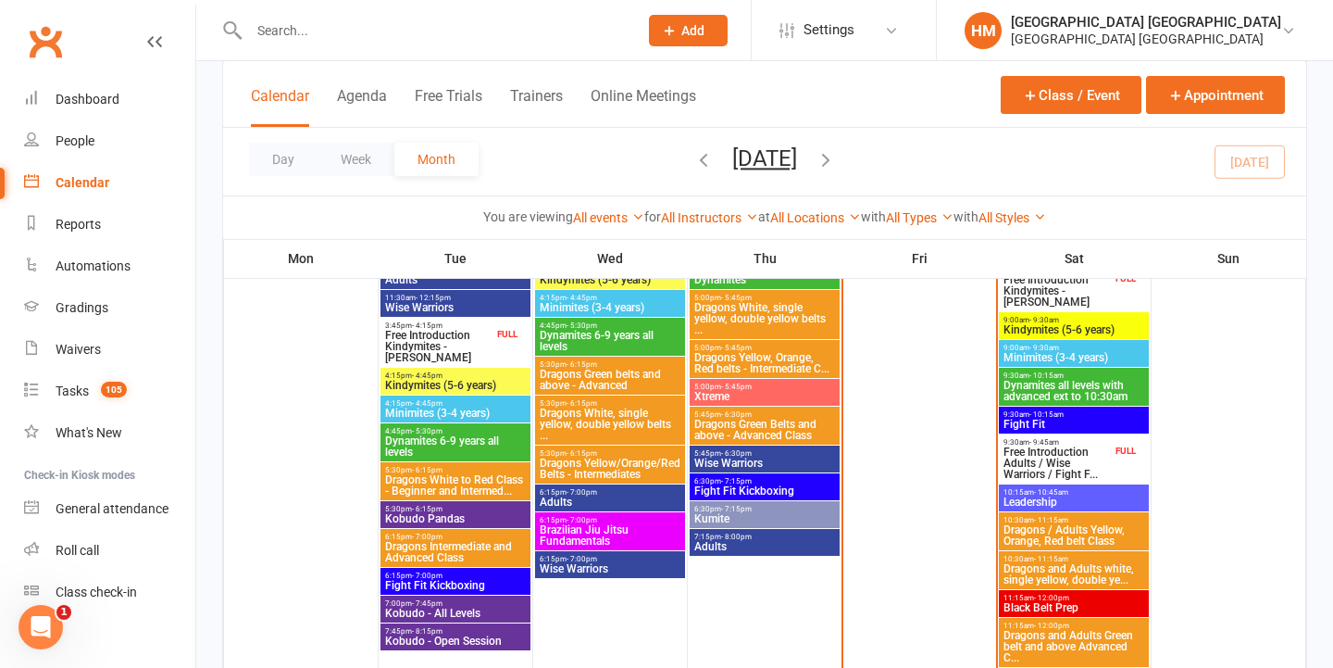
click at [1022, 492] on span "10:15am - 10:45am" at bounding box center [1074, 492] width 143 height 8
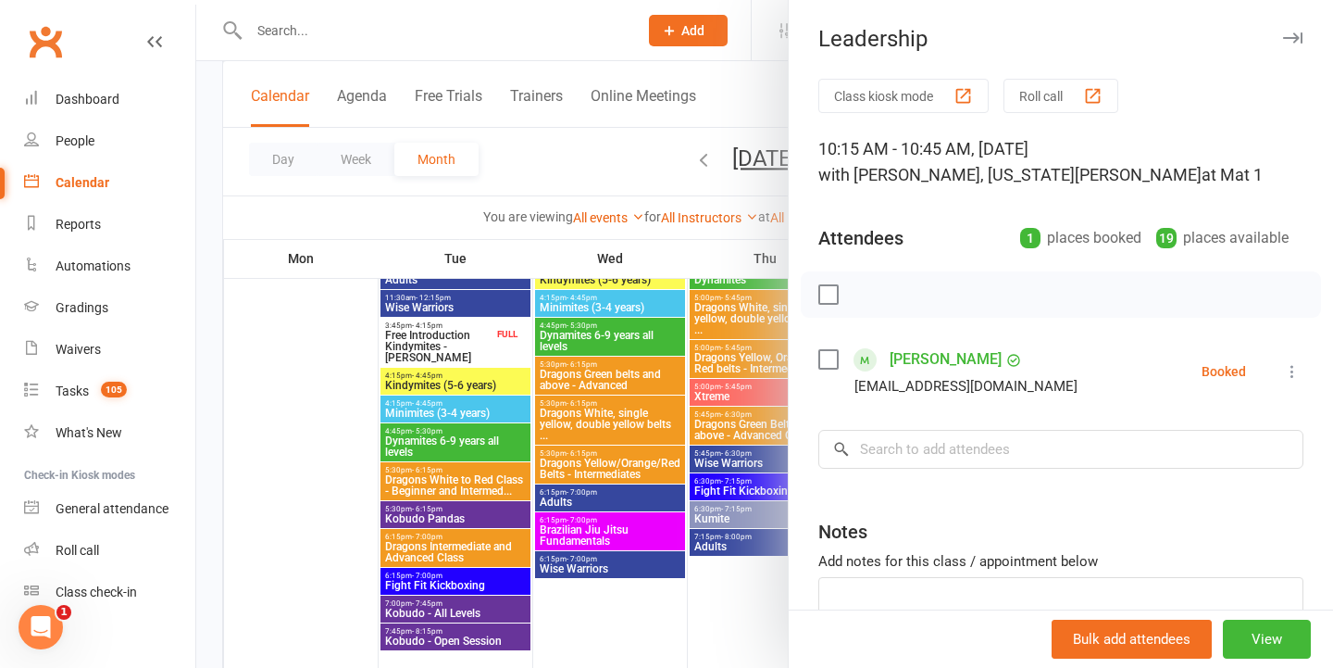
click at [711, 431] on div at bounding box center [764, 334] width 1137 height 668
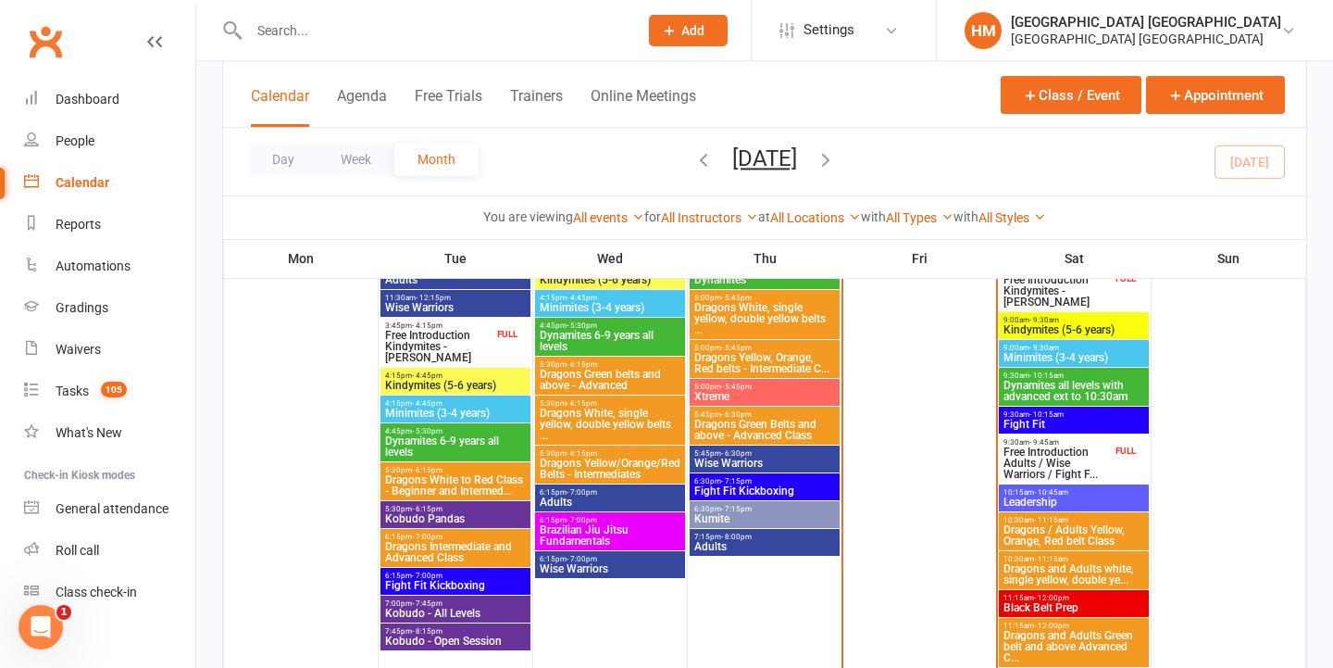
scroll to position [482, 0]
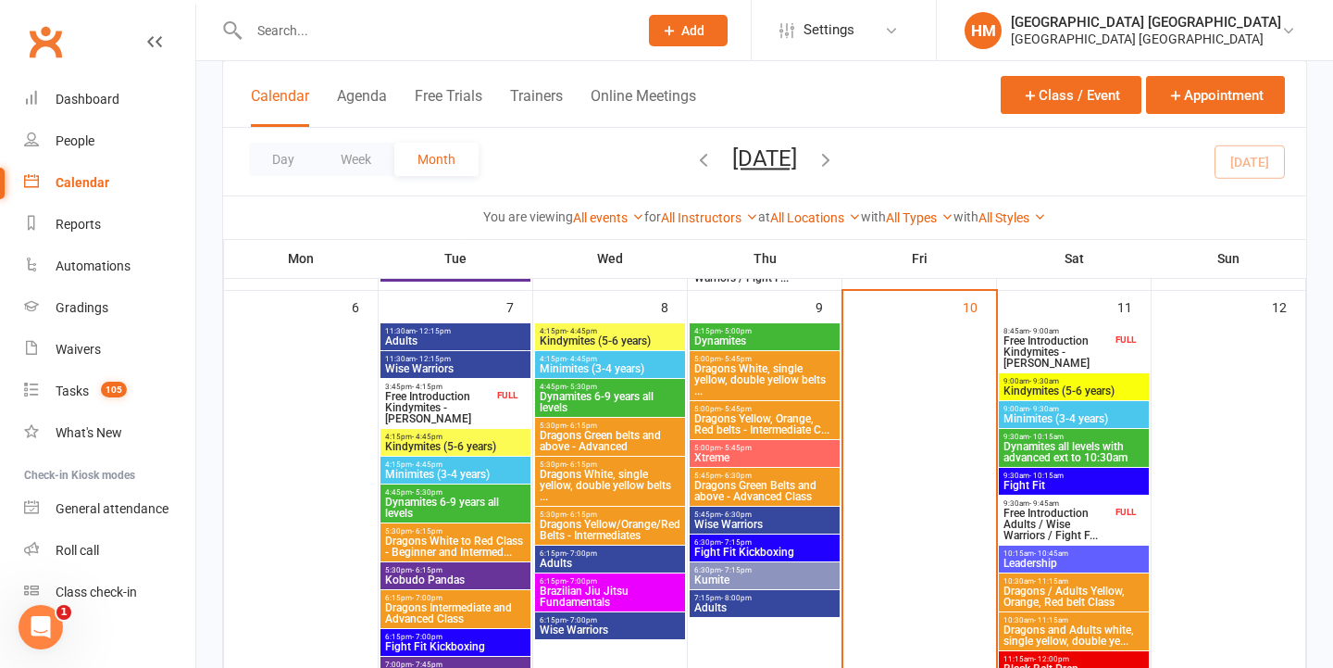
click at [1067, 343] on span "Free Introduction Kindymites - [PERSON_NAME]" at bounding box center [1057, 351] width 109 height 33
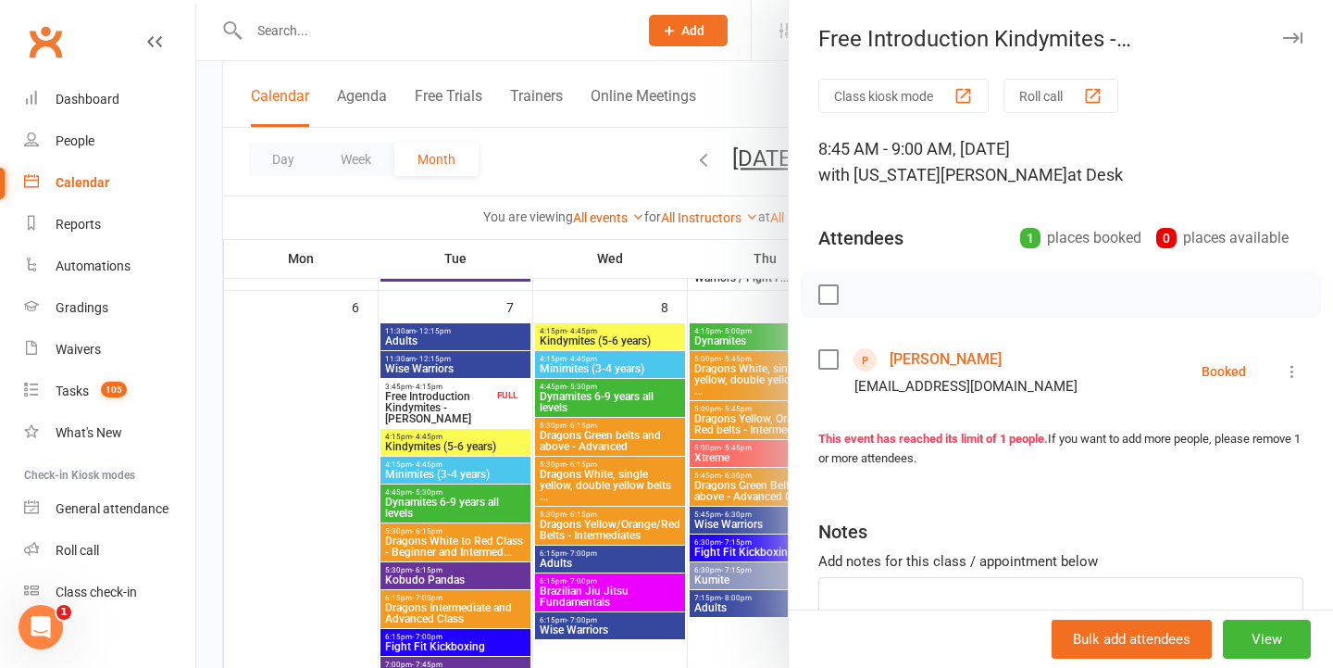
click at [656, 425] on div at bounding box center [764, 334] width 1137 height 668
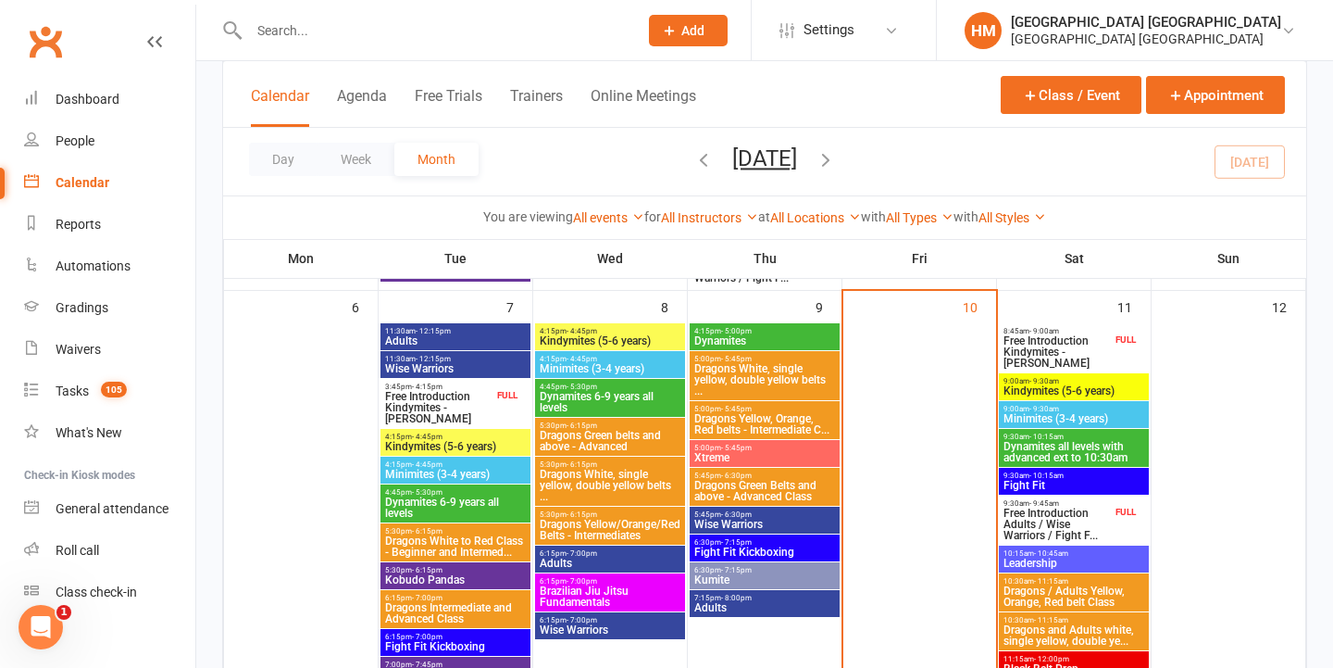
click at [1049, 385] on span "Kindymites (5-6 years)" at bounding box center [1074, 390] width 143 height 11
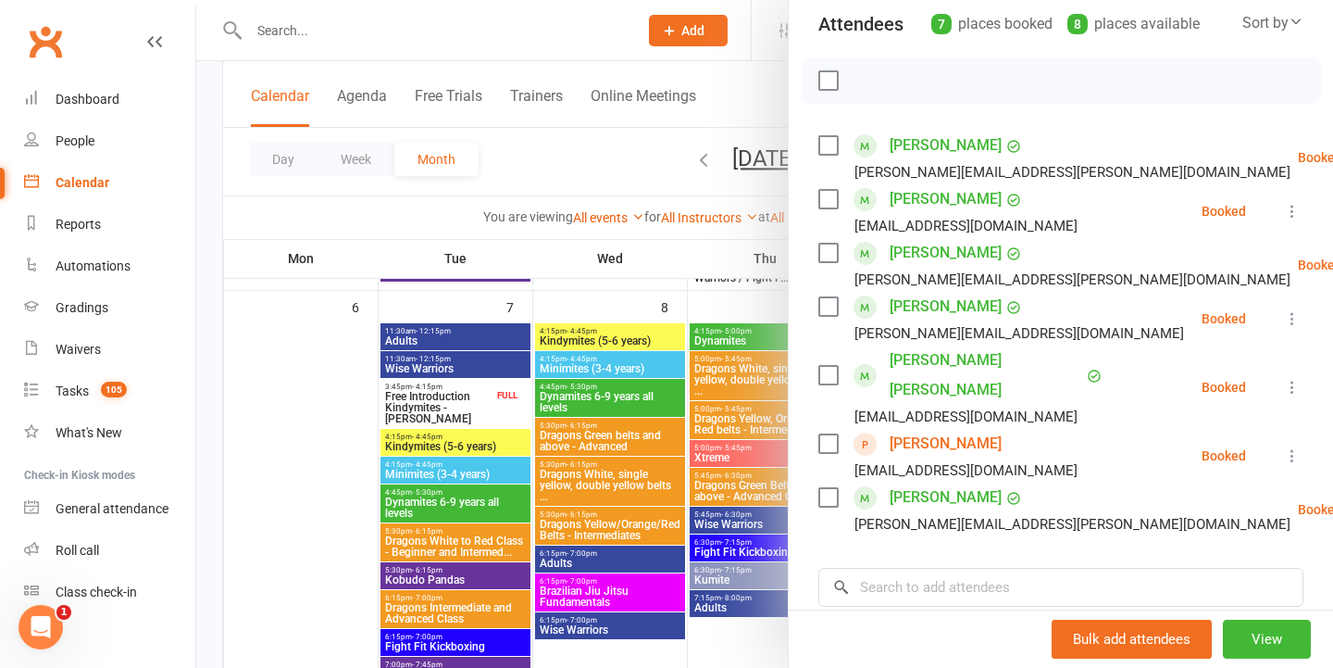
scroll to position [219, 0]
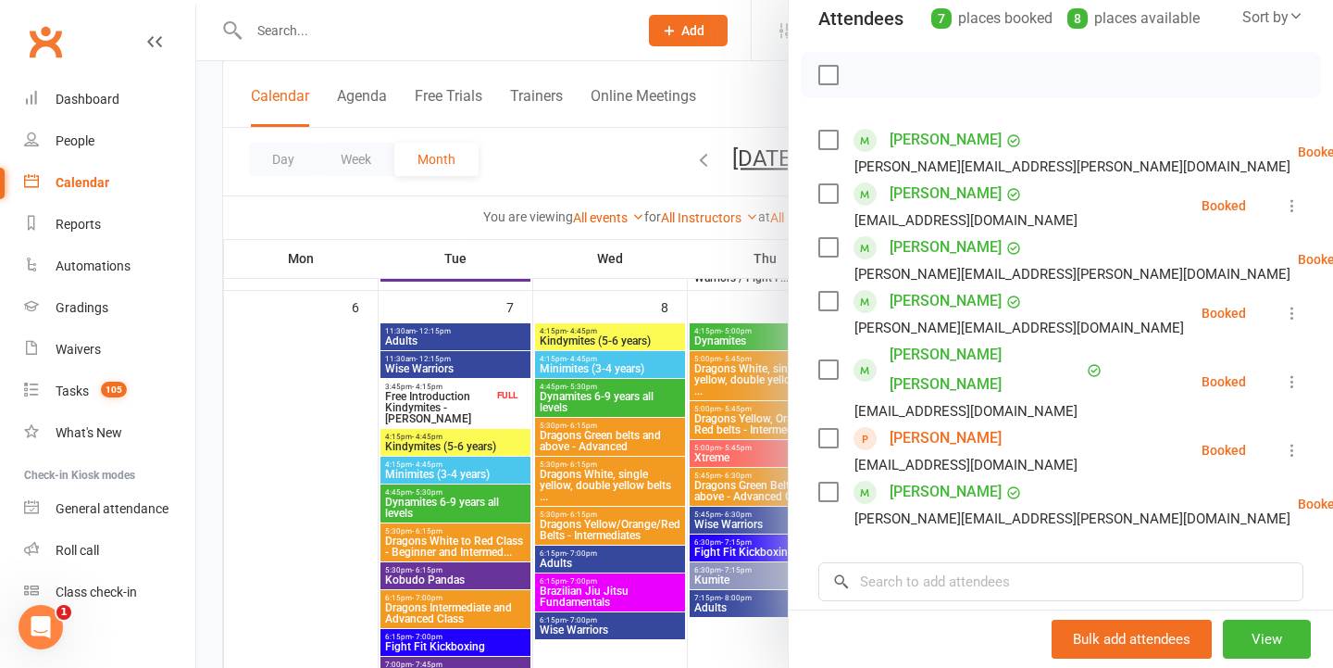
click at [746, 400] on div at bounding box center [764, 334] width 1137 height 668
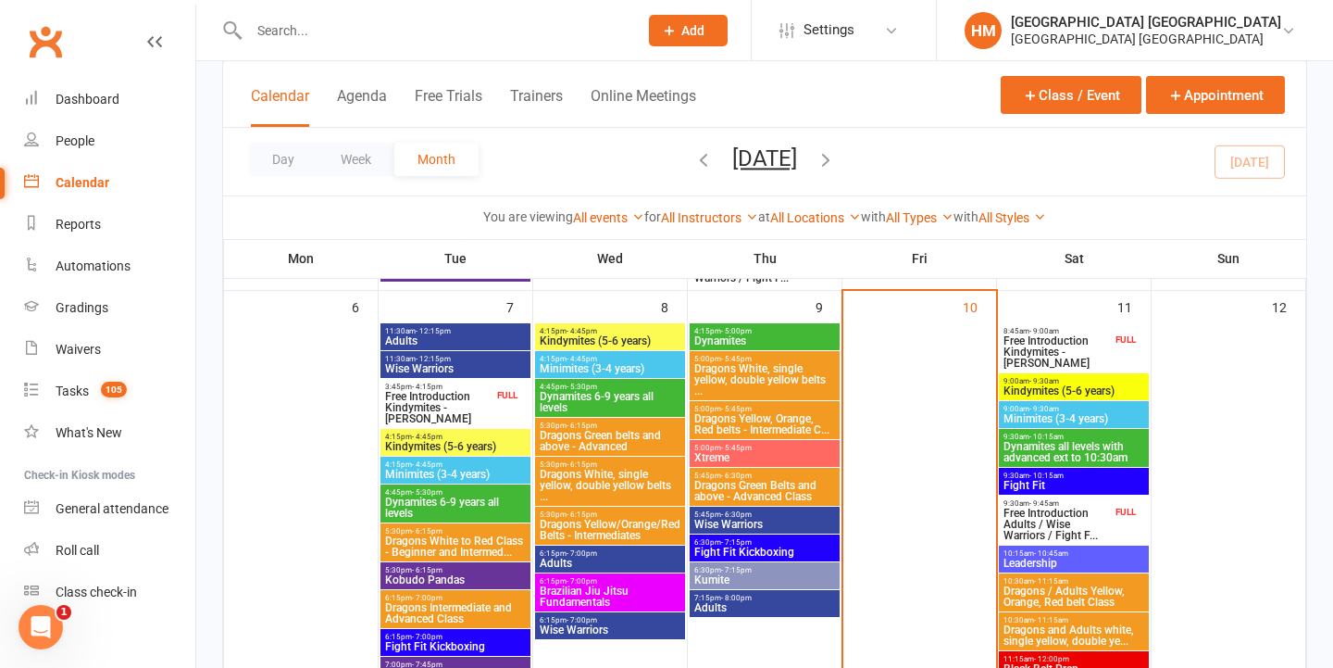
click at [1067, 413] on span "Minimites (3-4 years)" at bounding box center [1074, 418] width 143 height 11
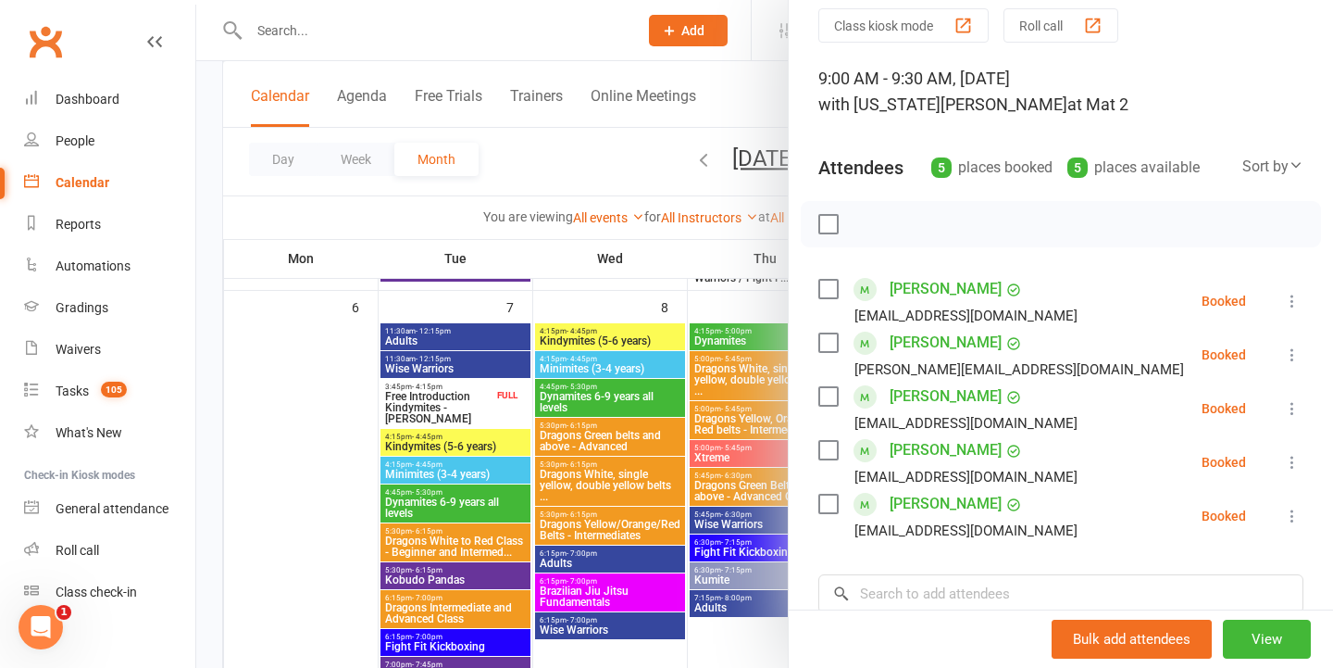
scroll to position [82, 0]
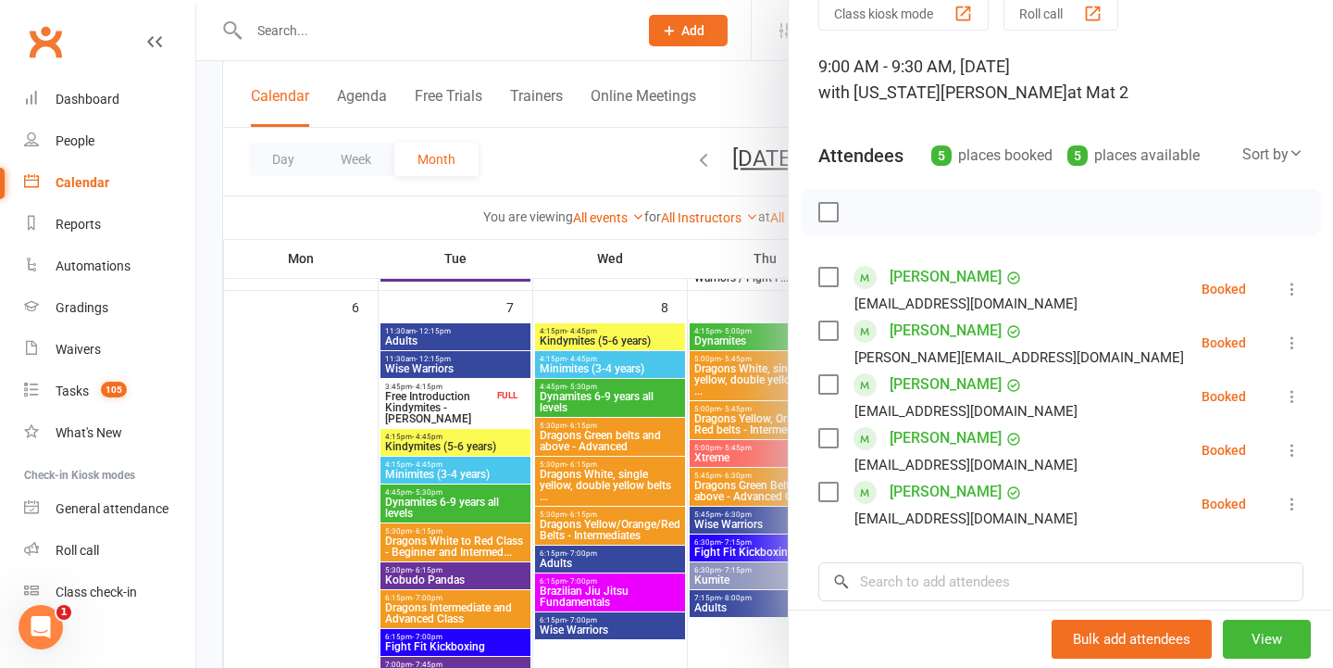
click at [663, 396] on div at bounding box center [764, 334] width 1137 height 668
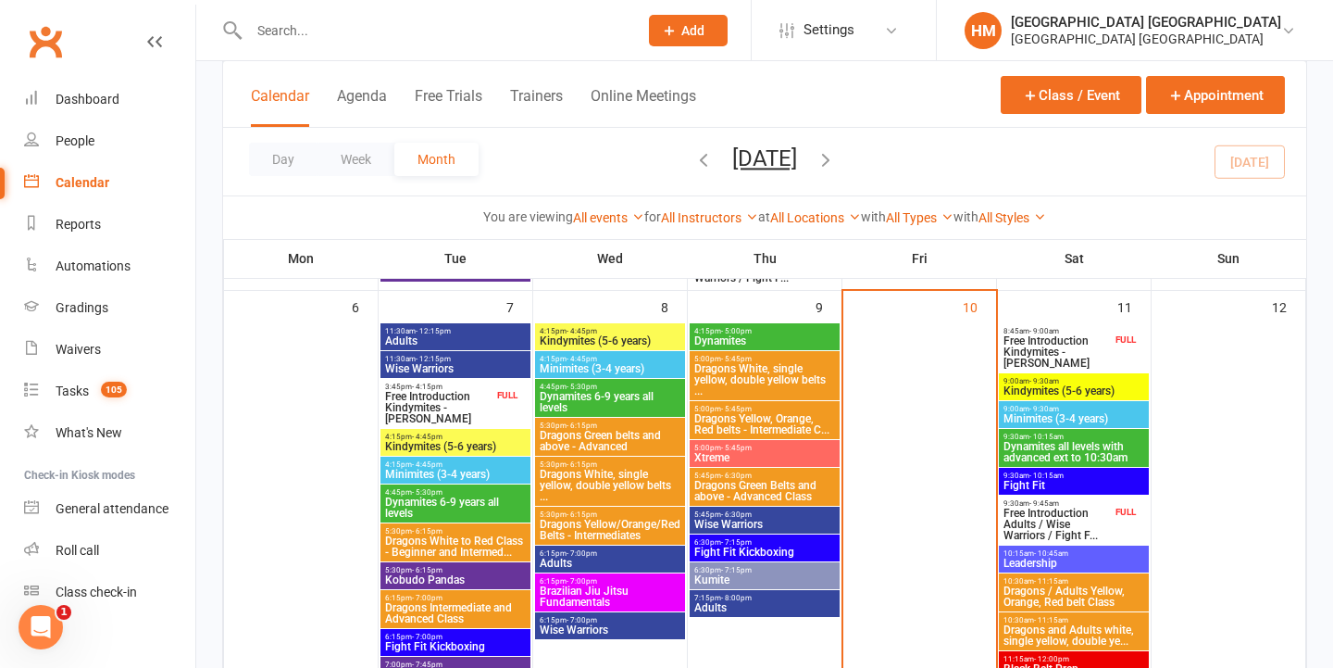
click at [1068, 449] on span "Dynamites all levels with advanced ext to 10:30am" at bounding box center [1074, 452] width 143 height 22
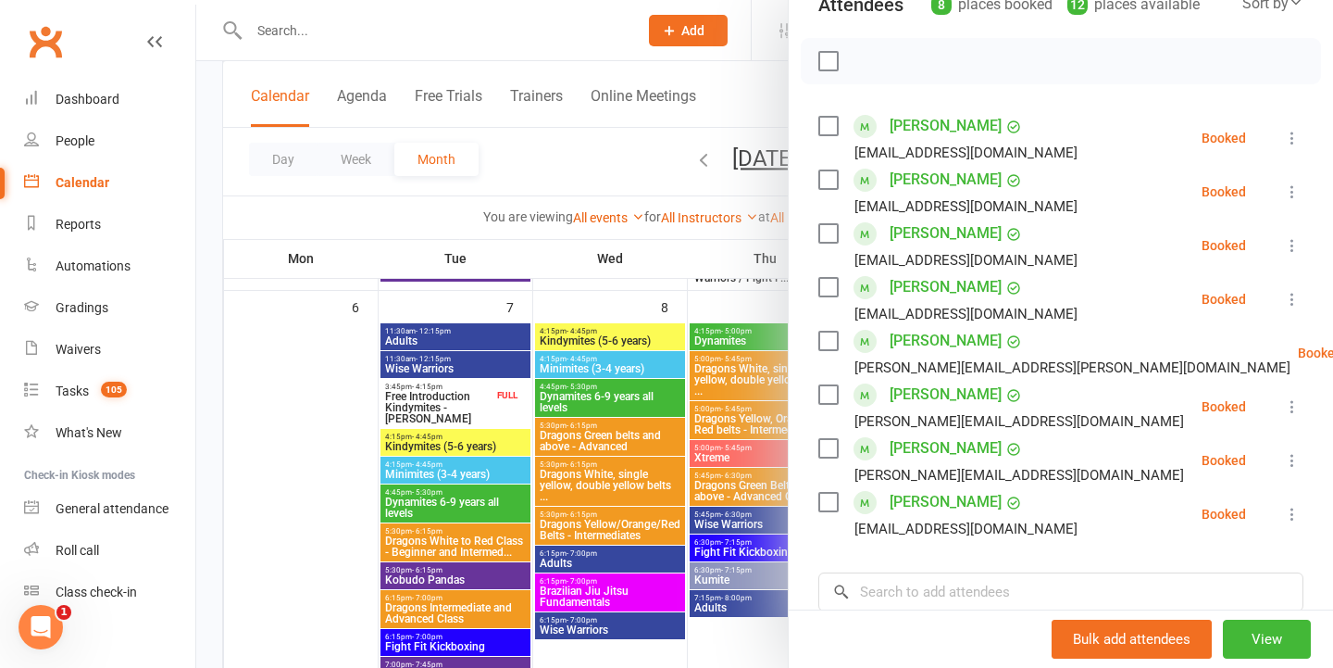
scroll to position [256, 0]
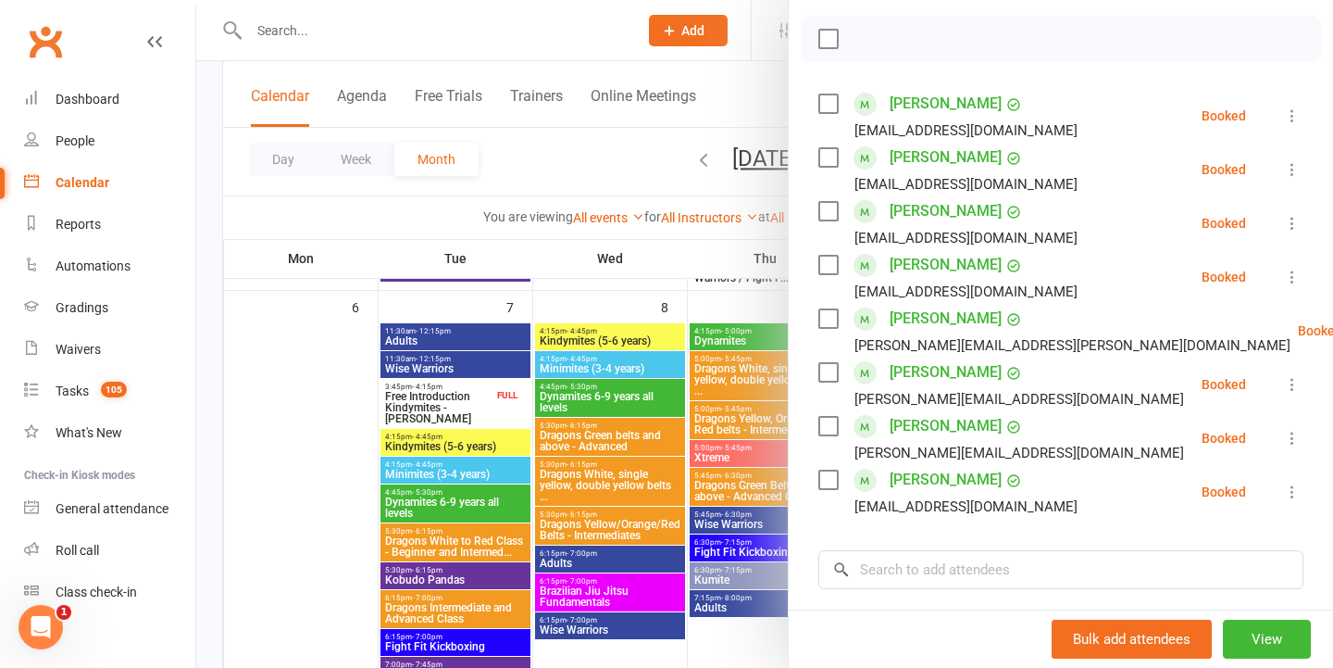
click at [725, 386] on div at bounding box center [764, 334] width 1137 height 668
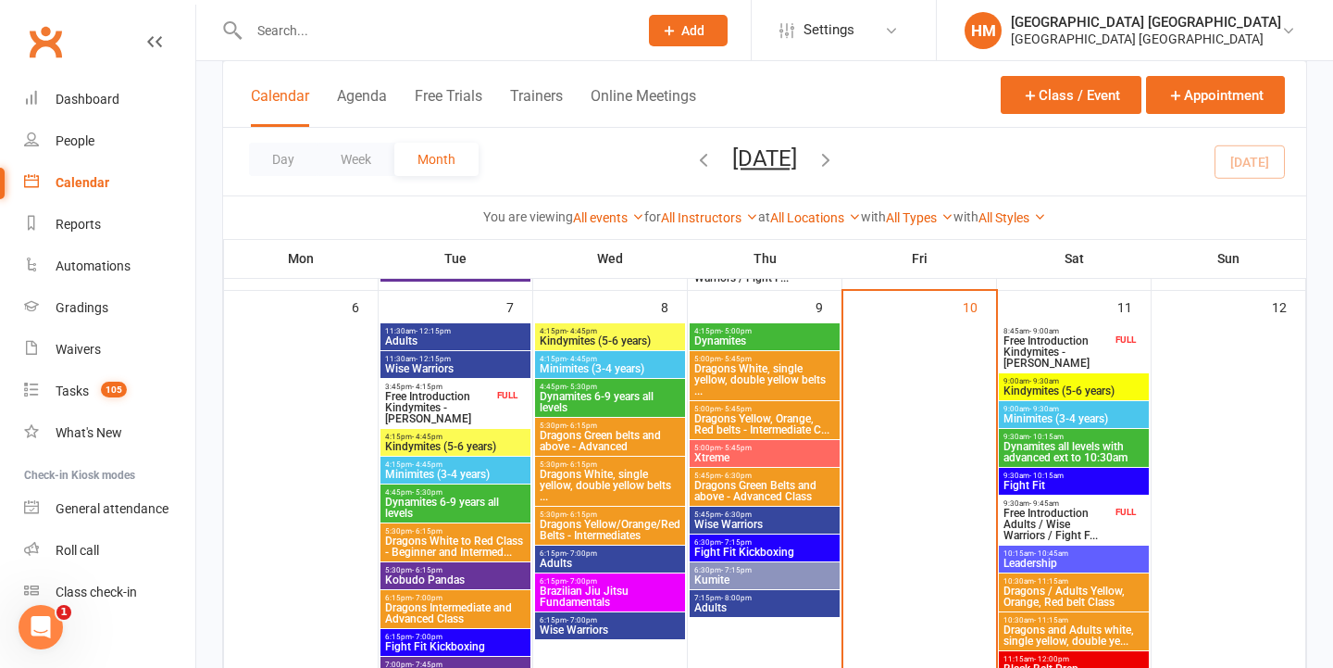
click at [1051, 482] on span "Fight Fit" at bounding box center [1074, 485] width 143 height 11
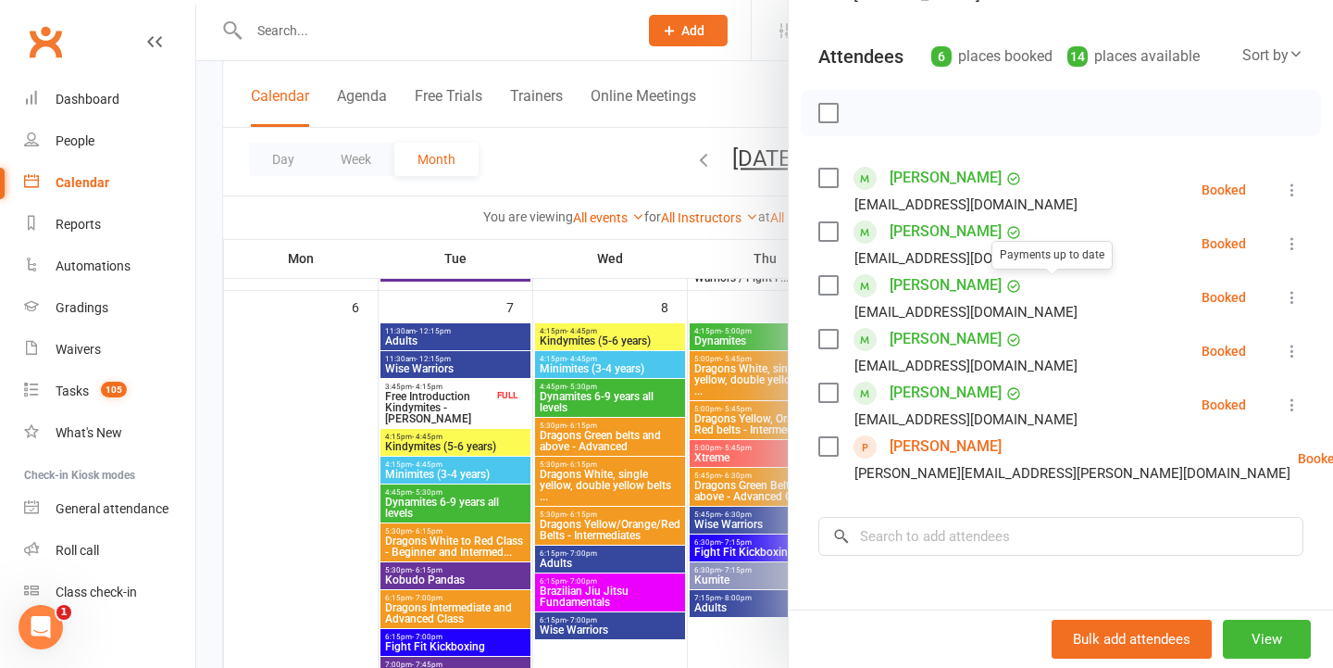
scroll to position [195, 0]
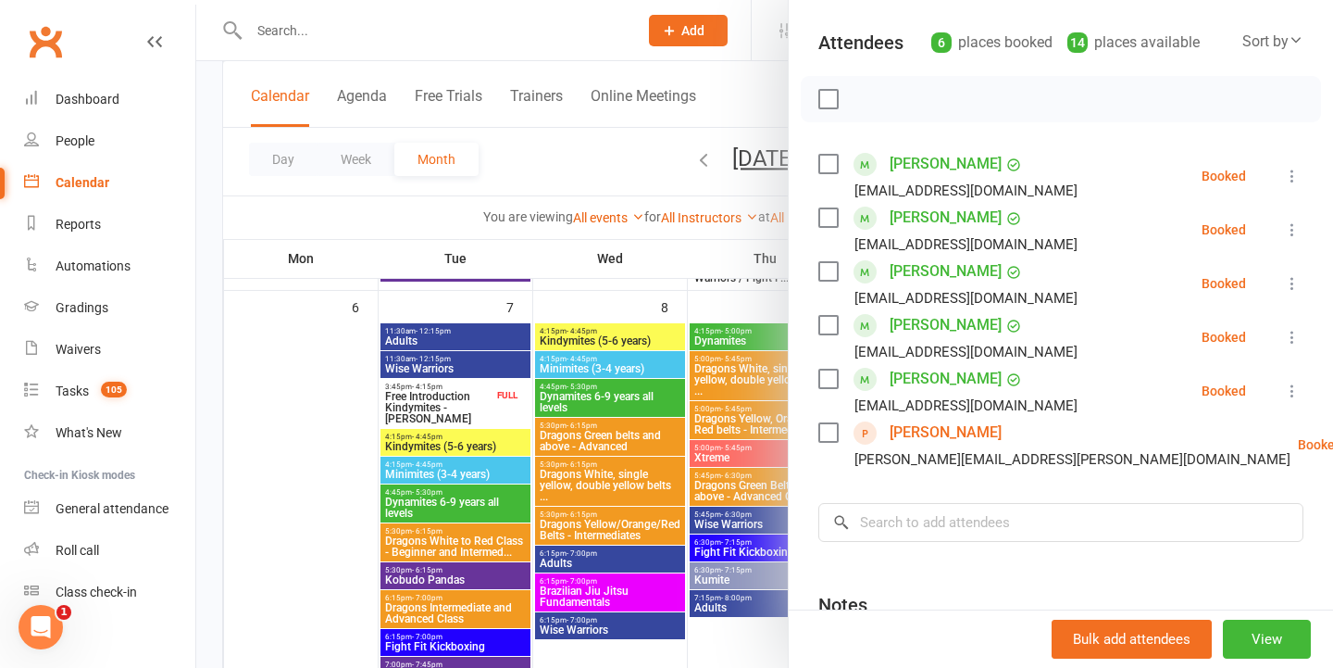
click at [668, 439] on div at bounding box center [764, 334] width 1137 height 668
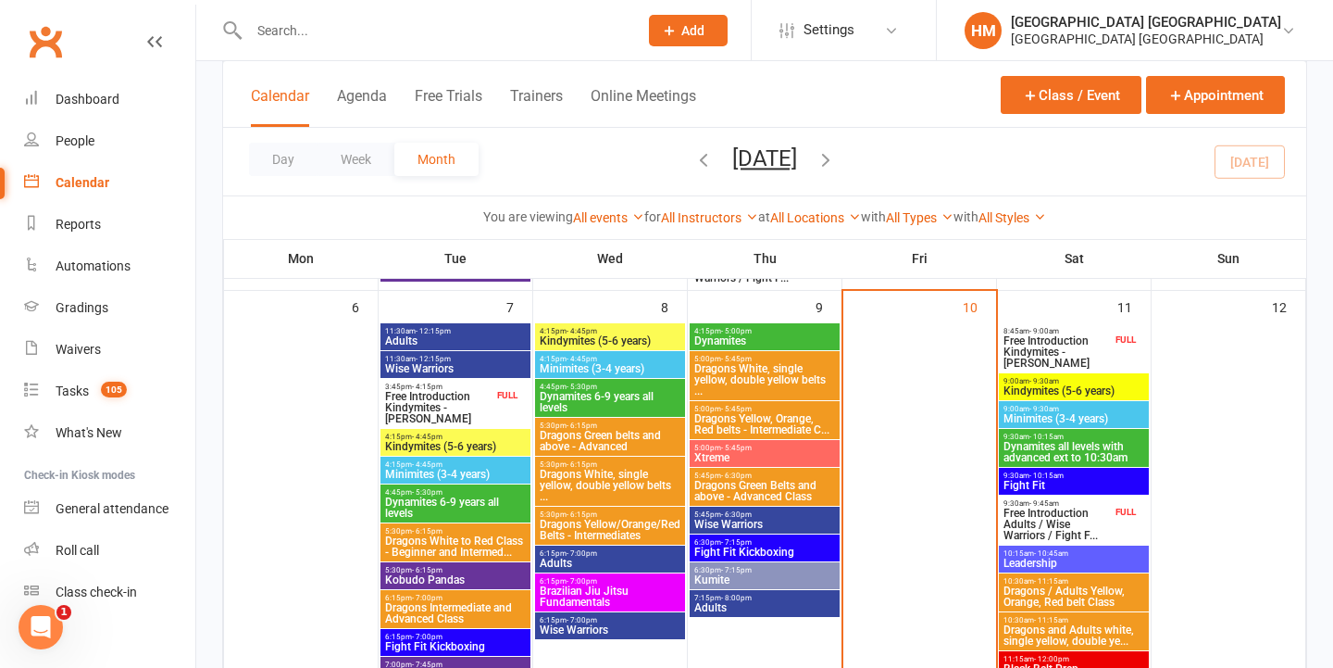
click at [1052, 520] on span "Free Introduction Adults / Wise Warriors / Fight F..." at bounding box center [1057, 523] width 109 height 33
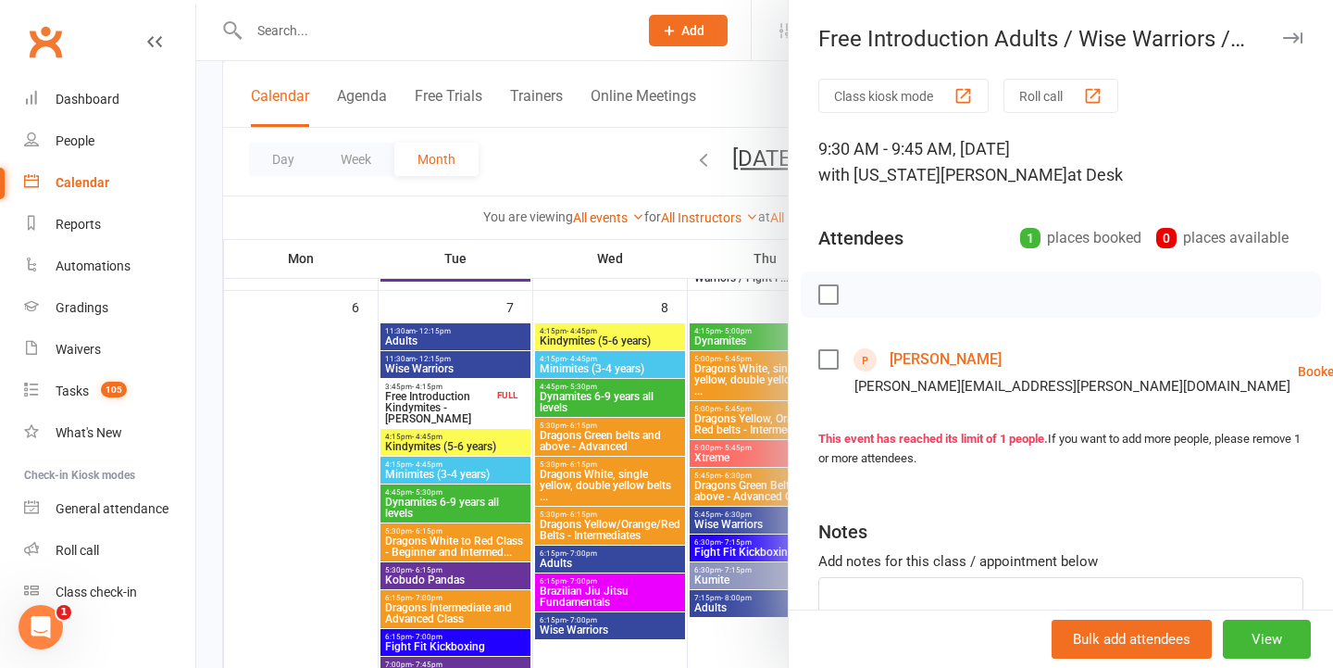
click at [692, 433] on div at bounding box center [764, 334] width 1137 height 668
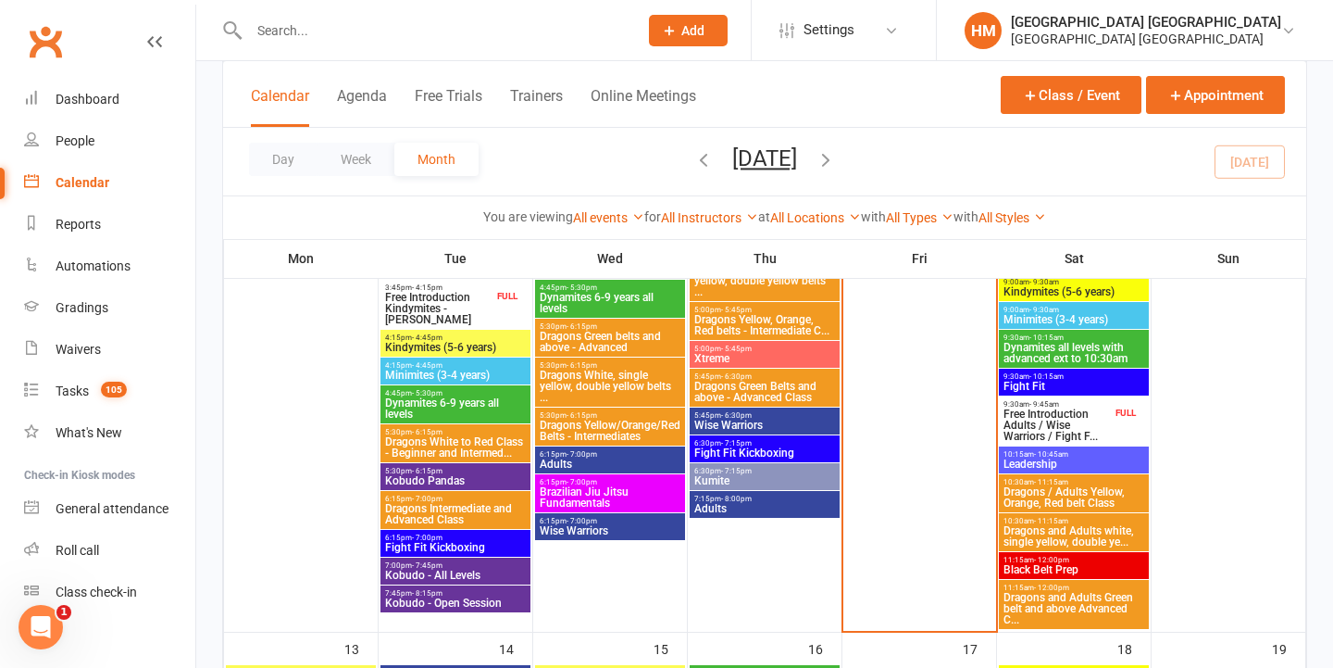
scroll to position [607, 0]
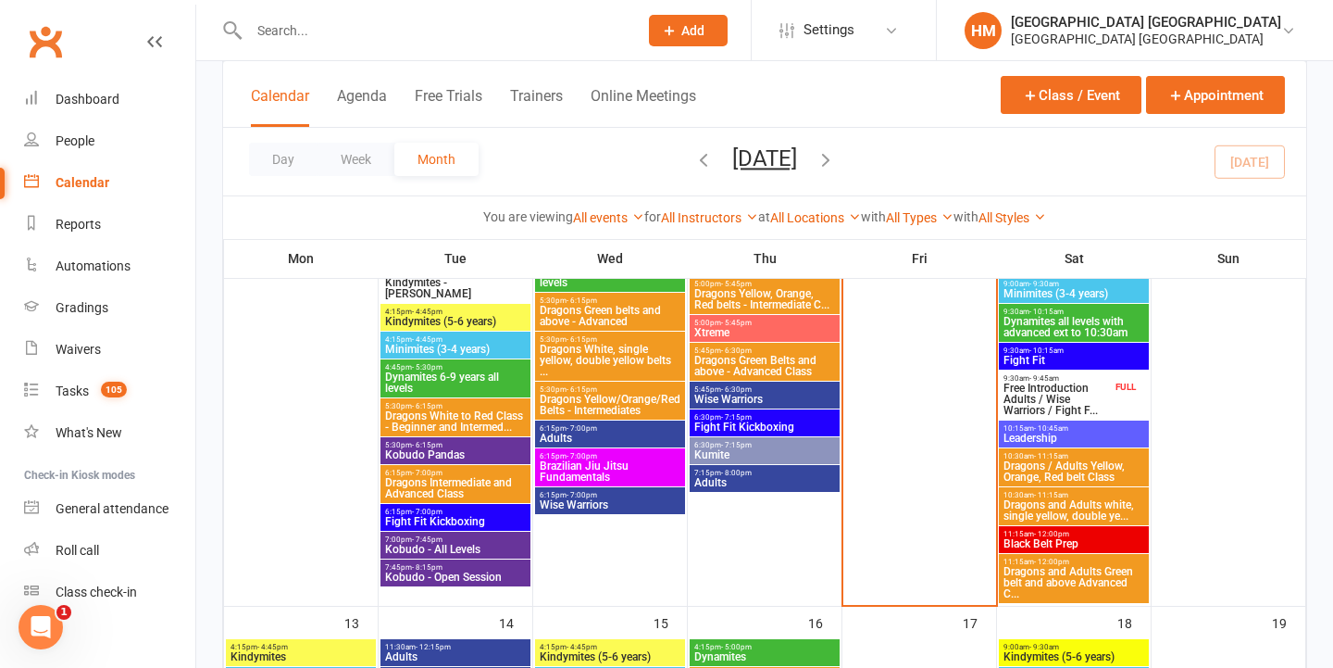
click at [1042, 474] on span "Dragons / Adults Yellow, Orange, Red belt Class" at bounding box center [1074, 471] width 143 height 22
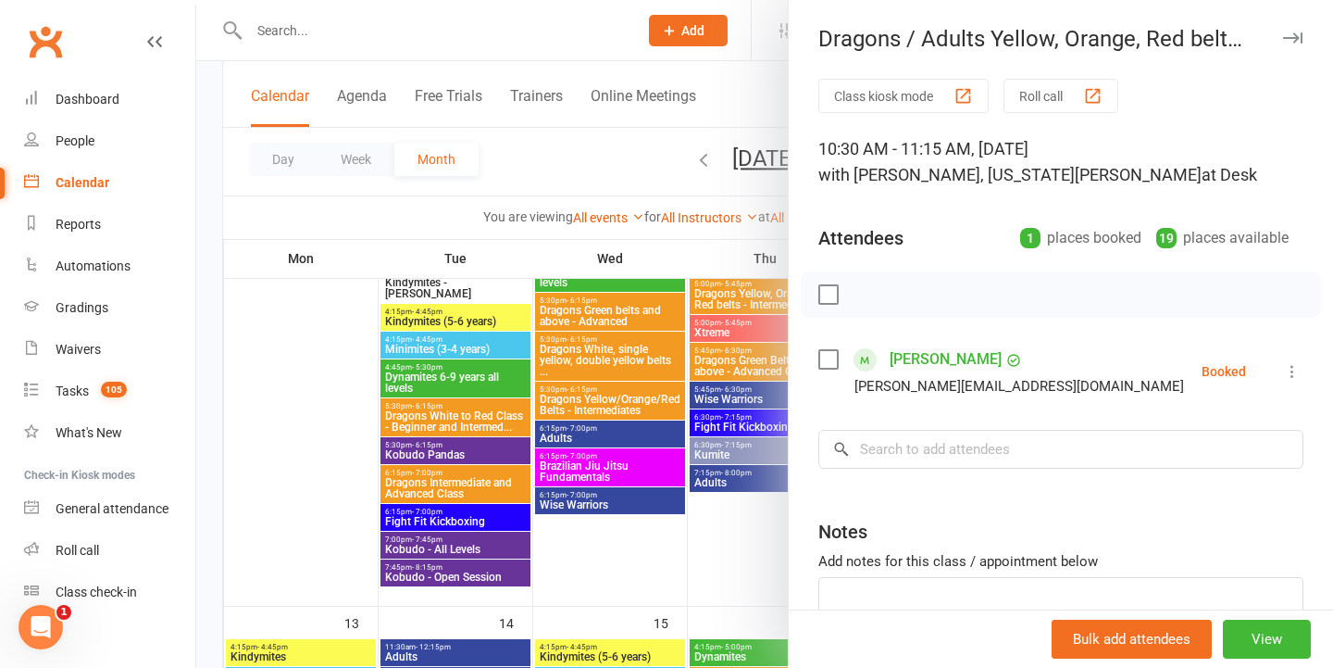
click at [762, 473] on div at bounding box center [764, 334] width 1137 height 668
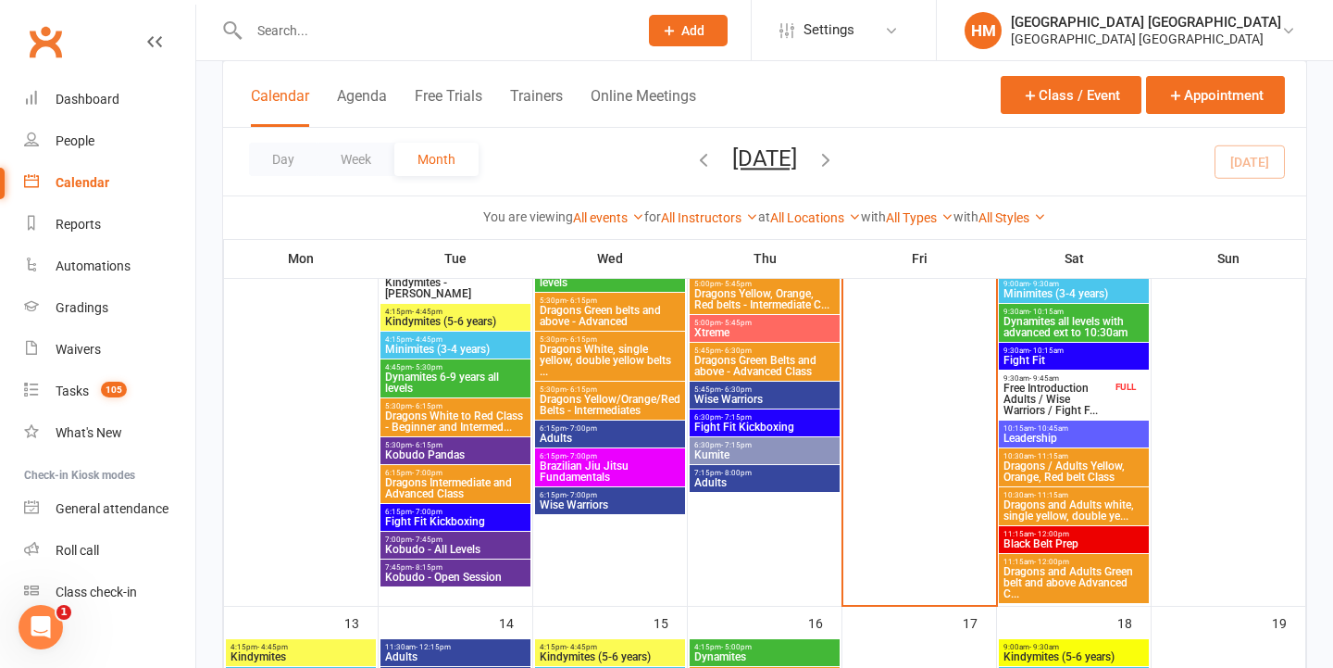
click at [1020, 511] on span "Dragons and Adults white, single yellow, double ye..." at bounding box center [1074, 510] width 143 height 22
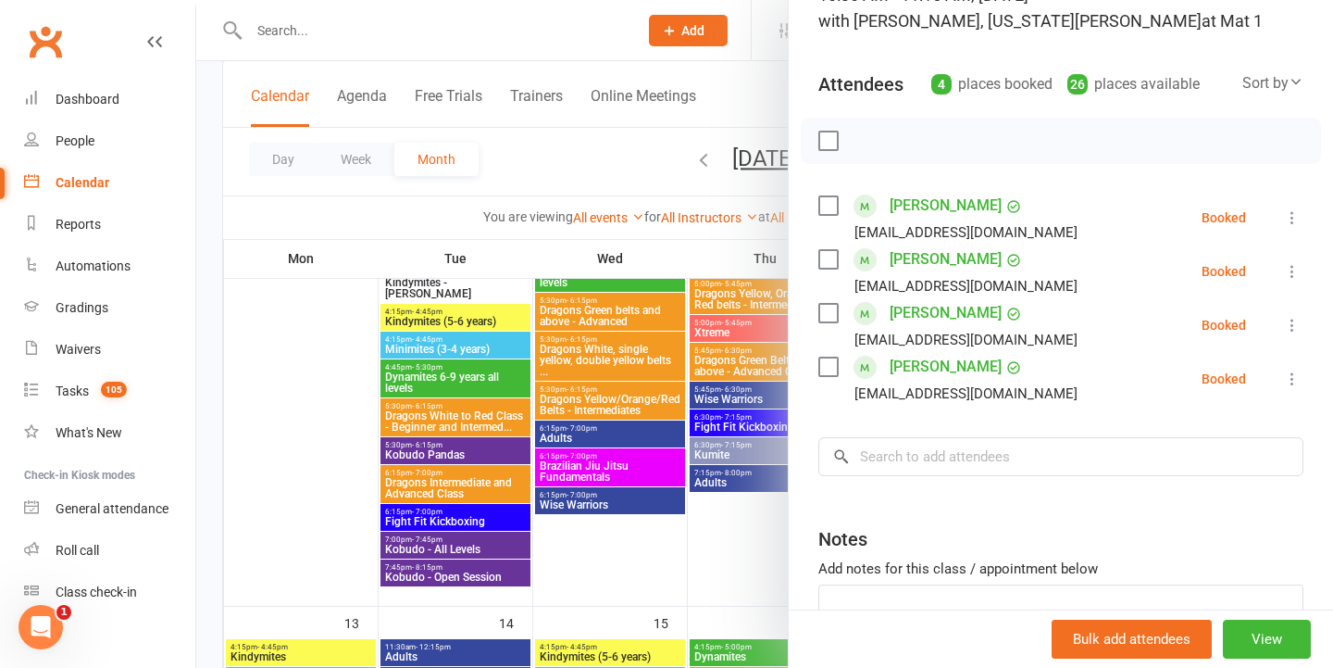
scroll to position [184, 0]
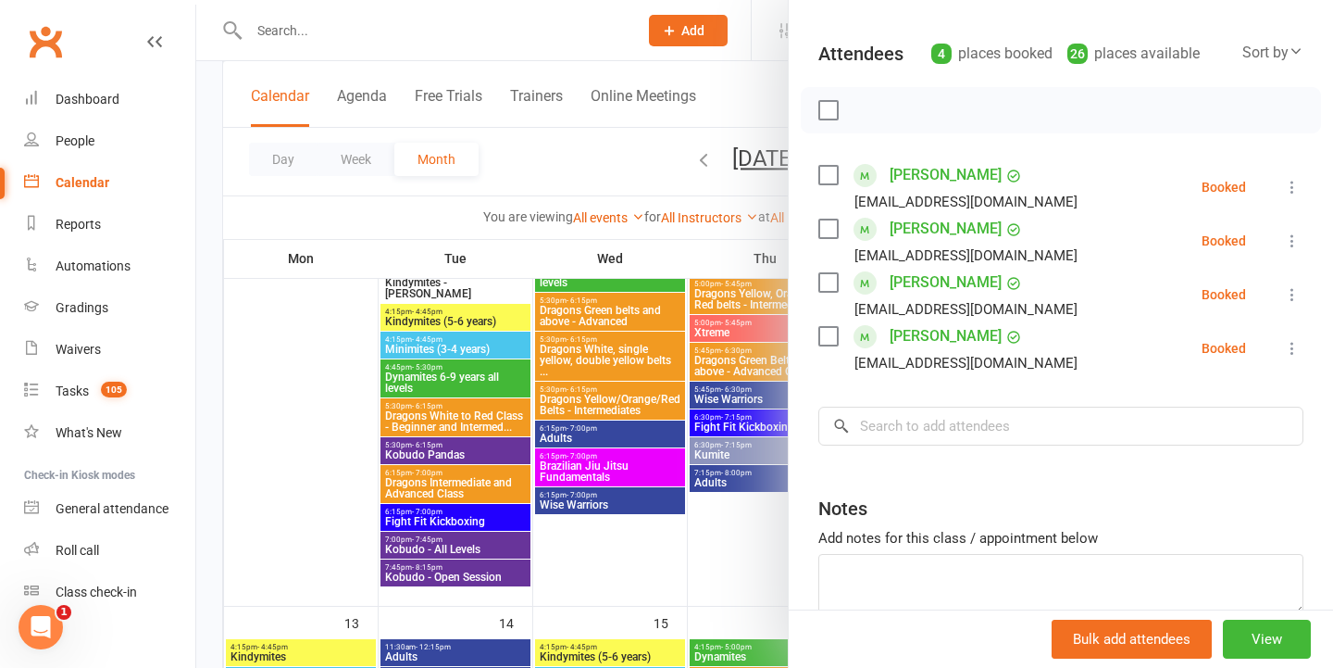
click at [727, 442] on div at bounding box center [764, 334] width 1137 height 668
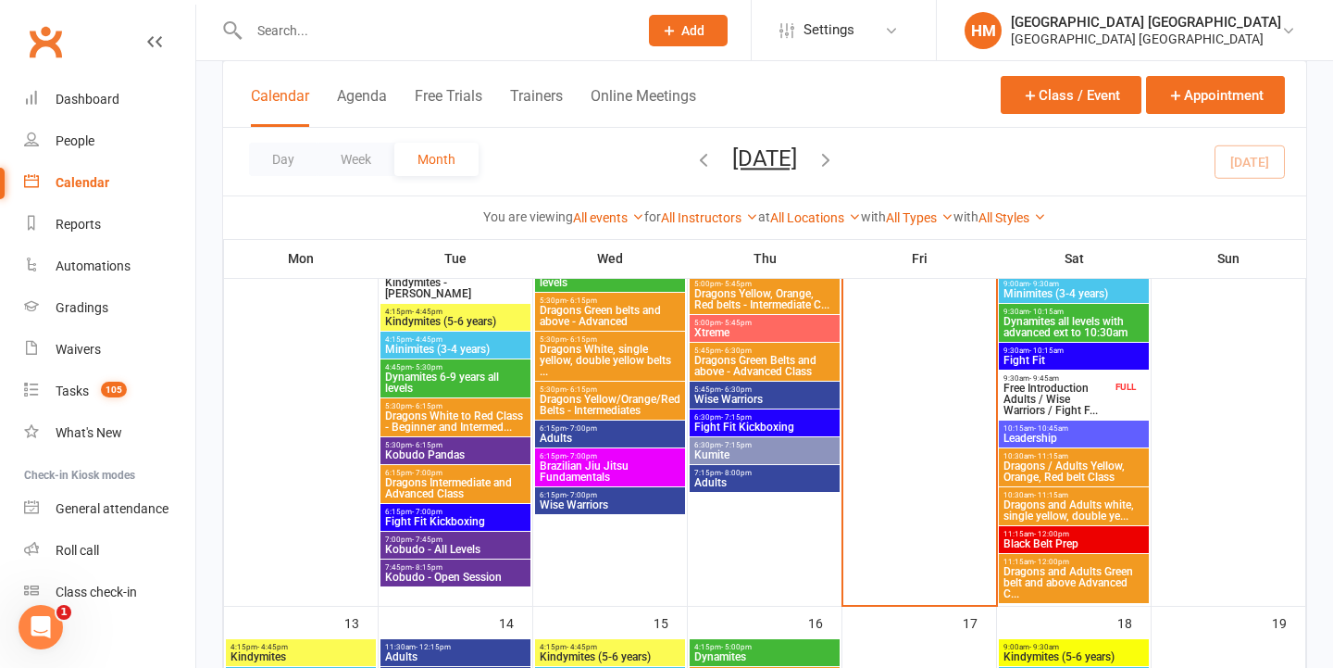
click at [1066, 538] on span "Black Belt Prep" at bounding box center [1074, 543] width 143 height 11
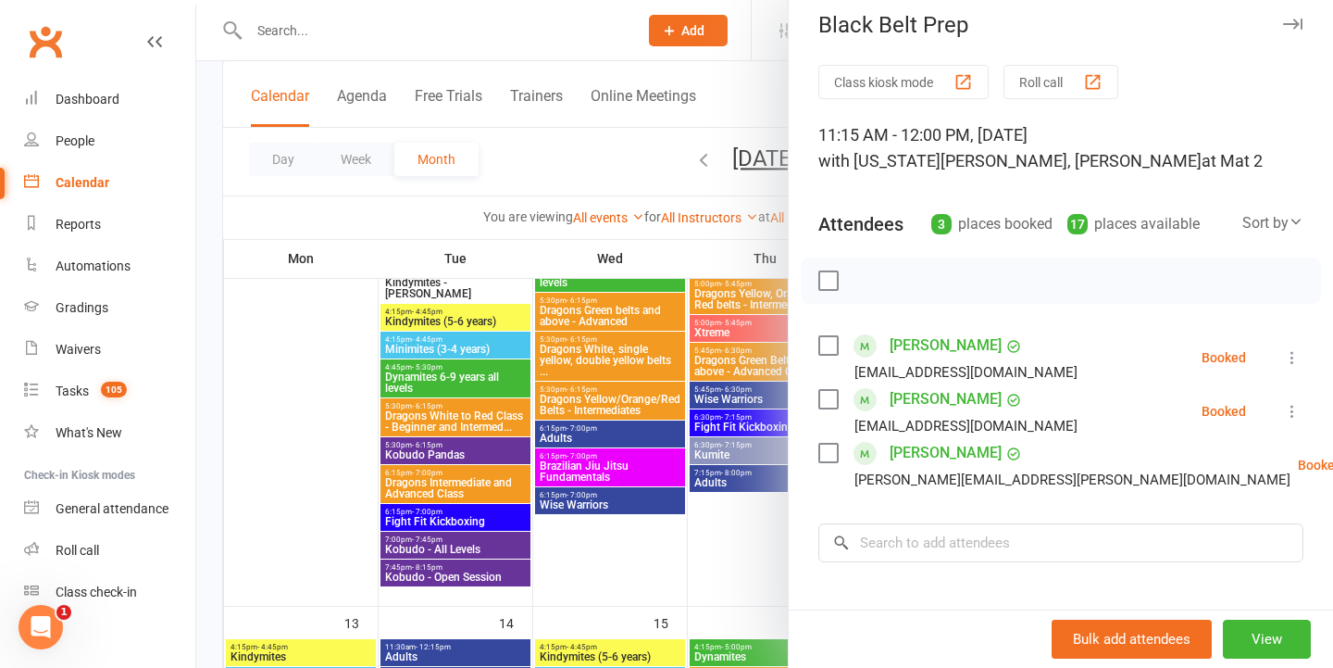
scroll to position [16, 0]
click at [657, 457] on div at bounding box center [764, 334] width 1137 height 668
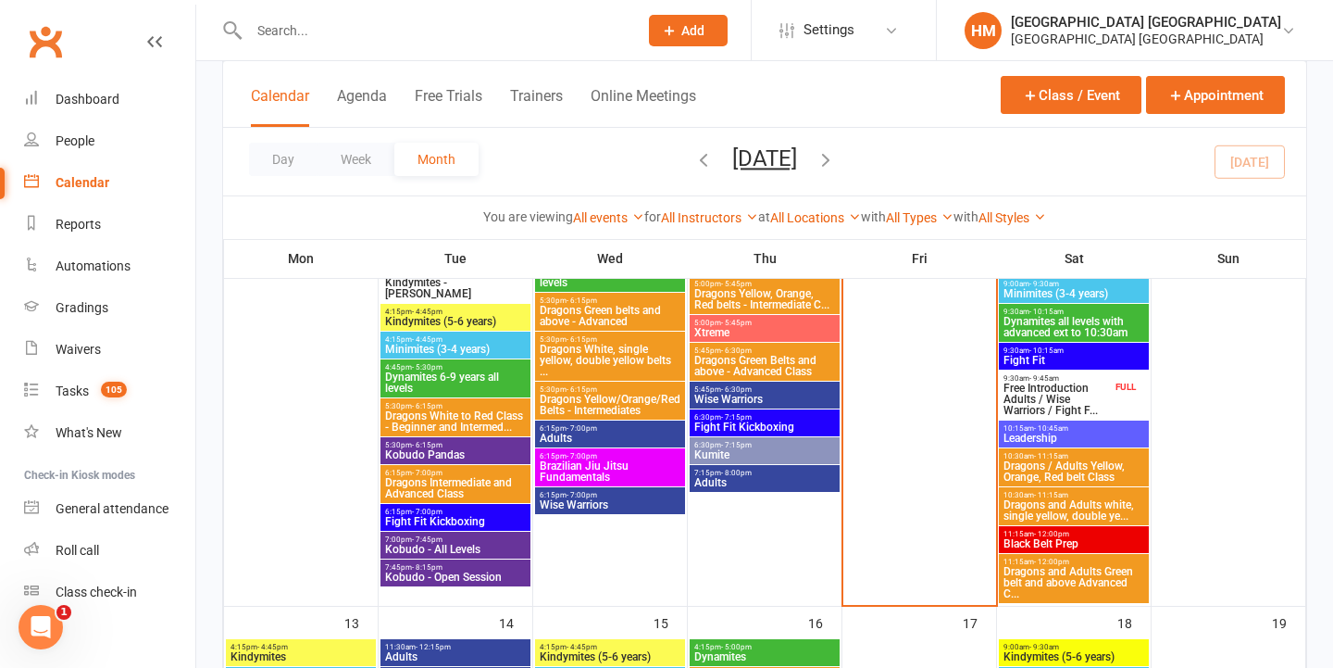
click at [1061, 581] on span "Dragons and Adults Green belt and above Advanced C..." at bounding box center [1074, 582] width 143 height 33
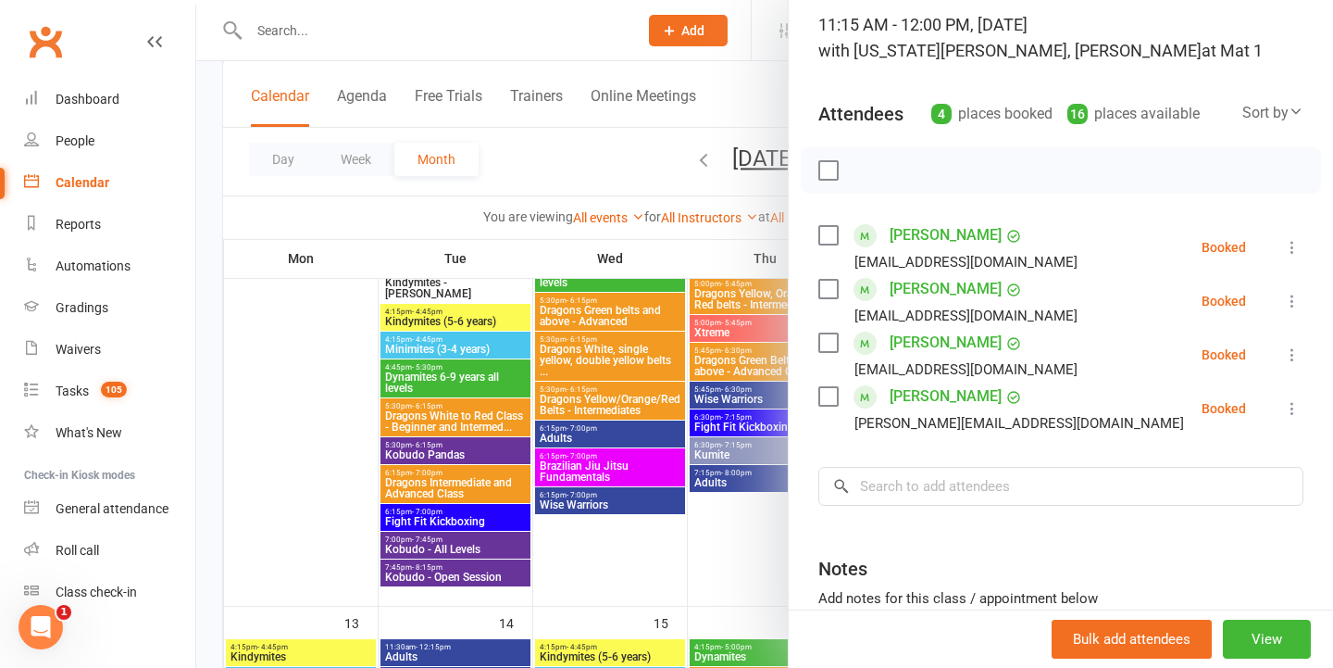
scroll to position [200, 0]
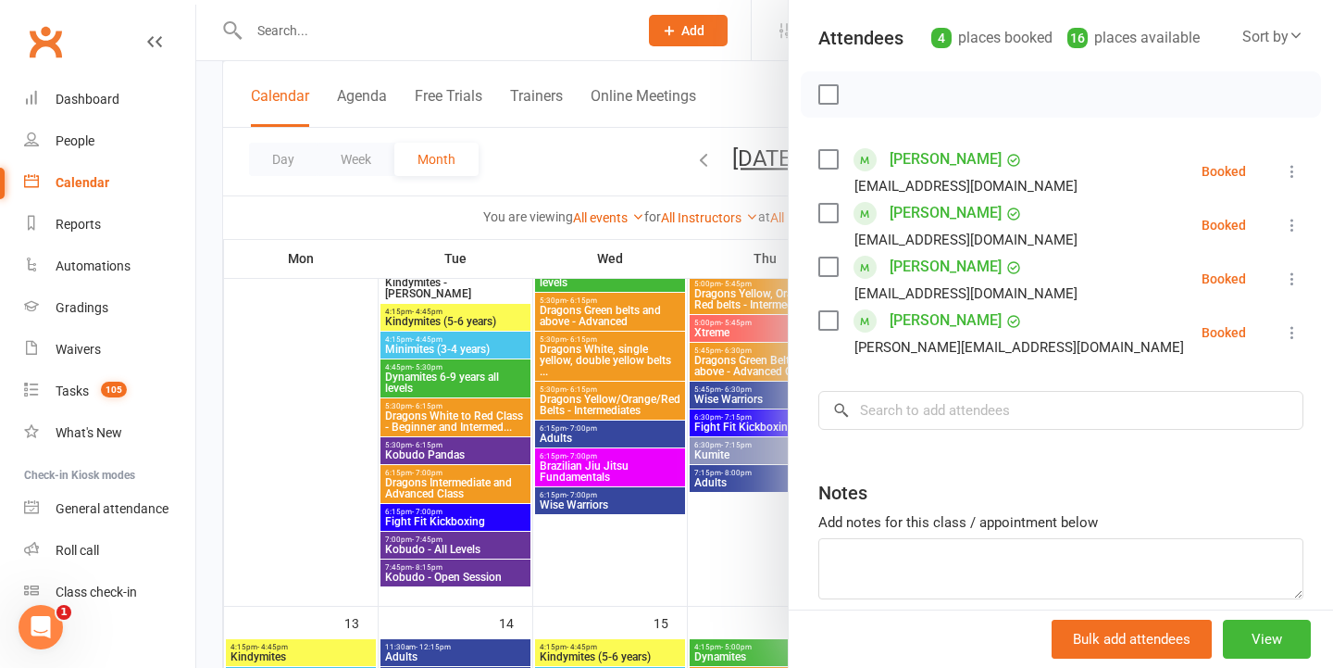
click at [734, 427] on div at bounding box center [764, 334] width 1137 height 668
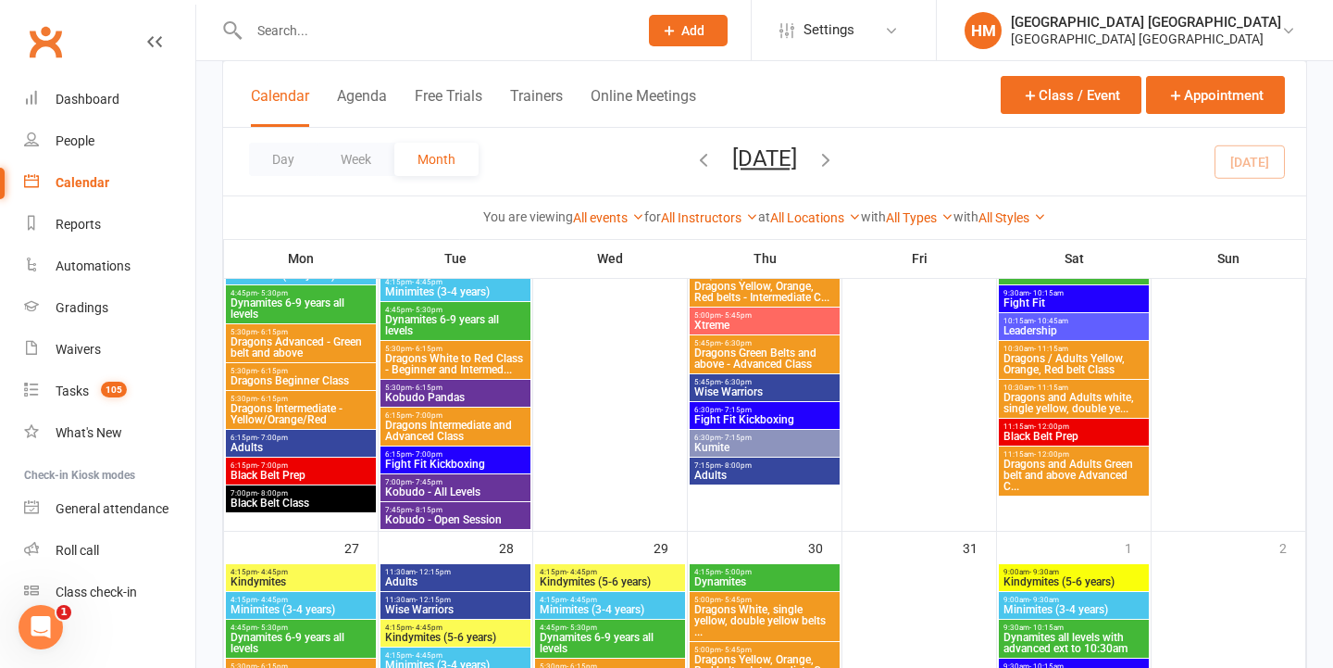
scroll to position [1443, 0]
